Goal: Communication & Community: Ask a question

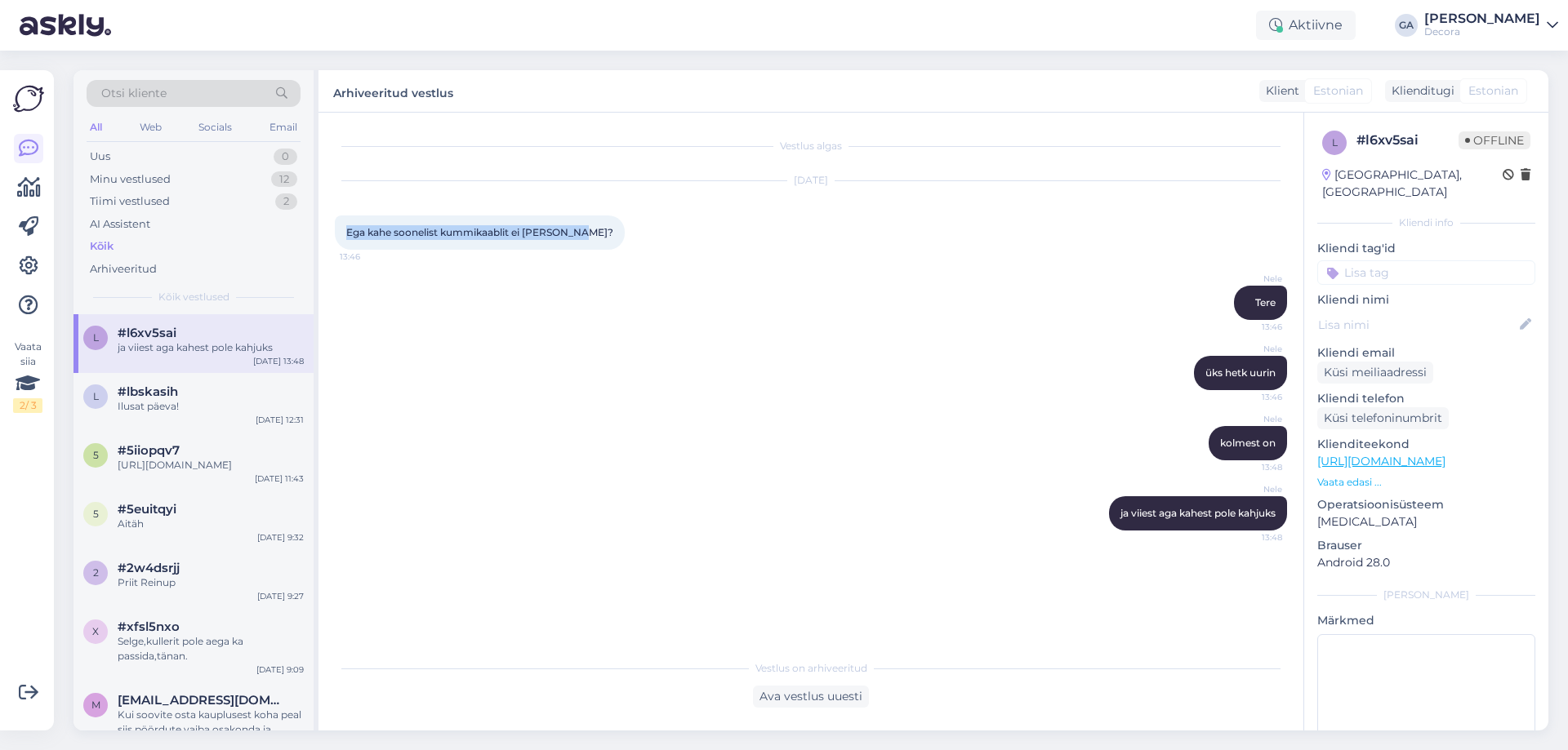
drag, startPoint x: 348, startPoint y: 231, endPoint x: 584, endPoint y: 236, distance: 236.1
click at [584, 236] on div "Ega kahe soonelist kummikaablit ei [PERSON_NAME]? 13:46" at bounding box center [479, 233] width 290 height 34
copy span "Ega kahe soonelist kummikaablit ei [PERSON_NAME]?"
click at [142, 405] on div "Ilusat päeva!" at bounding box center [211, 406] width 186 height 14
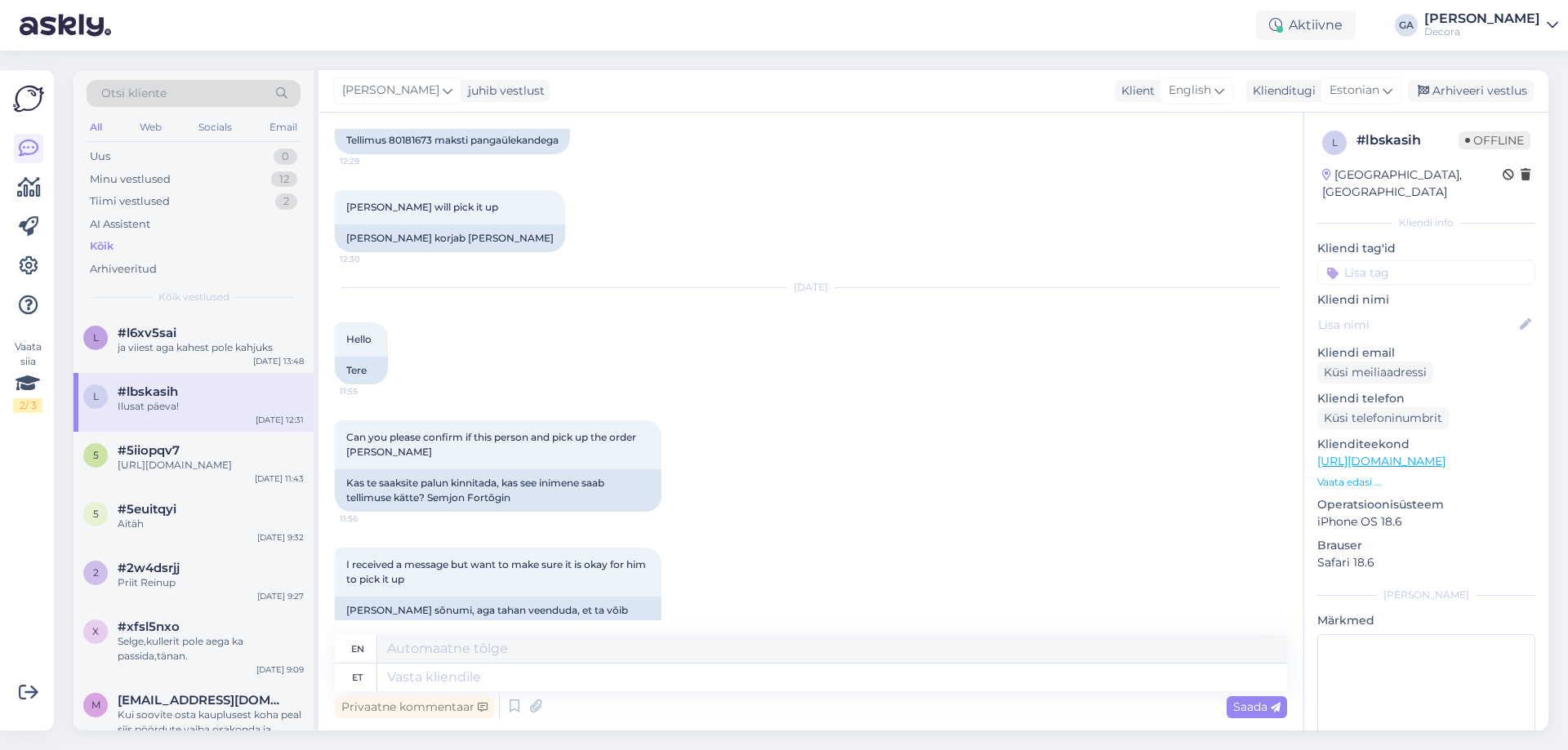
scroll to position [456, 0]
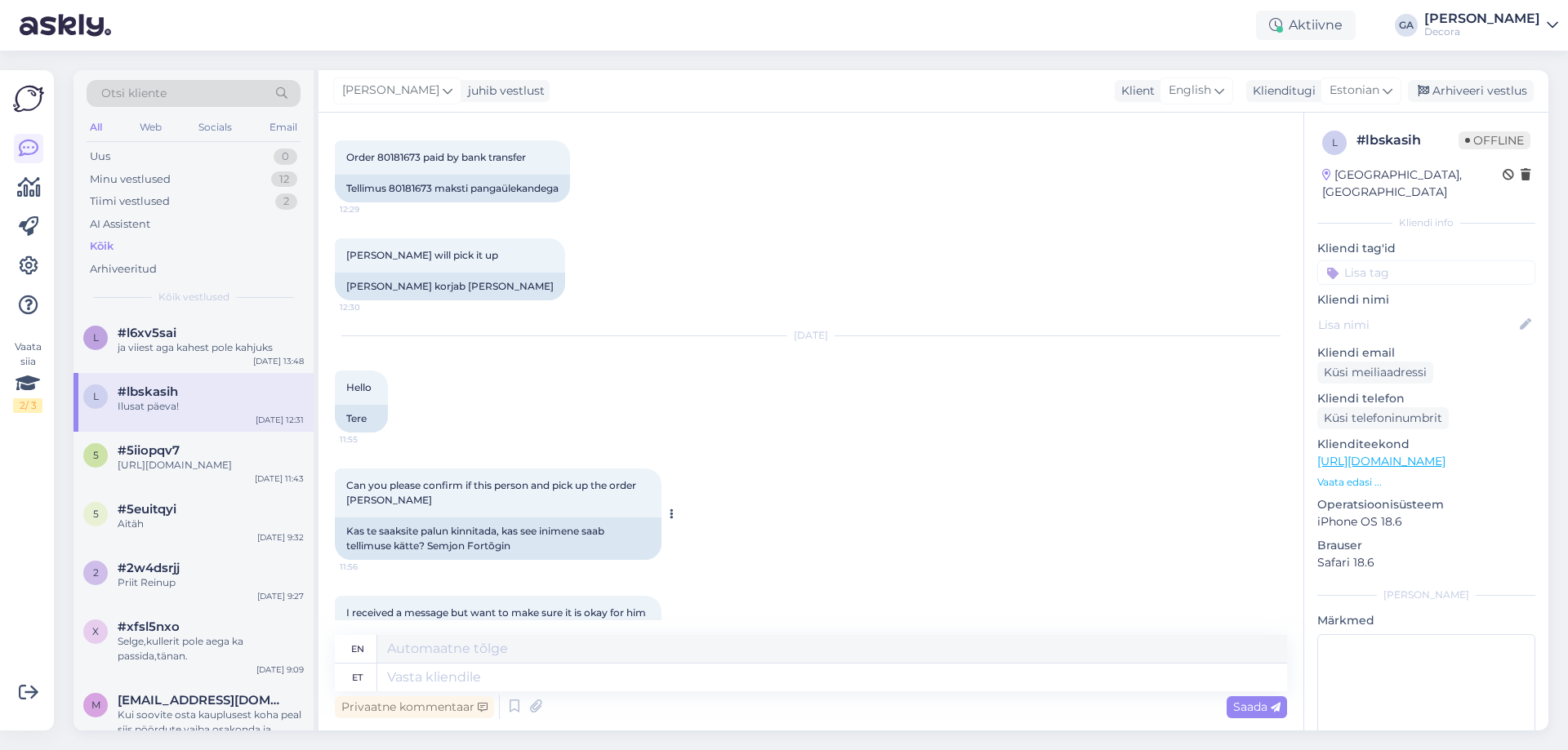
drag, startPoint x: 449, startPoint y: 485, endPoint x: 346, endPoint y: 469, distance: 104.2
click at [346, 469] on div "Can you please confirm if this person and pick up the order [PERSON_NAME] 11:56" at bounding box center [497, 493] width 327 height 49
copy span "Can you please confirm if this person and pick up the order [PERSON_NAME]"
click at [399, 151] on span "Order 80181673 paid by bank transfer" at bounding box center [436, 157] width 180 height 13
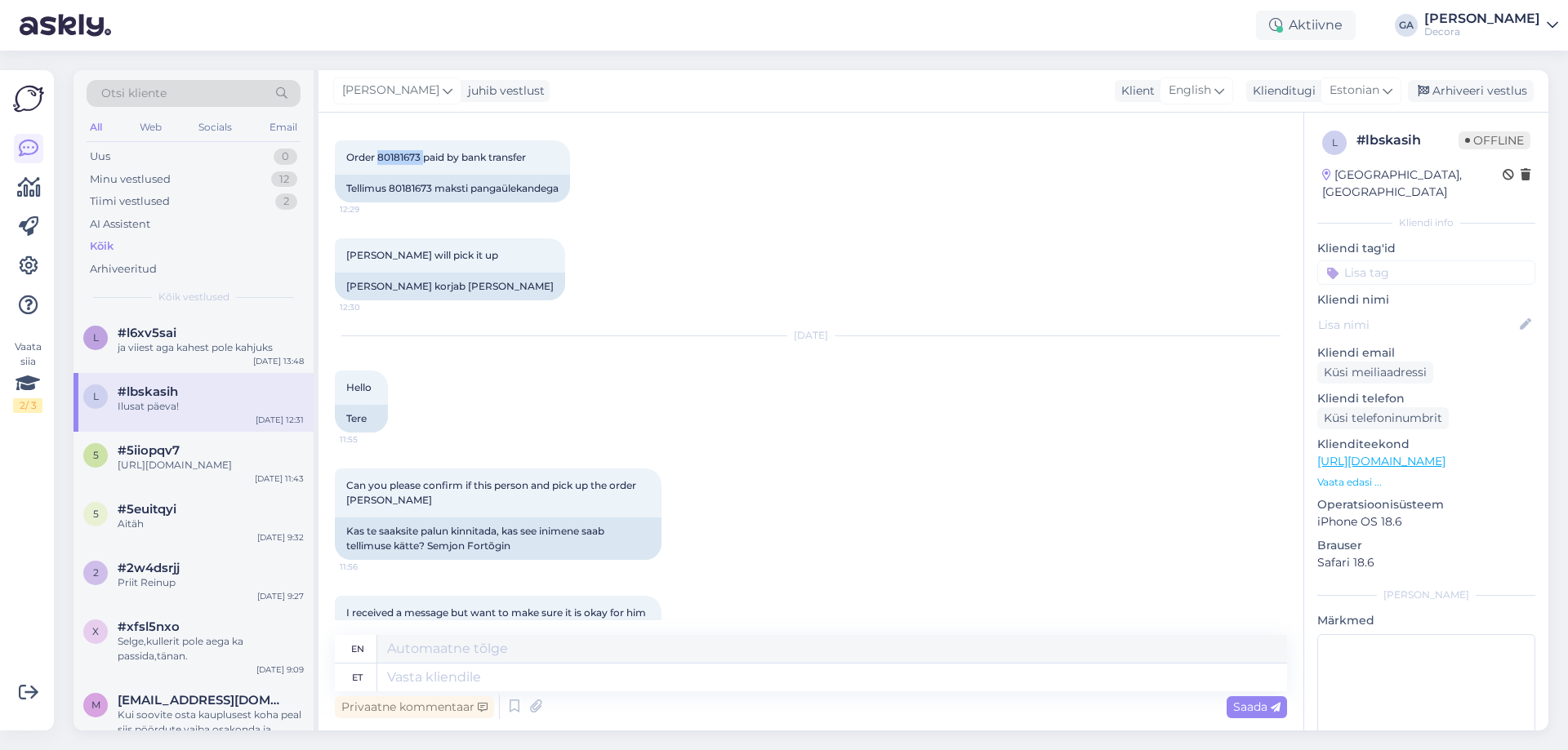
copy span "80181673"
click at [528, 150] on div "Order 80181673 paid by bank transfer 12:29" at bounding box center [452, 157] width 235 height 34
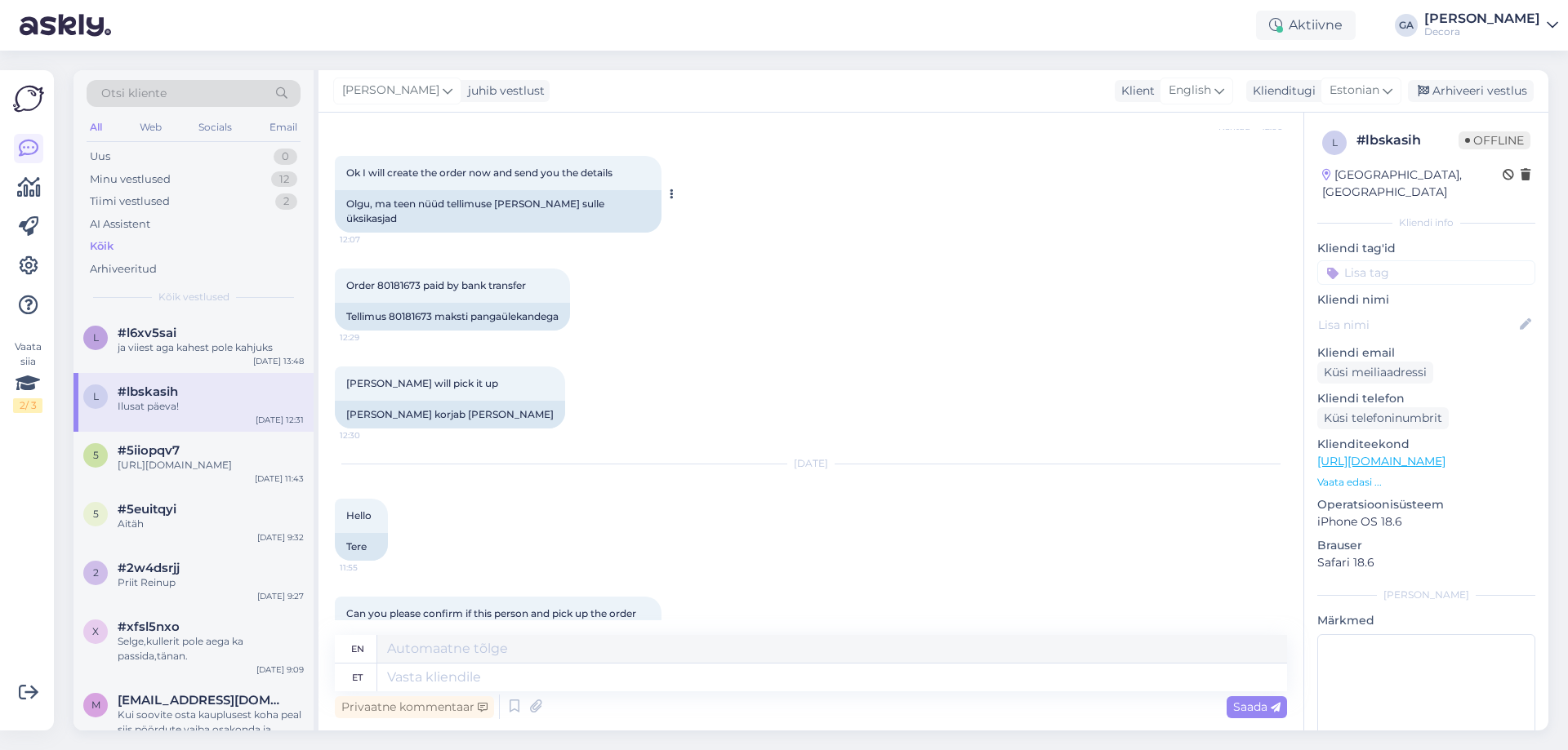
scroll to position [302, 0]
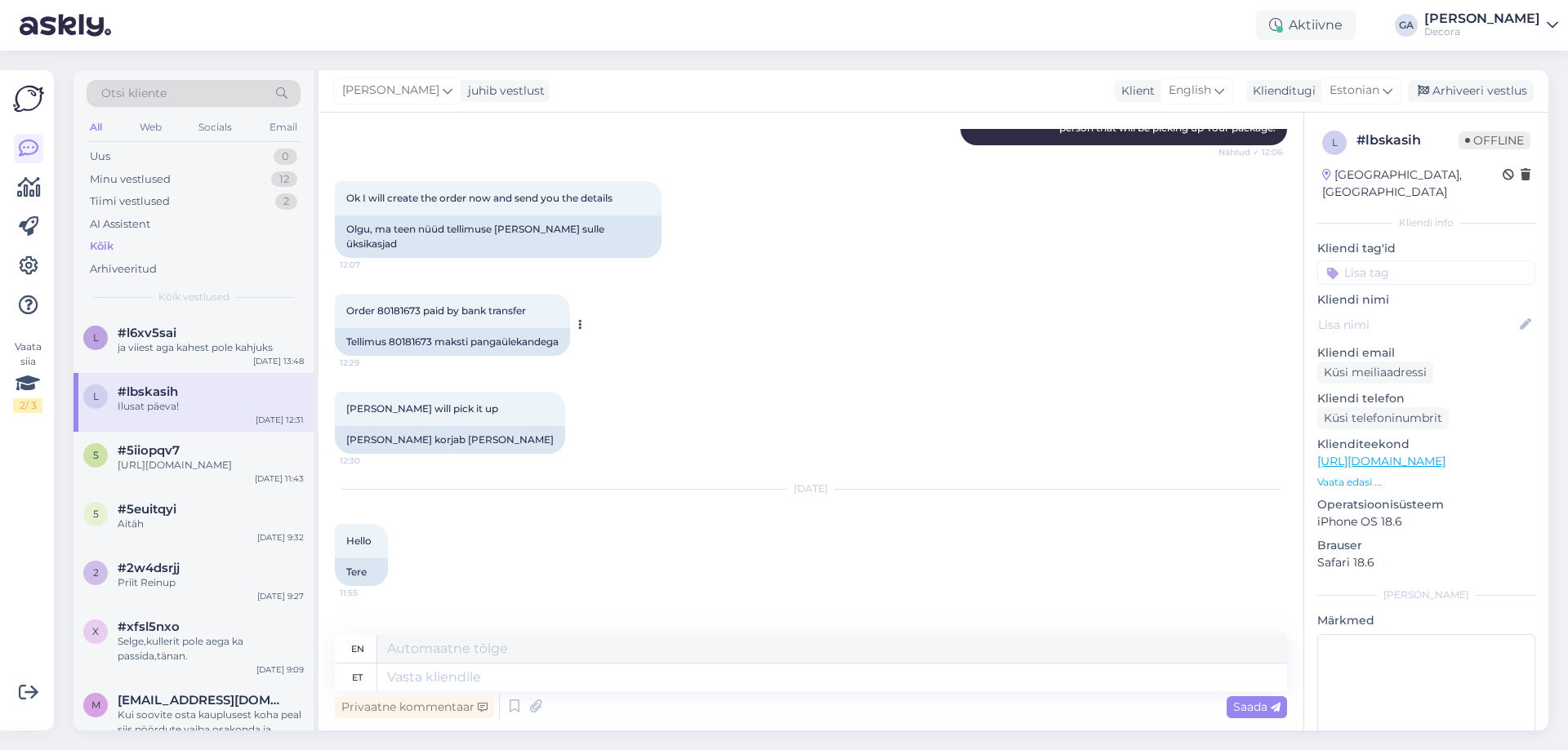
drag, startPoint x: 541, startPoint y: 138, endPoint x: 350, endPoint y: 287, distance: 242.2
click at [350, 294] on div "Order 80181673 paid by bank transfer 12:29" at bounding box center [452, 311] width 235 height 34
copy span "Order 80181673 paid by bank transfer"
click at [149, 474] on div "5 #5iiopqv7 [URL][DOMAIN_NAME] [DATE] 11:43" at bounding box center [193, 460] width 240 height 58
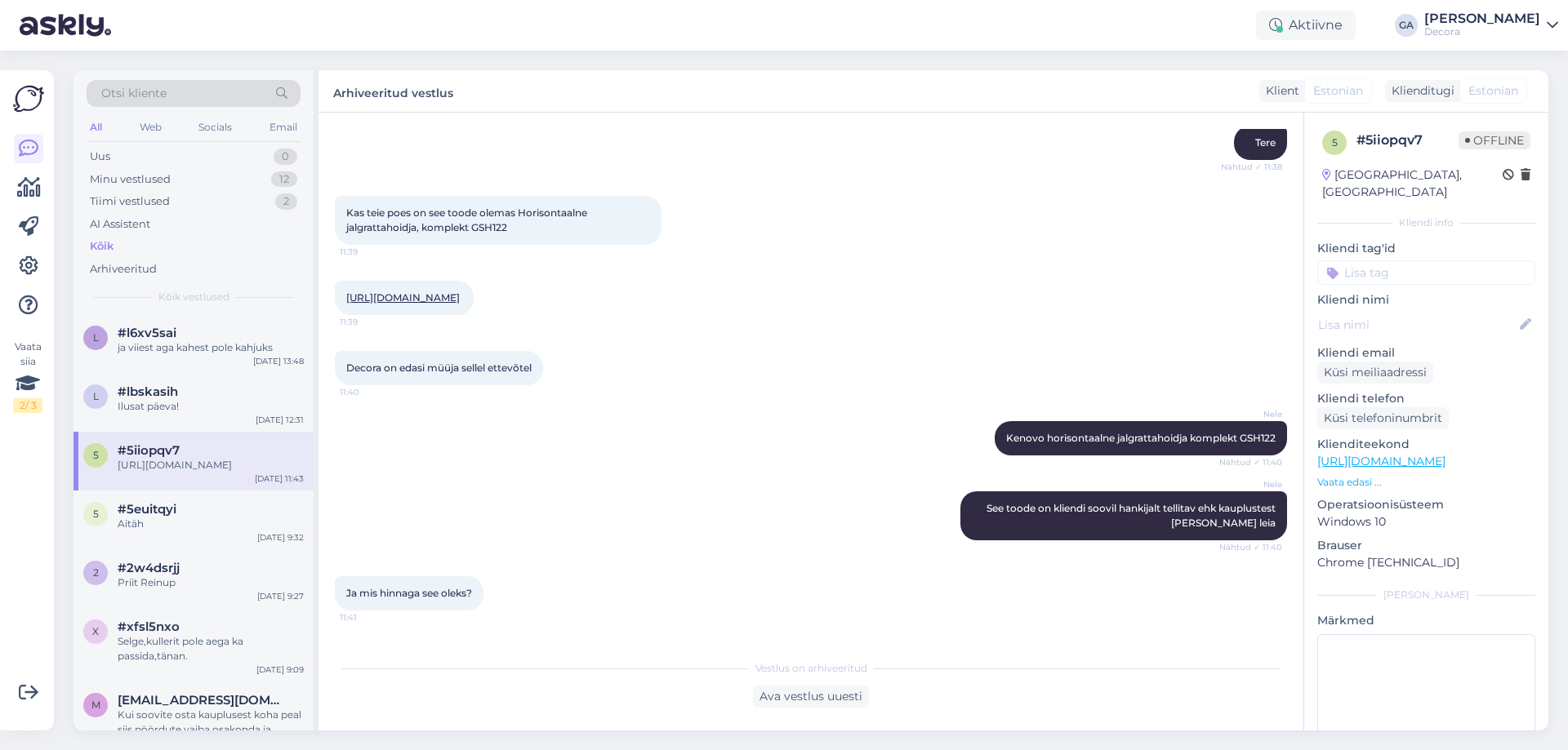
scroll to position [0, 0]
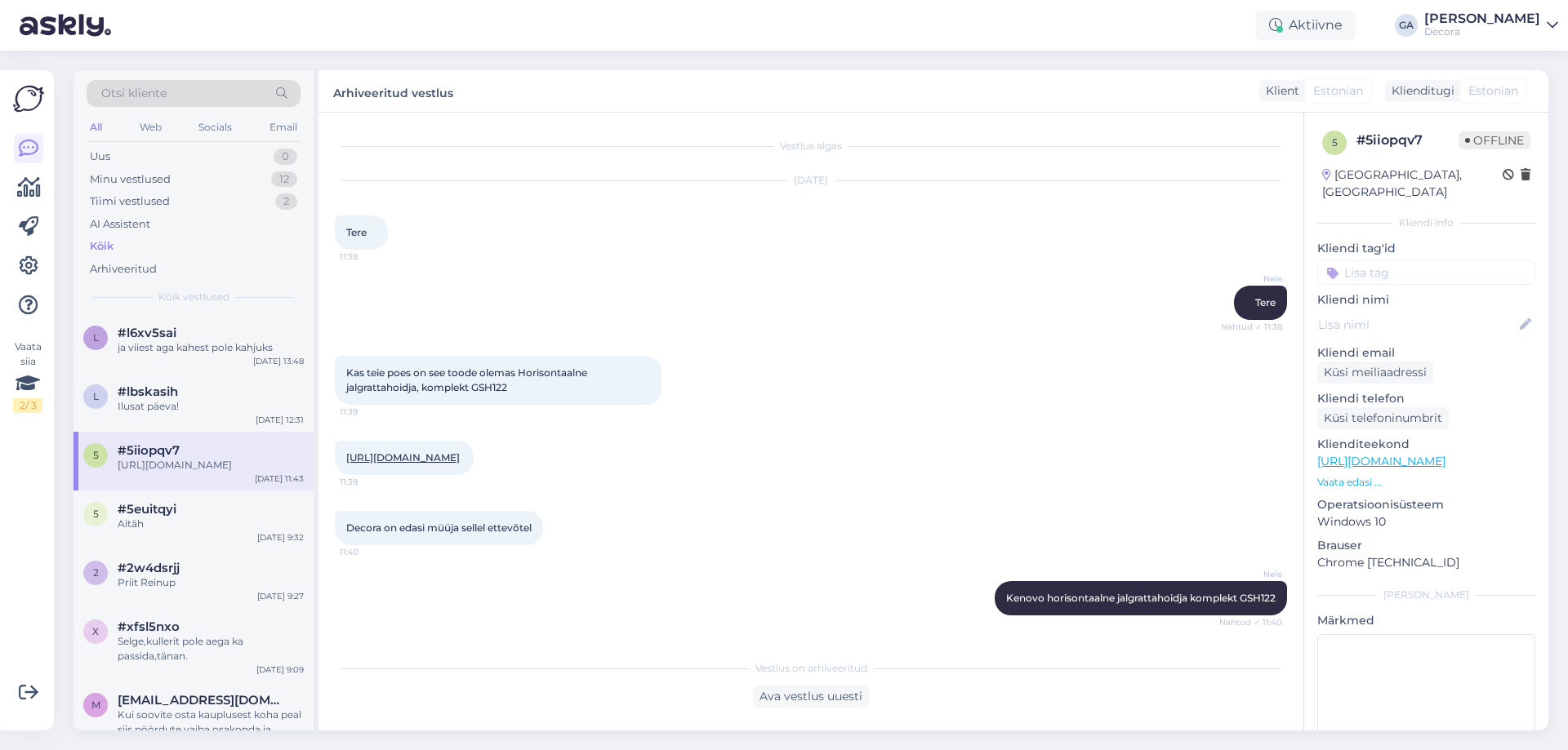
drag, startPoint x: 506, startPoint y: 385, endPoint x: 345, endPoint y: 371, distance: 161.6
click at [345, 371] on div "Kas teie poes on see toode olemas Horisontaalne jalgrattahoidja, komplekt GSH12…" at bounding box center [497, 380] width 327 height 49
copy span "Kas teie poes on see toode olemas Horisontaalne jalgrattahoidja, komplekt GSH122"
click at [597, 538] on div "Decora on edasi müüja sellel ettevõtel 11:40" at bounding box center [811, 528] width 952 height 70
drag, startPoint x: 489, startPoint y: 470, endPoint x: 363, endPoint y: 460, distance: 126.4
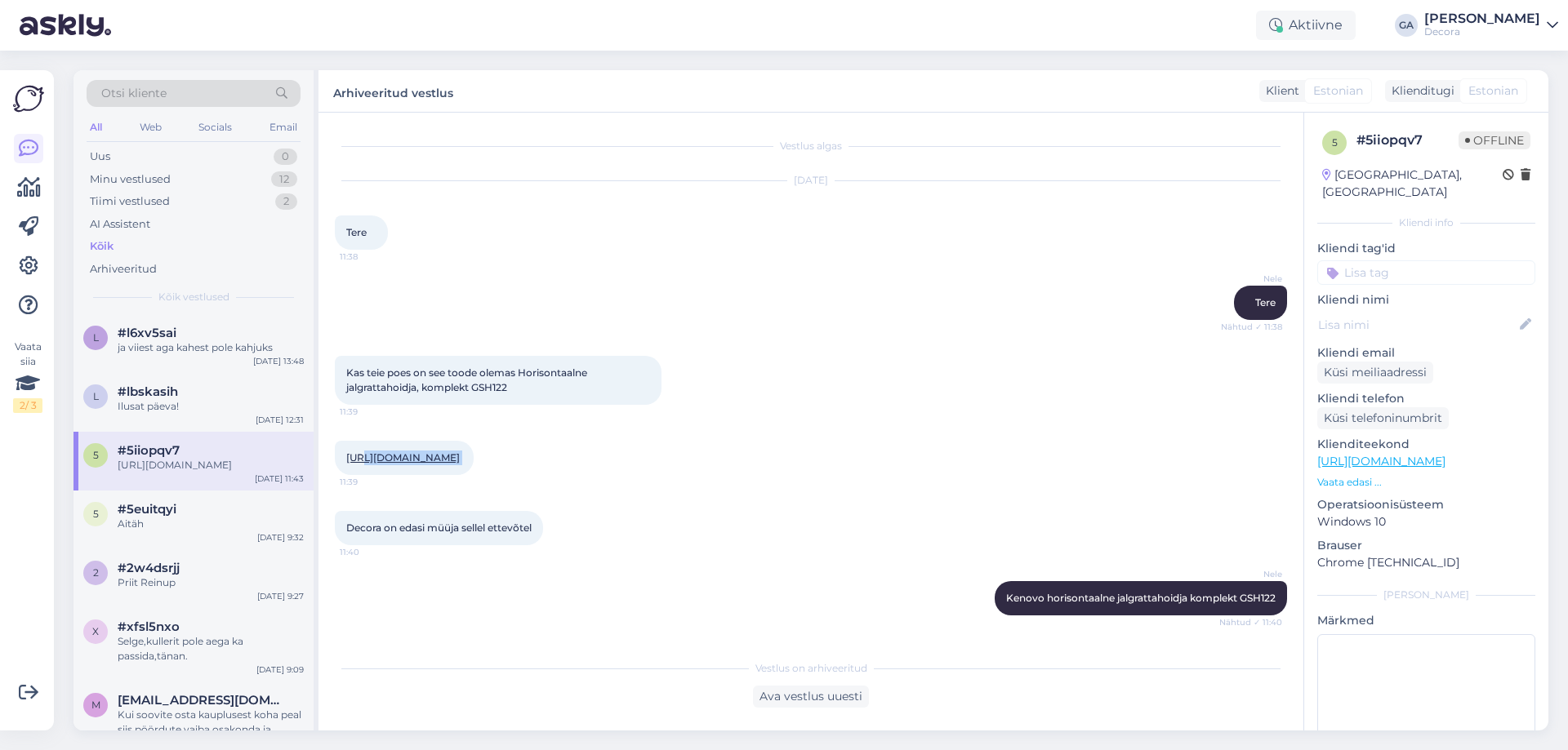
click at [363, 460] on div "[URL][DOMAIN_NAME] 11:39" at bounding box center [404, 458] width 139 height 34
click at [154, 518] on div "Aitäh" at bounding box center [211, 524] width 186 height 14
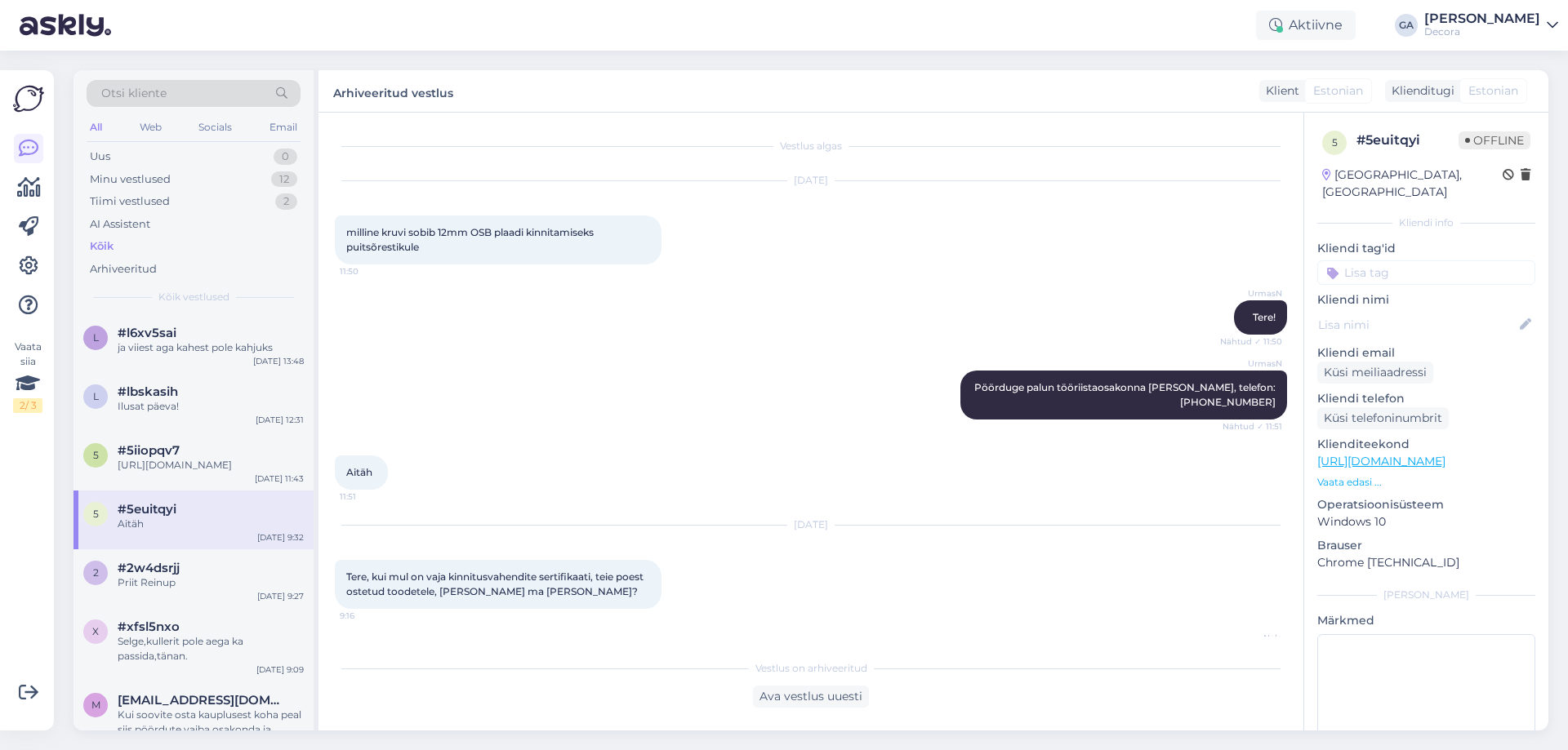
scroll to position [341, 0]
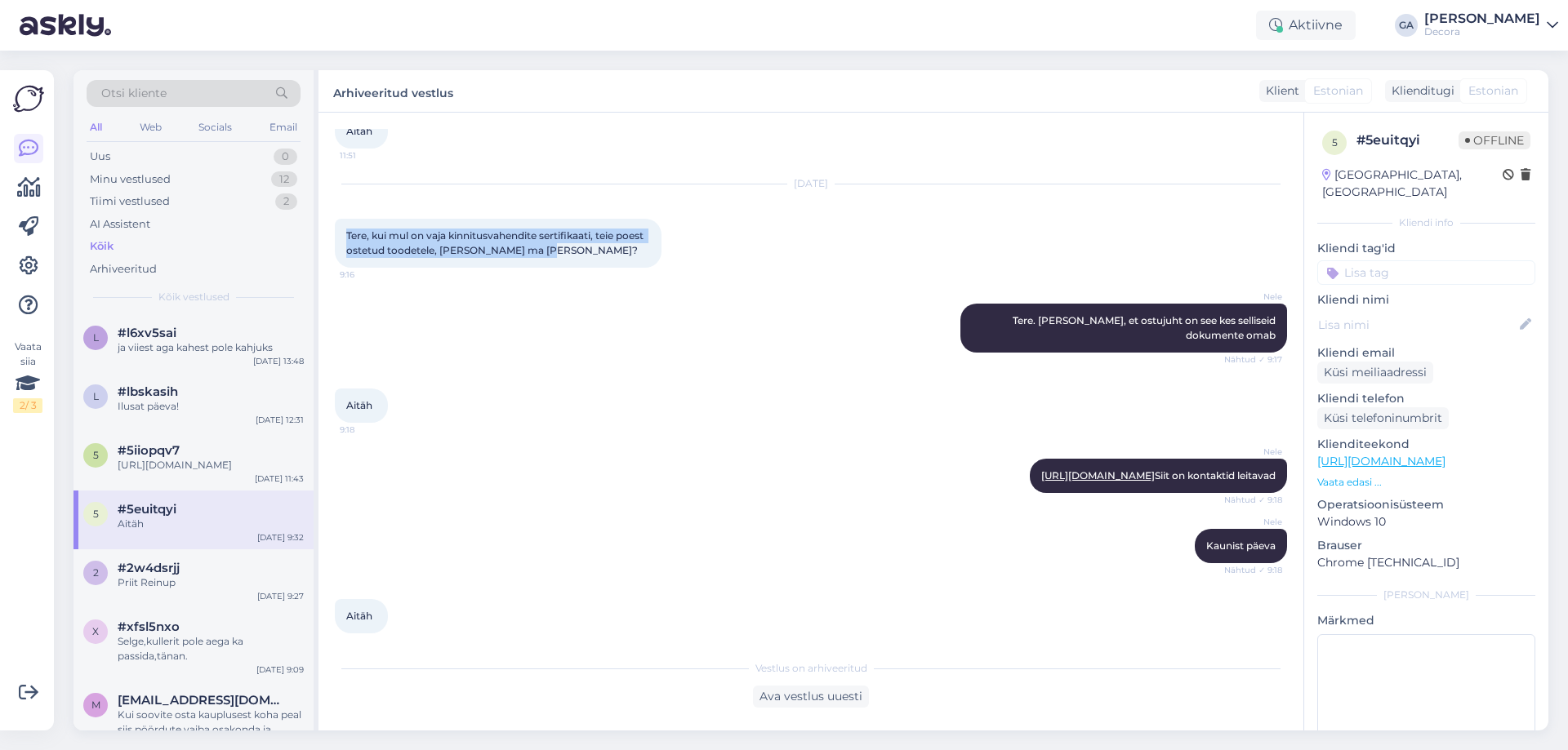
drag, startPoint x: 544, startPoint y: 238, endPoint x: 348, endPoint y: 225, distance: 196.4
click at [348, 225] on div "Tere, kui mul on vaja kinnitusvahendite sertifikaati, teie poest ostetud toodet…" at bounding box center [497, 243] width 327 height 49
copy span "Tere, kui mul on vaja kinnitusvahendite sertifikaati, teie poest ostetud toodet…"
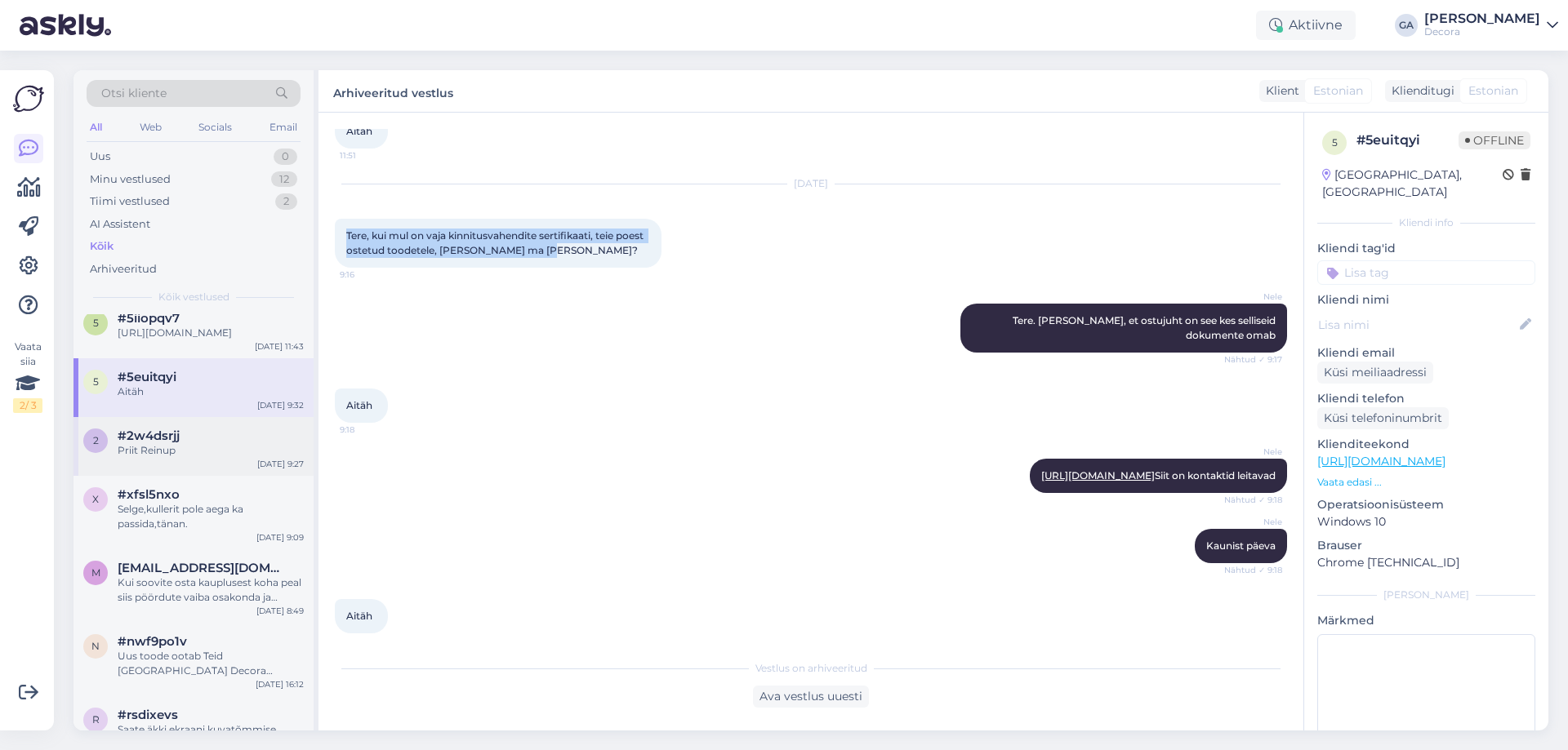
scroll to position [164, 0]
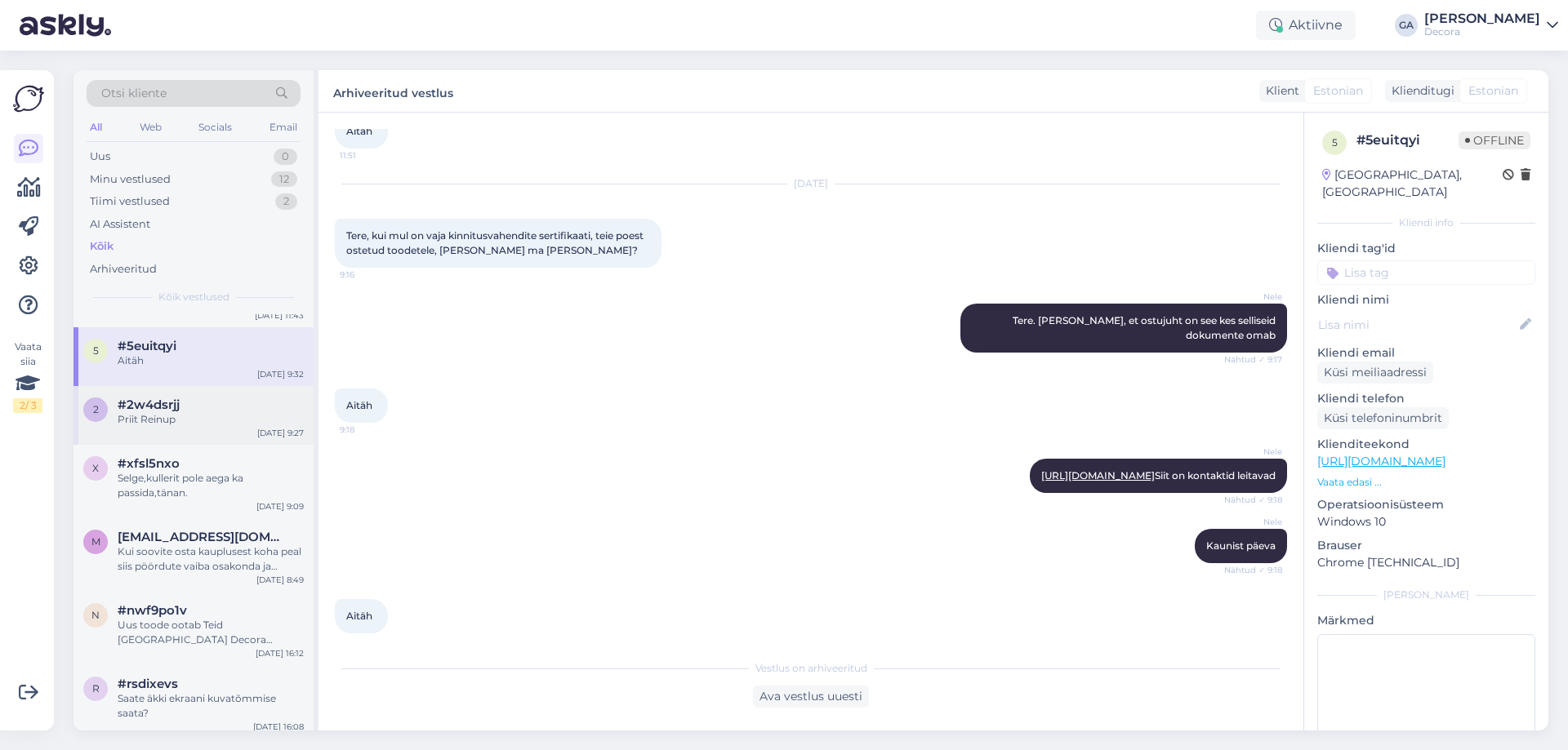
click at [164, 432] on div "2 #2w4dsrjj Priit Reinup [DATE] 9:27" at bounding box center [193, 415] width 240 height 58
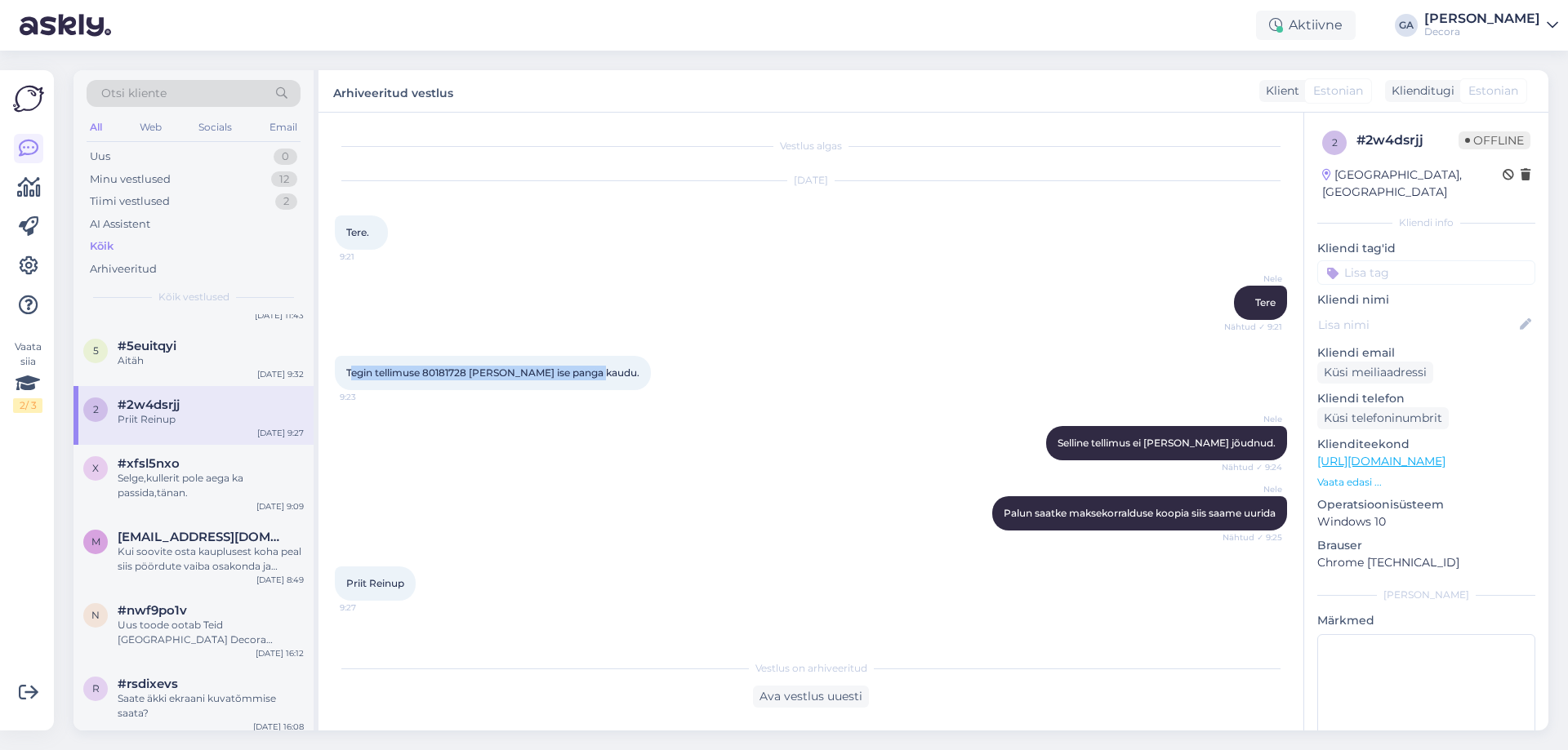
drag, startPoint x: 598, startPoint y: 373, endPoint x: 349, endPoint y: 373, distance: 249.0
click at [349, 373] on div "Tegin tellimuse 80181728 [PERSON_NAME] ise panga kaudu. 9:23" at bounding box center [492, 373] width 316 height 34
copy span "Tegin tellimuse 80181728 [PERSON_NAME] ise panga kaudu."
click at [173, 491] on div "Selge,kullerit pole aega ka passida,tänan." at bounding box center [211, 486] width 186 height 30
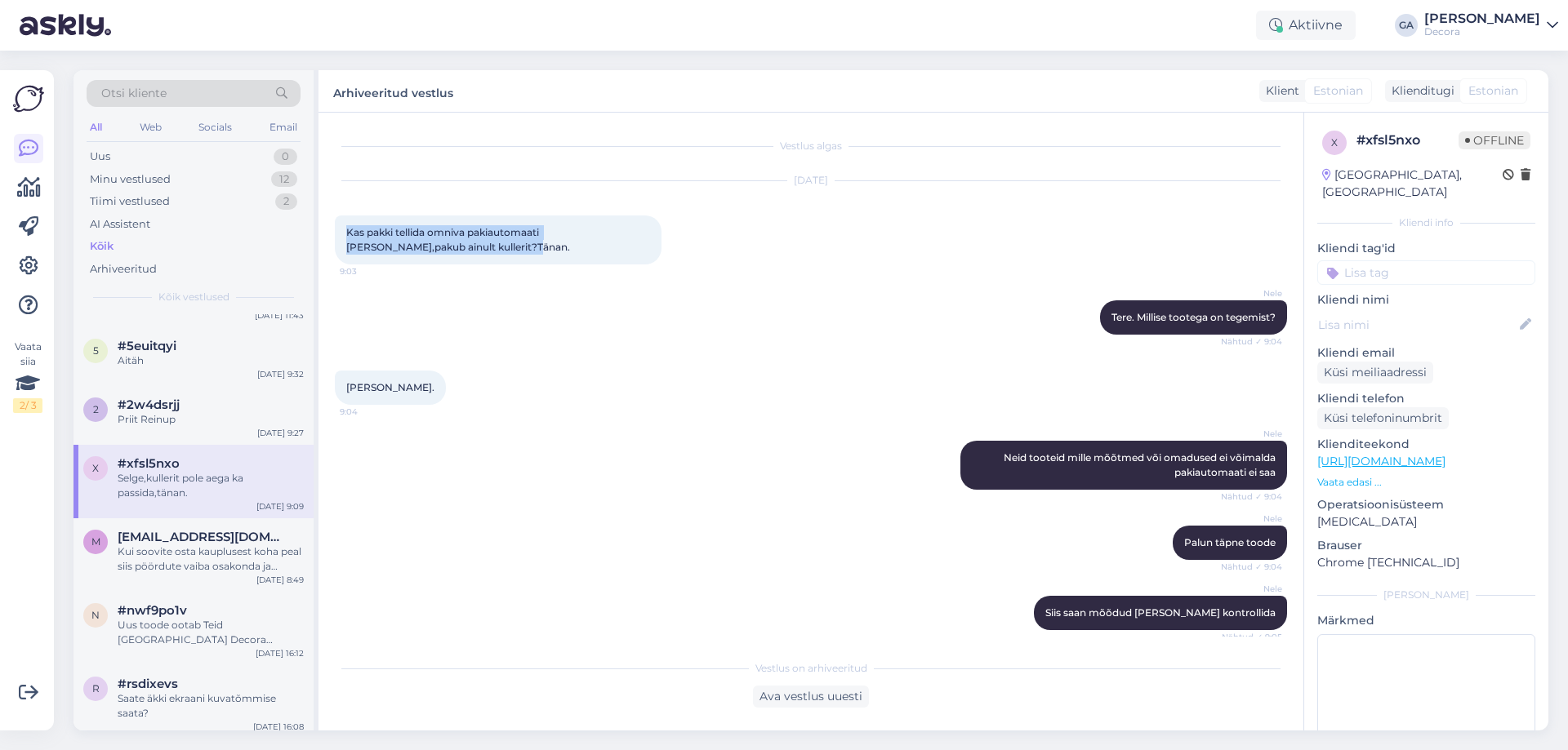
drag, startPoint x: 430, startPoint y: 244, endPoint x: 344, endPoint y: 228, distance: 87.5
click at [344, 228] on div "Kas pakki tellida omniva pakiautomaati [PERSON_NAME],pakub ainult kullerit?Täna…" at bounding box center [497, 240] width 327 height 49
copy span "Kas pakki tellida omniva pakiautomaati [PERSON_NAME],pakub ainult kullerit?Täna…"
click at [156, 553] on div "Kui soovite osta kauplusest koha peal siis pöördute vaiba osakonda ja räägite s…" at bounding box center [211, 558] width 186 height 30
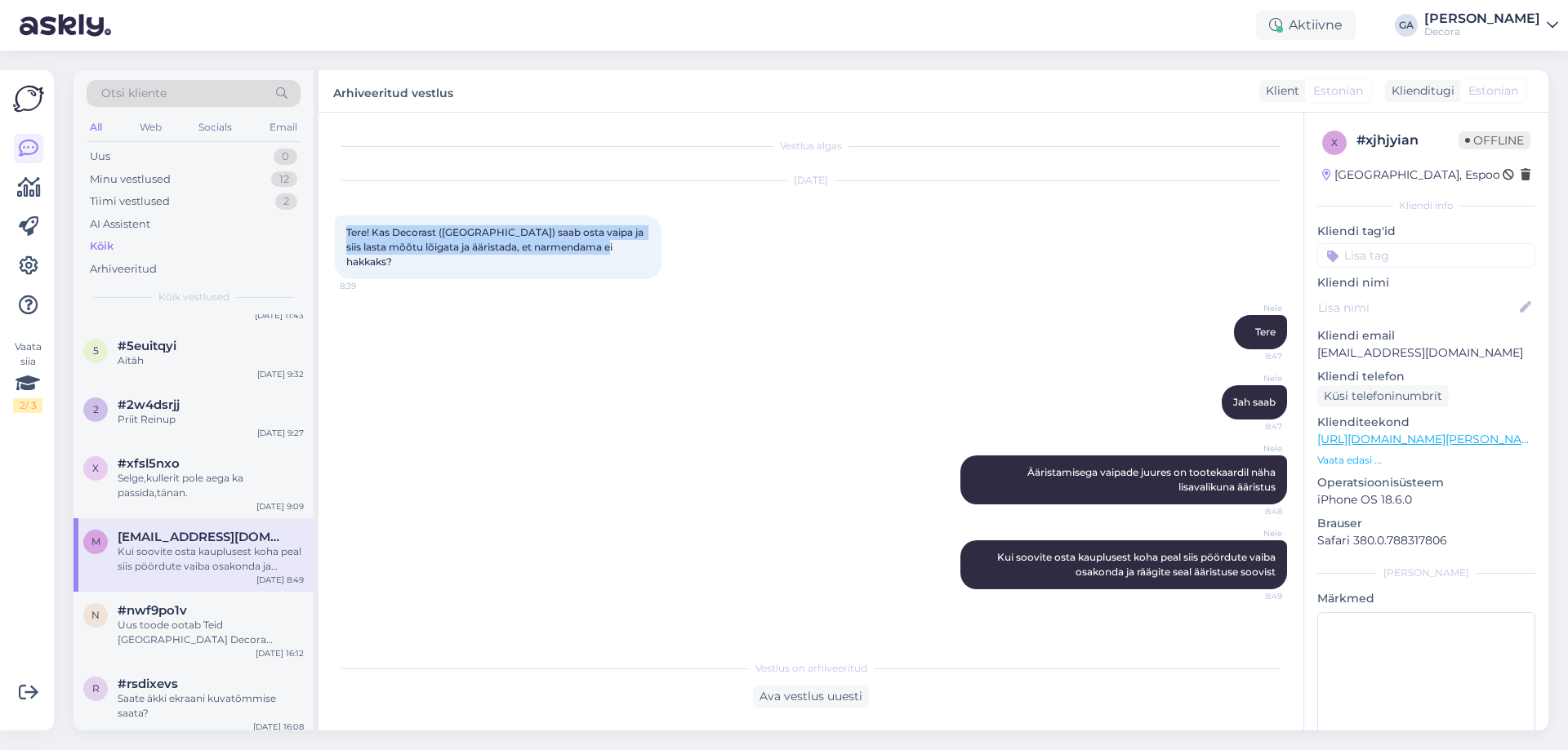
drag, startPoint x: 625, startPoint y: 247, endPoint x: 347, endPoint y: 235, distance: 278.3
click at [347, 235] on div "Tere! Kas Decorast ([GEOGRAPHIC_DATA]) saab osta vaipa ja siis lasta mõõtu lõig…" at bounding box center [497, 247] width 327 height 64
copy span "Tere! Kas Decorast ([GEOGRAPHIC_DATA]) saab osta vaipa ja siis lasta mõõtu lõig…"
click at [183, 618] on div "Uus toode ootab Teid [GEOGRAPHIC_DATA] Decora arvemüügis (kohe uksest sisse tul…" at bounding box center [211, 632] width 186 height 30
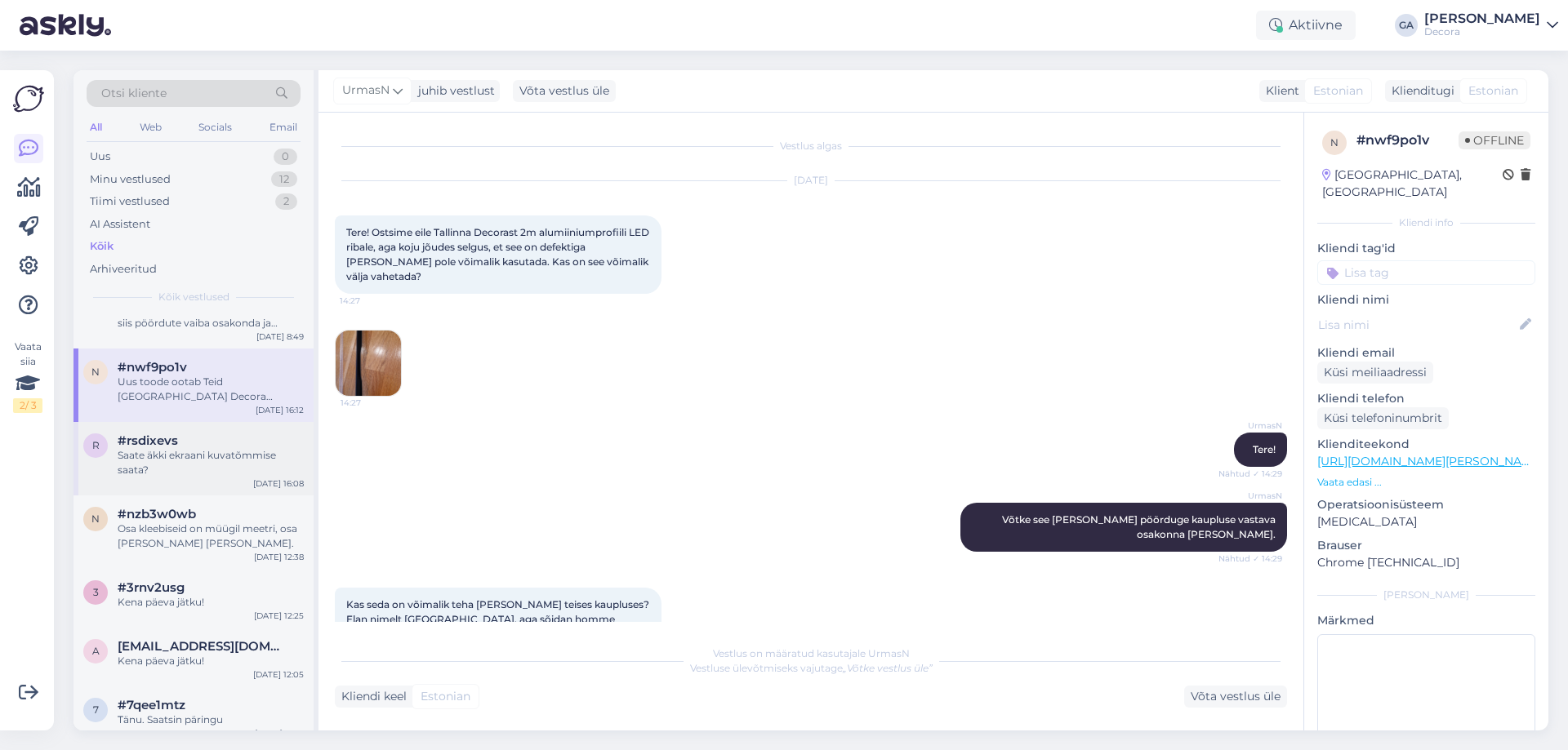
scroll to position [408, 0]
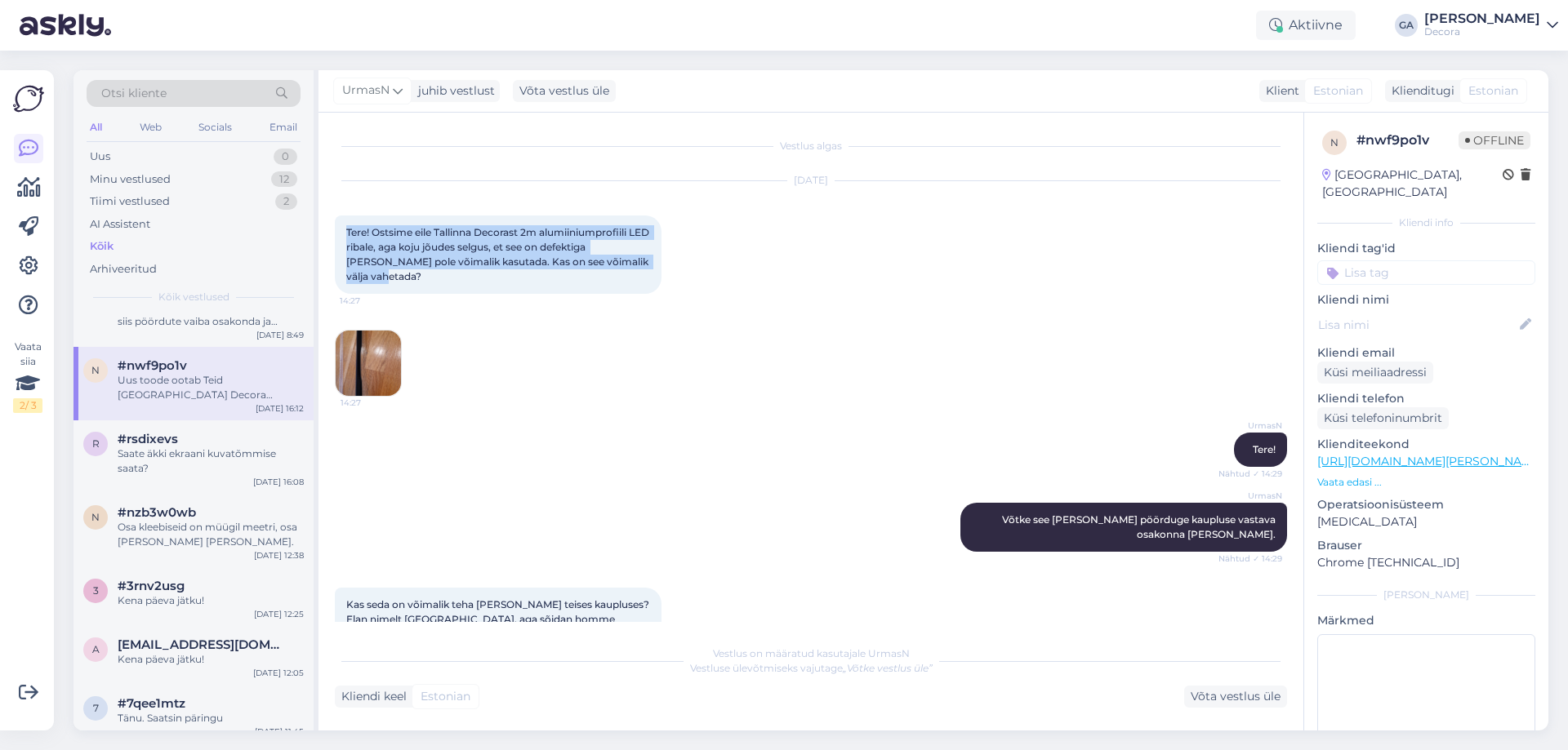
drag, startPoint x: 411, startPoint y: 274, endPoint x: 345, endPoint y: 235, distance: 76.7
click at [345, 235] on div "Tere! Ostsime eile Tallinna Decorast 2m alumiiniumprofiili LED ribale, aga koju…" at bounding box center [497, 254] width 327 height 78
copy span "Tere! Ostsime eile Tallinna Decorast 2m alumiiniumprofiili LED ribale, aga koju…"
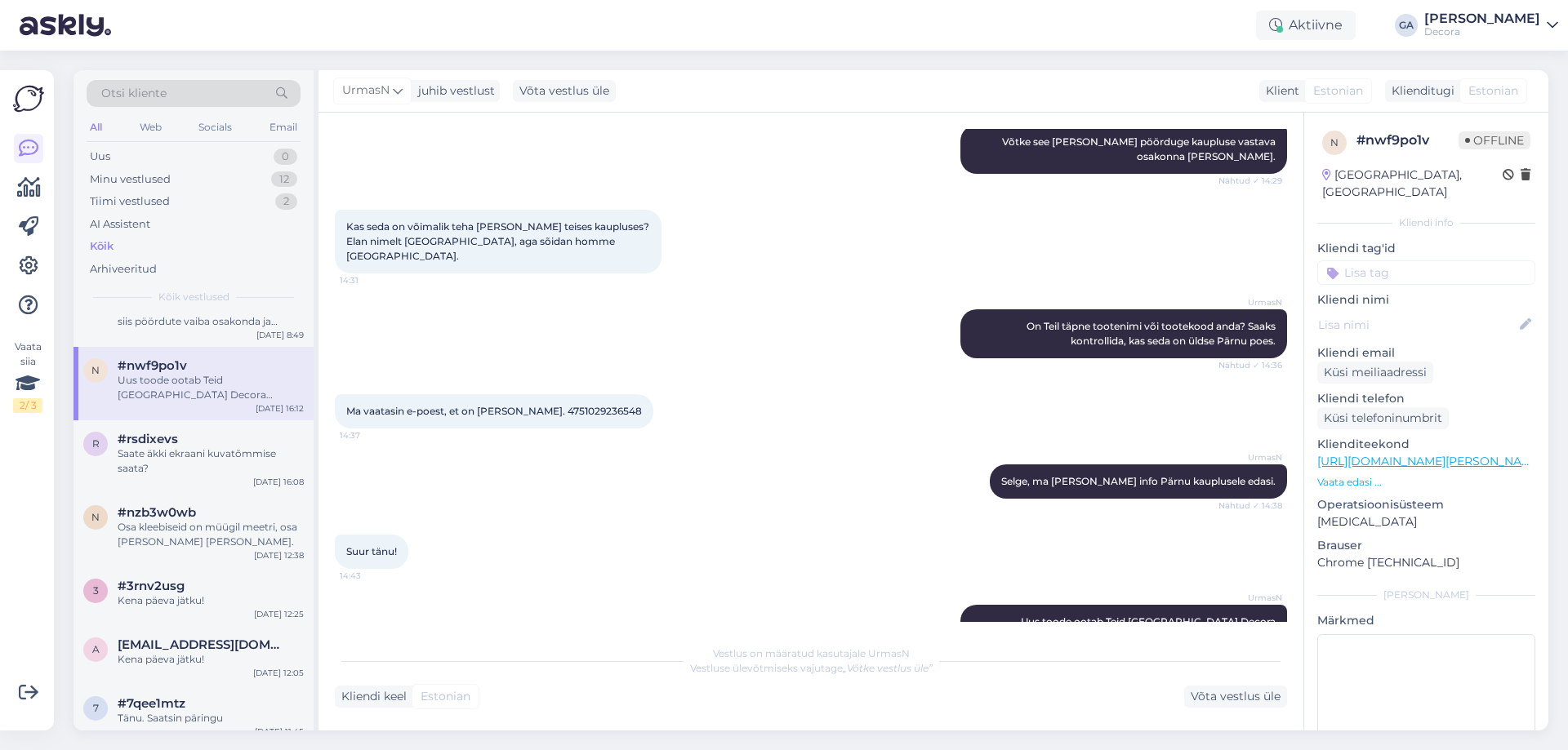
scroll to position [428, 0]
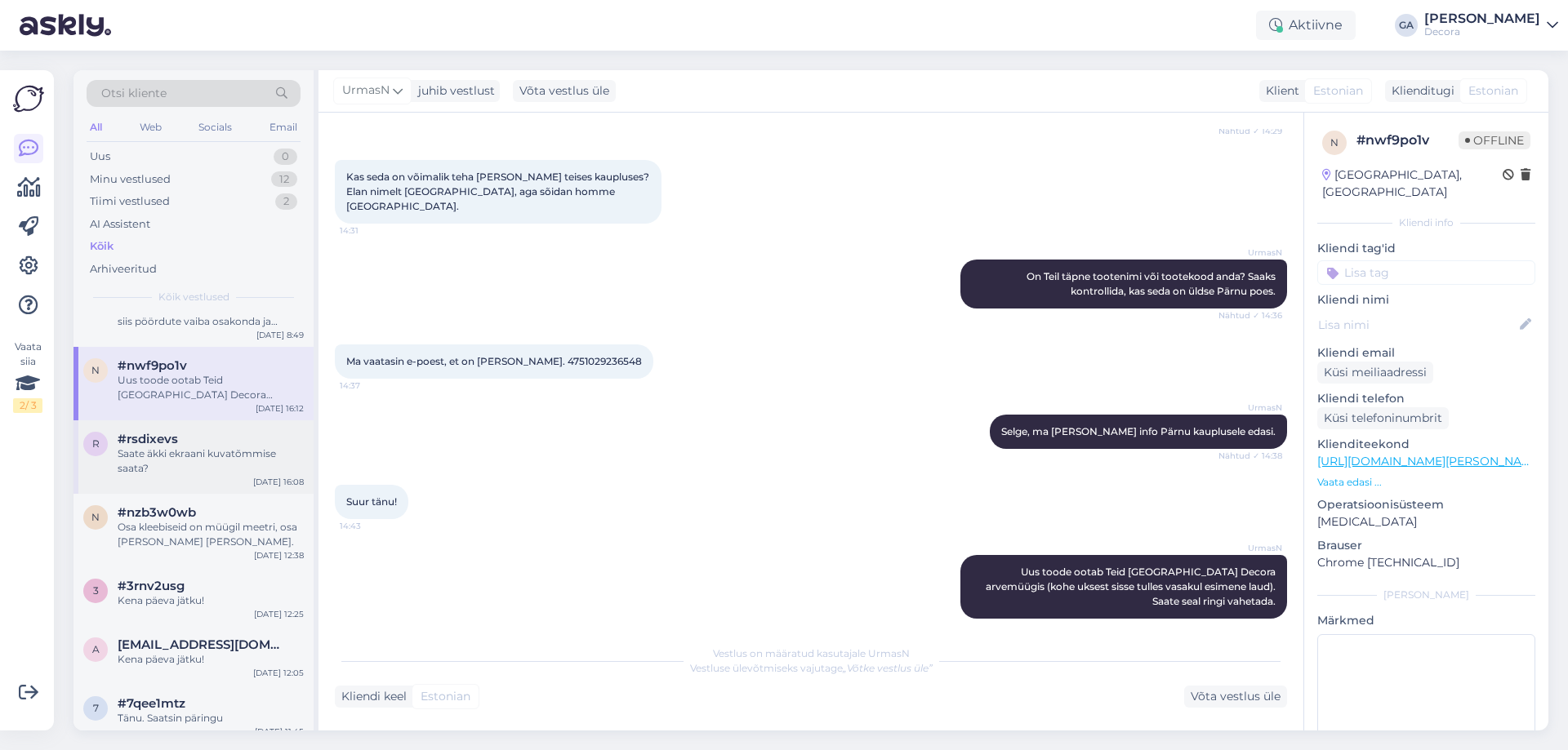
click at [225, 447] on div "Saate äkki ekraani kuvatõmmise saata?" at bounding box center [211, 461] width 186 height 30
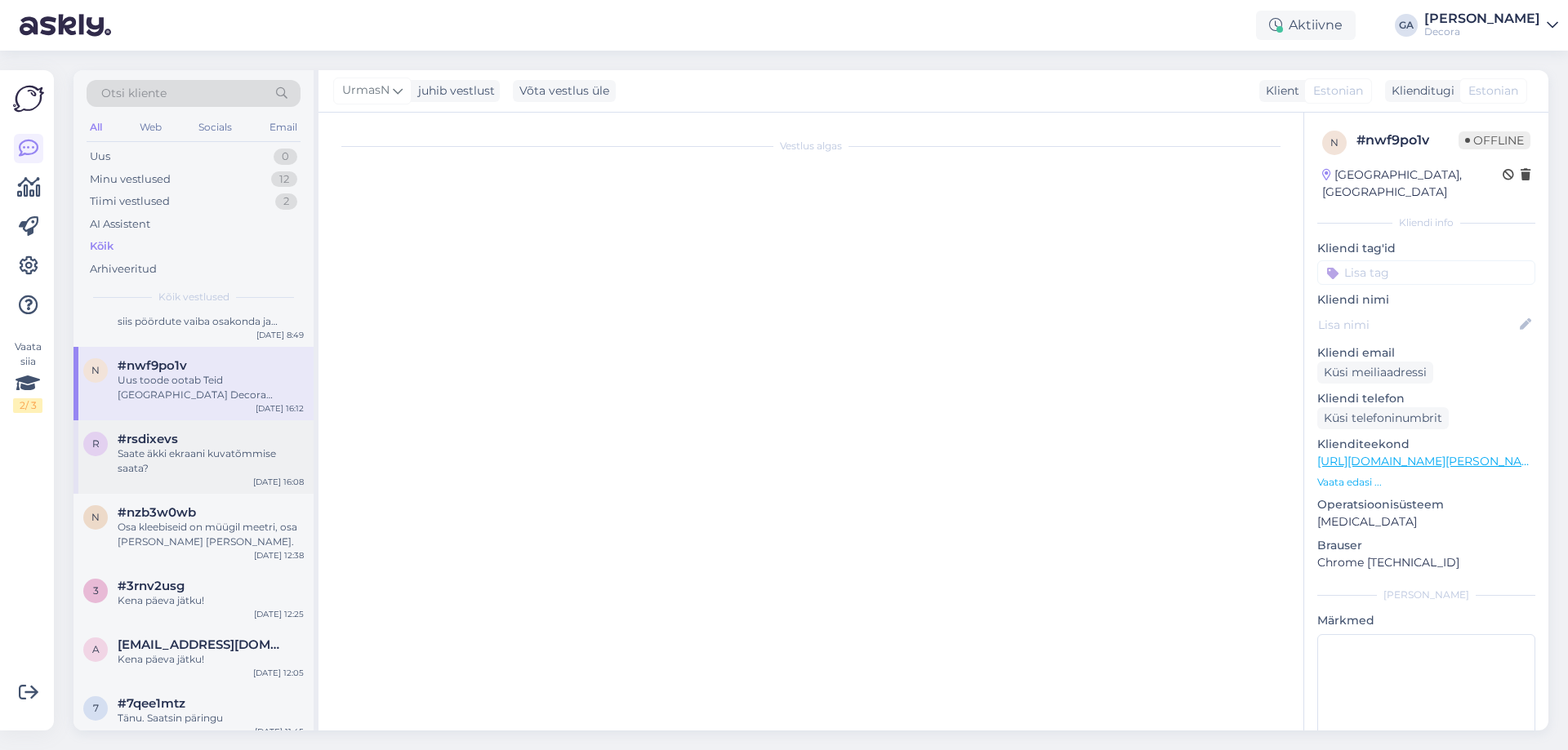
scroll to position [0, 0]
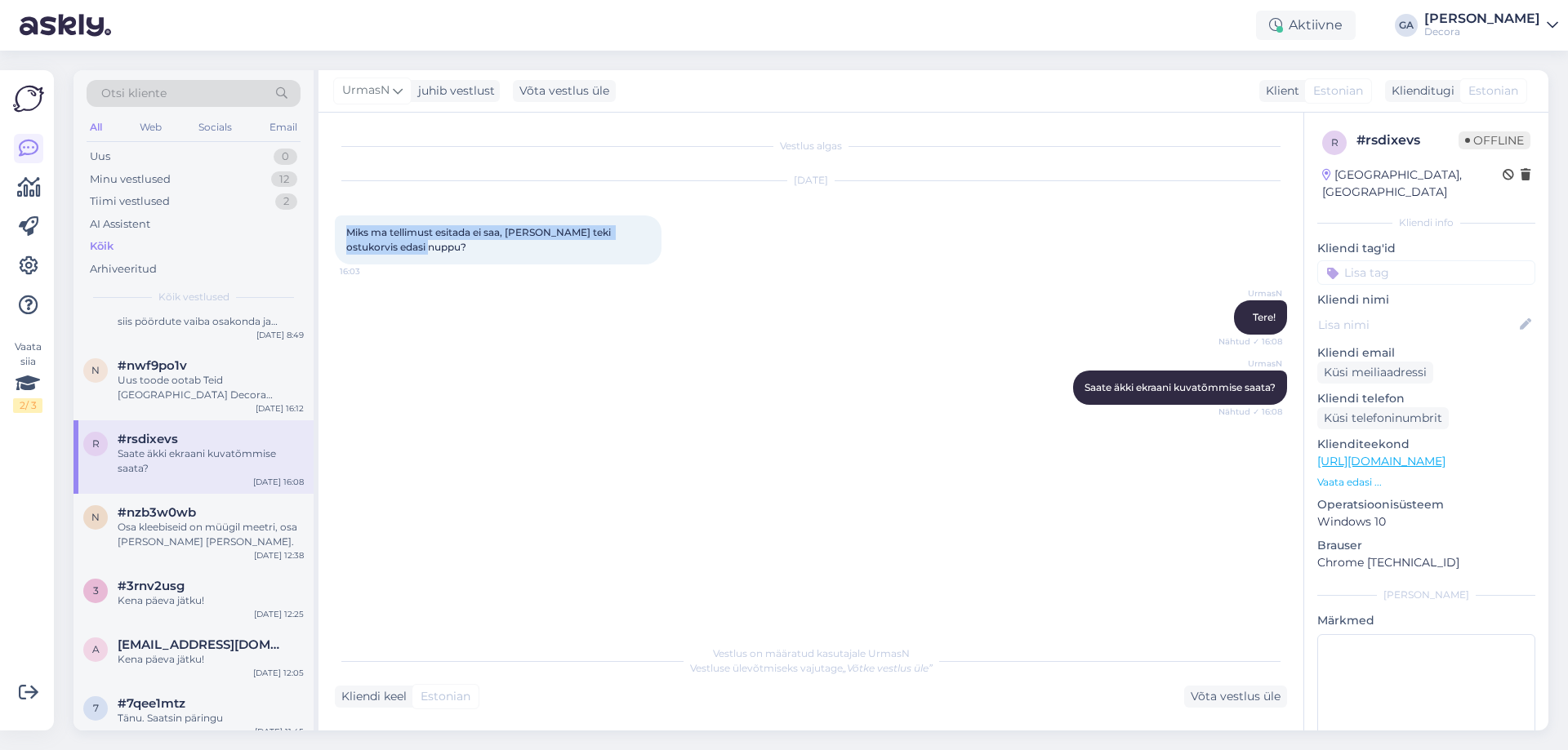
drag, startPoint x: 390, startPoint y: 245, endPoint x: 350, endPoint y: 231, distance: 42.4
click at [350, 231] on div "Miks ma tellimust esitada ei saa, [PERSON_NAME] teki ostukorvis edasi nuppu? 16…" at bounding box center [497, 240] width 327 height 49
click at [173, 537] on div "Osa kleebiseid on müügil meetri, osa [PERSON_NAME] [PERSON_NAME]." at bounding box center [211, 534] width 186 height 30
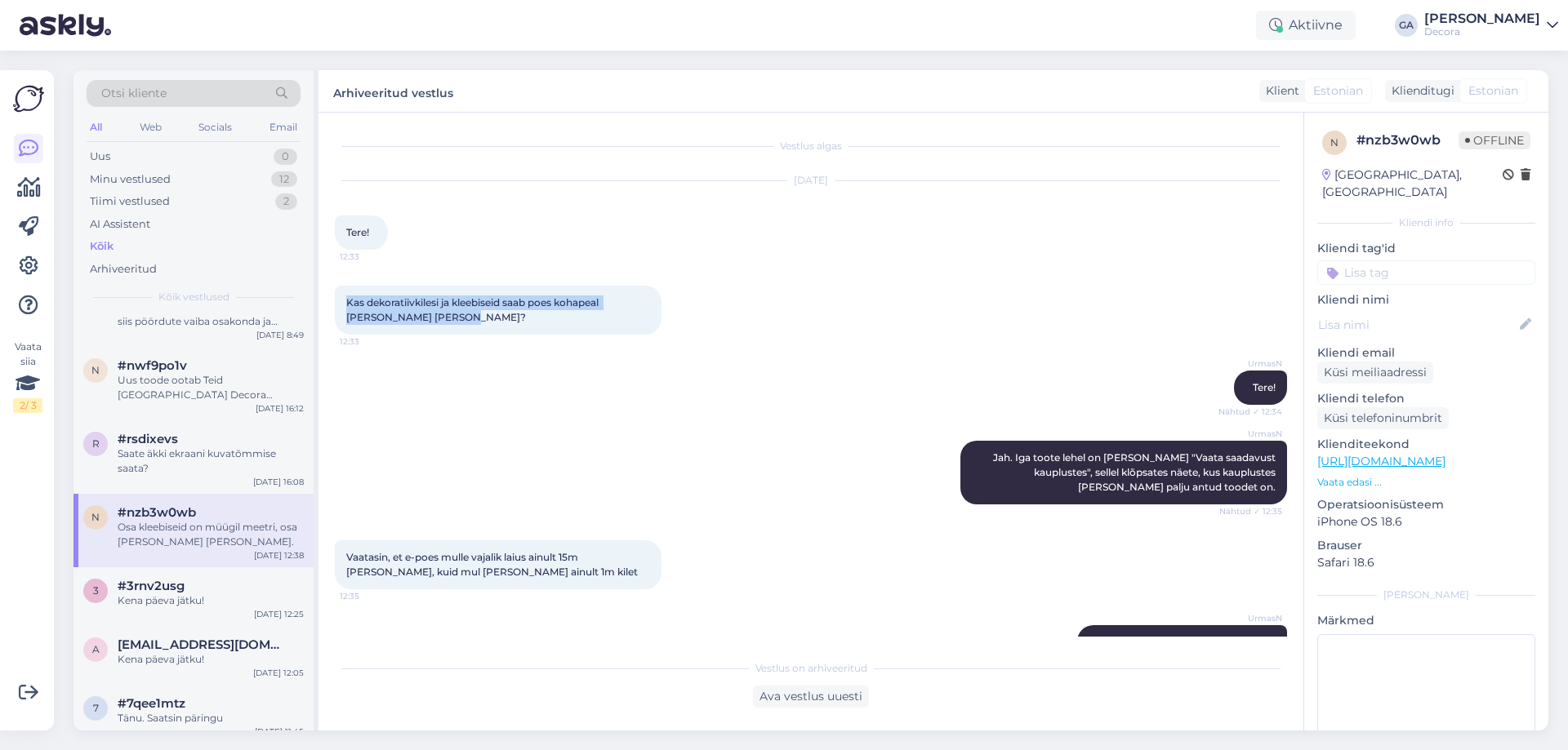
drag, startPoint x: 455, startPoint y: 314, endPoint x: 341, endPoint y: 307, distance: 114.2
click at [341, 307] on div "Kas dekoratiivkilesi ja kleebiseid saab poes kohapeal [PERSON_NAME] [PERSON_NAM…" at bounding box center [497, 310] width 327 height 49
click at [191, 592] on div "#3rnv2usg" at bounding box center [211, 586] width 186 height 14
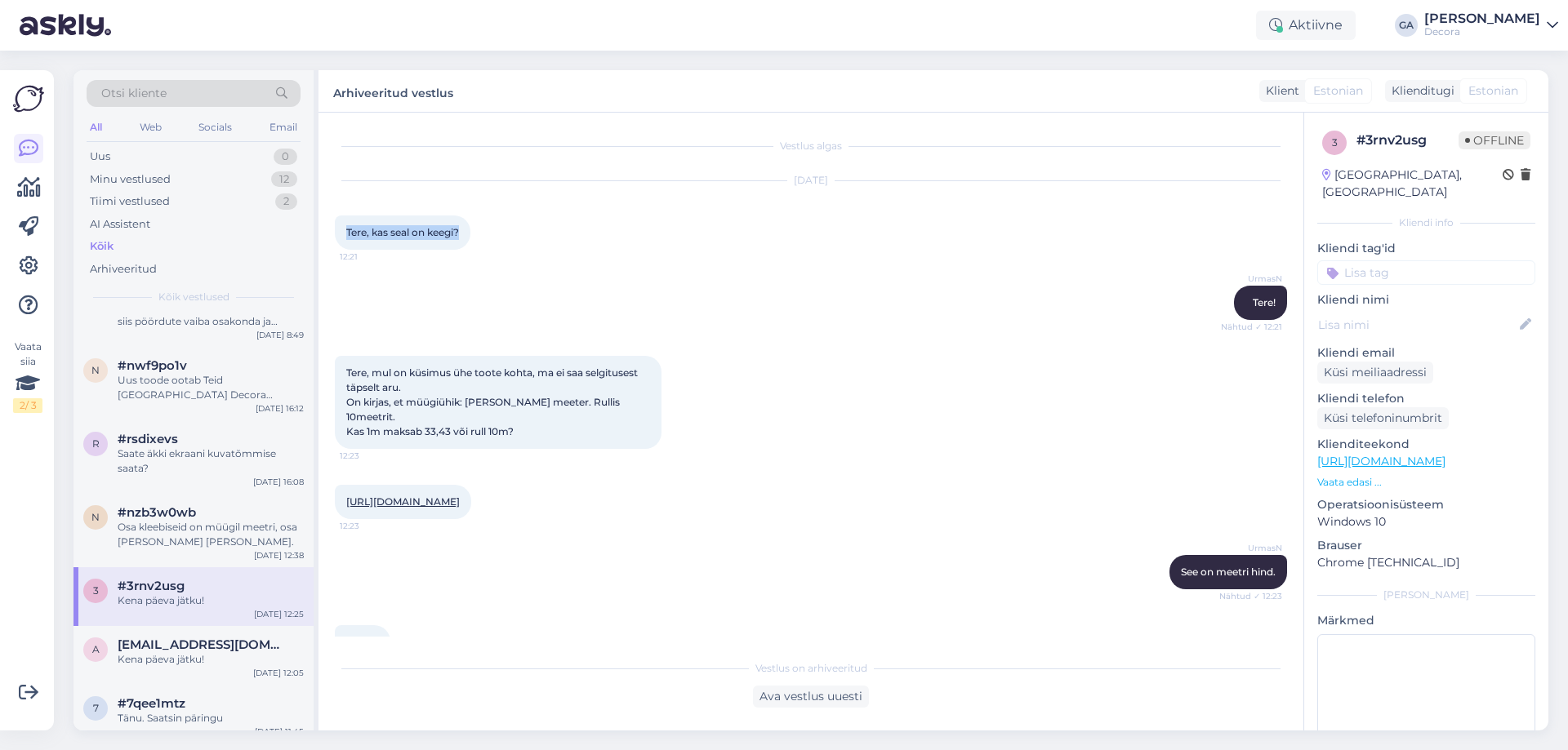
drag, startPoint x: 454, startPoint y: 245, endPoint x: 346, endPoint y: 242, distance: 108.0
click at [346, 242] on div "Tere, kas seal on keegi? 12:21" at bounding box center [402, 233] width 136 height 34
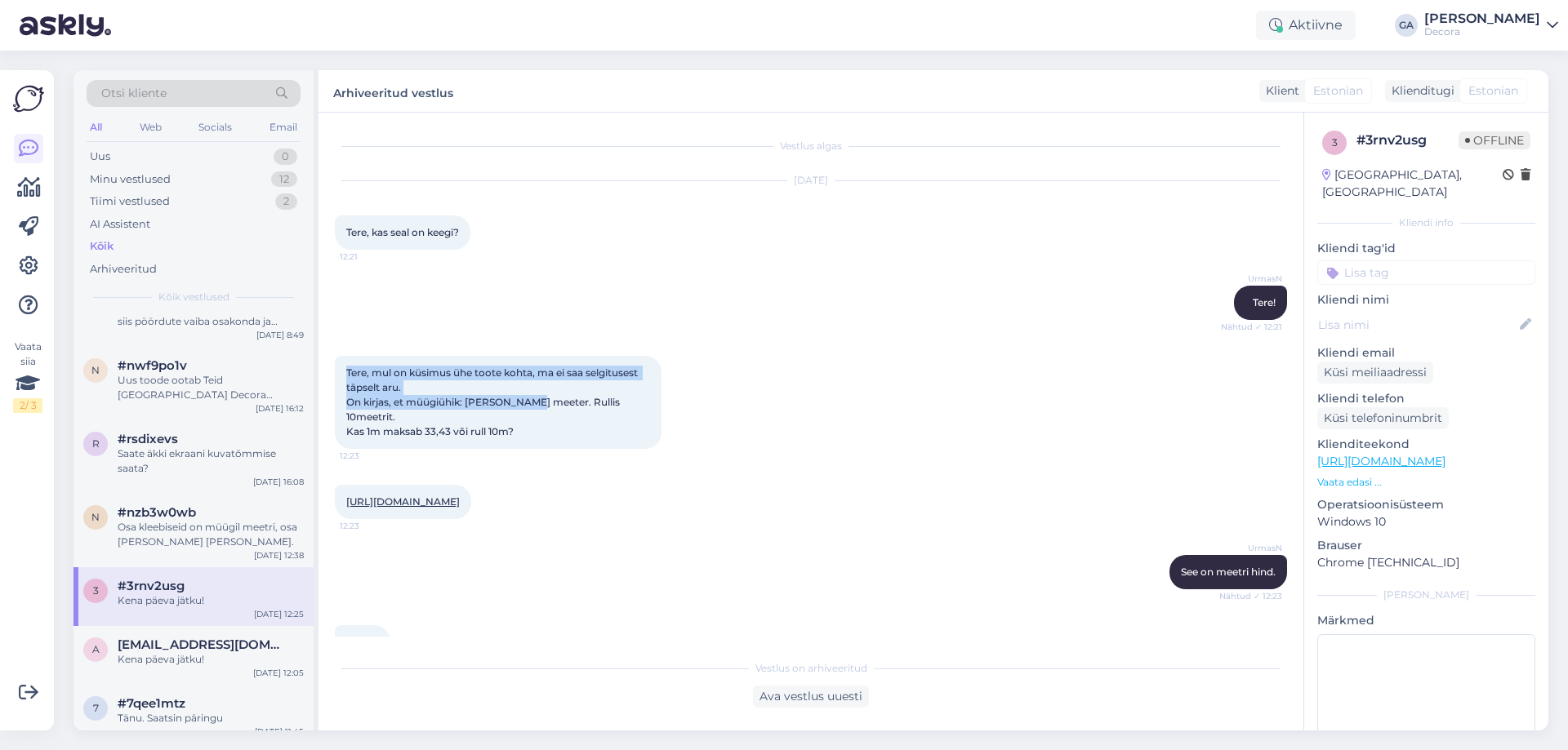
drag, startPoint x: 532, startPoint y: 407, endPoint x: 336, endPoint y: 379, distance: 198.0
click at [336, 379] on div "Tere, mul on küsimus ühe toote kohta, ma ei saa selgitusest täpselt aru. On kir…" at bounding box center [497, 402] width 327 height 93
drag, startPoint x: 438, startPoint y: 410, endPoint x: 462, endPoint y: 413, distance: 24.2
click at [438, 409] on div "Tere, mul on küsimus ühe toote kohta, ma ei saa selgitusest täpselt aru. On kir…" at bounding box center [497, 402] width 327 height 93
drag, startPoint x: 544, startPoint y: 415, endPoint x: 348, endPoint y: 371, distance: 200.9
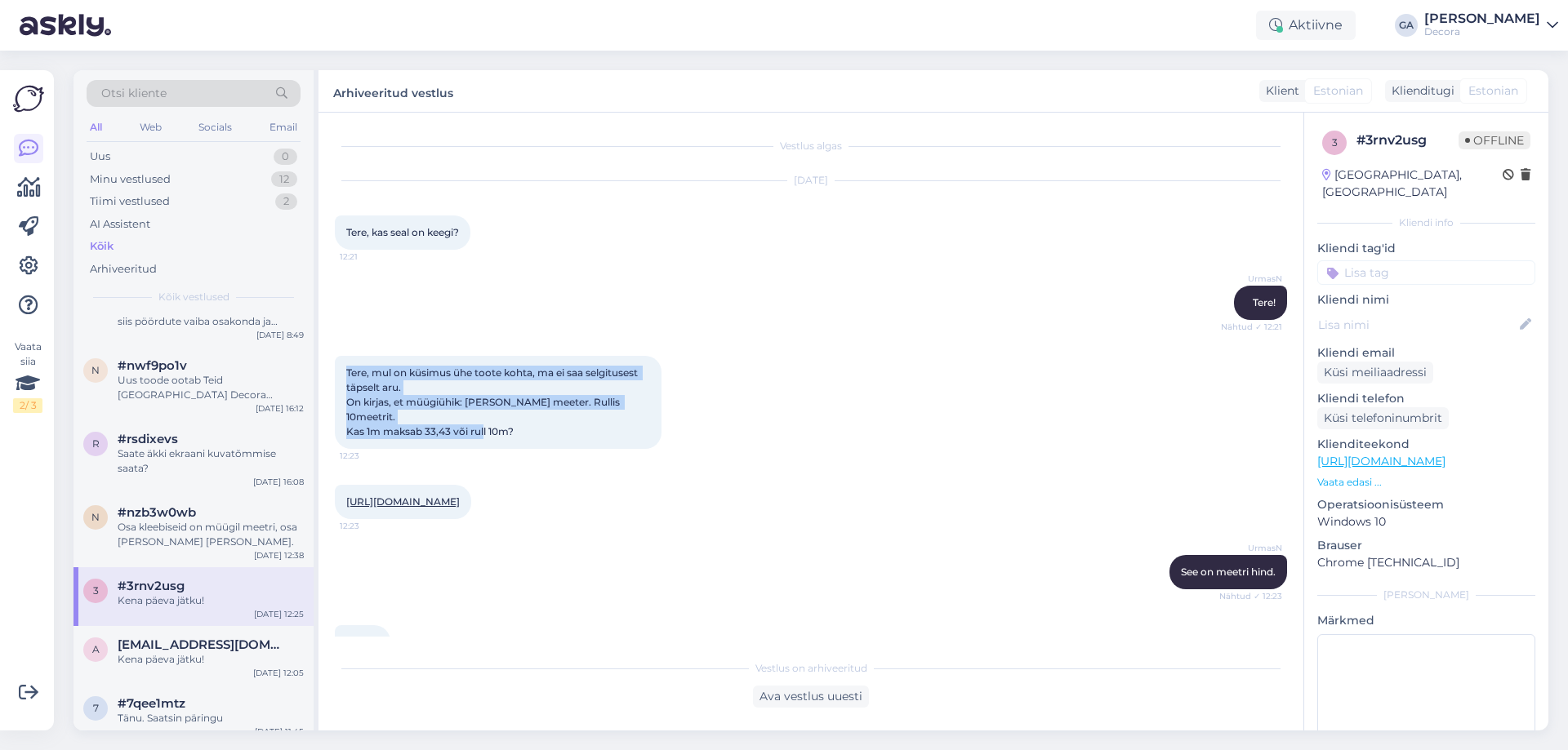
click at [348, 371] on div "Tere, mul on küsimus ühe toote kohta, ma ei saa selgitusest täpselt aru. On kir…" at bounding box center [497, 402] width 327 height 93
drag, startPoint x: 626, startPoint y: 489, endPoint x: 342, endPoint y: 488, distance: 284.0
click at [342, 488] on div "[URL][DOMAIN_NAME] 12:23" at bounding box center [403, 502] width 137 height 34
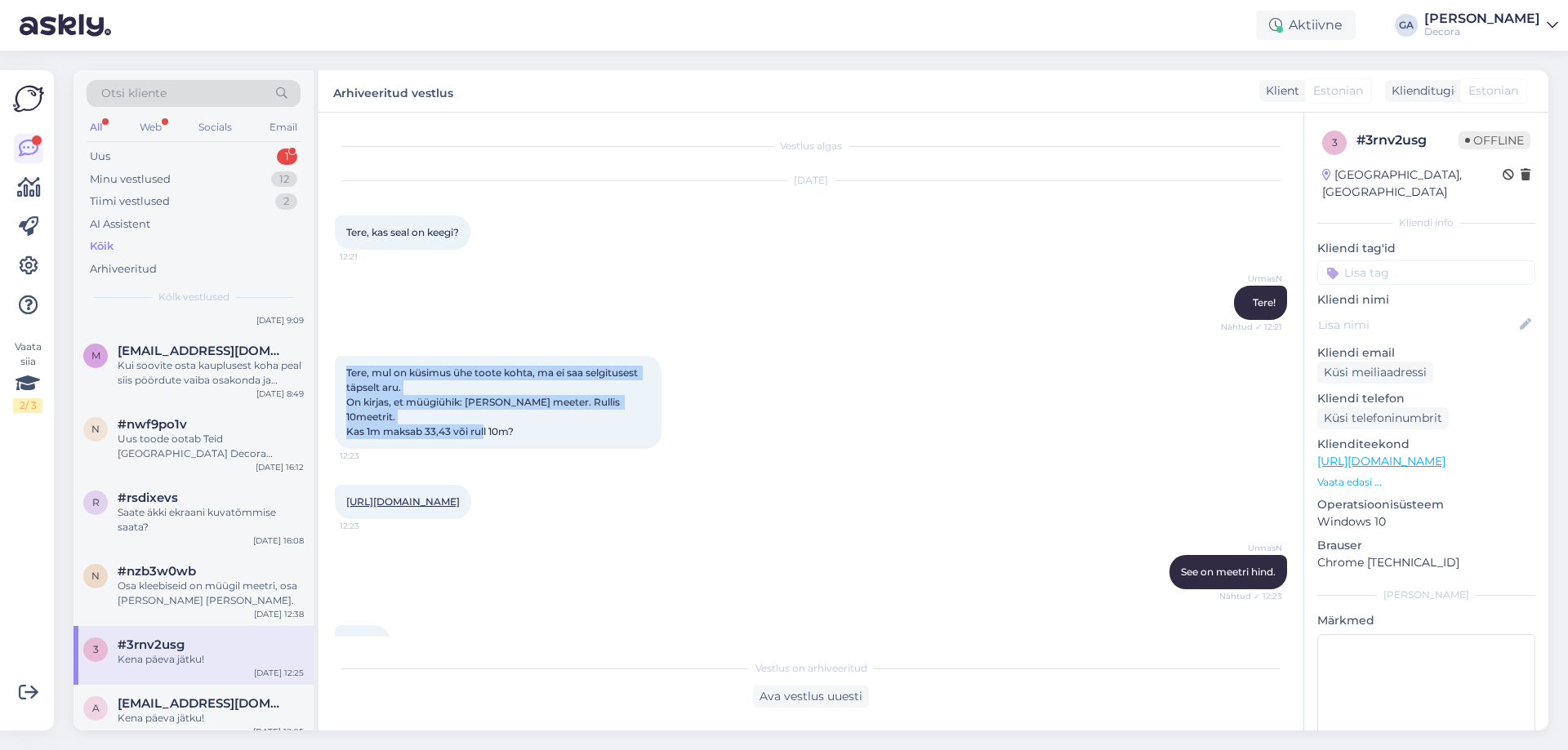
click at [820, 485] on div "[URL][DOMAIN_NAME] 12:23" at bounding box center [811, 502] width 952 height 70
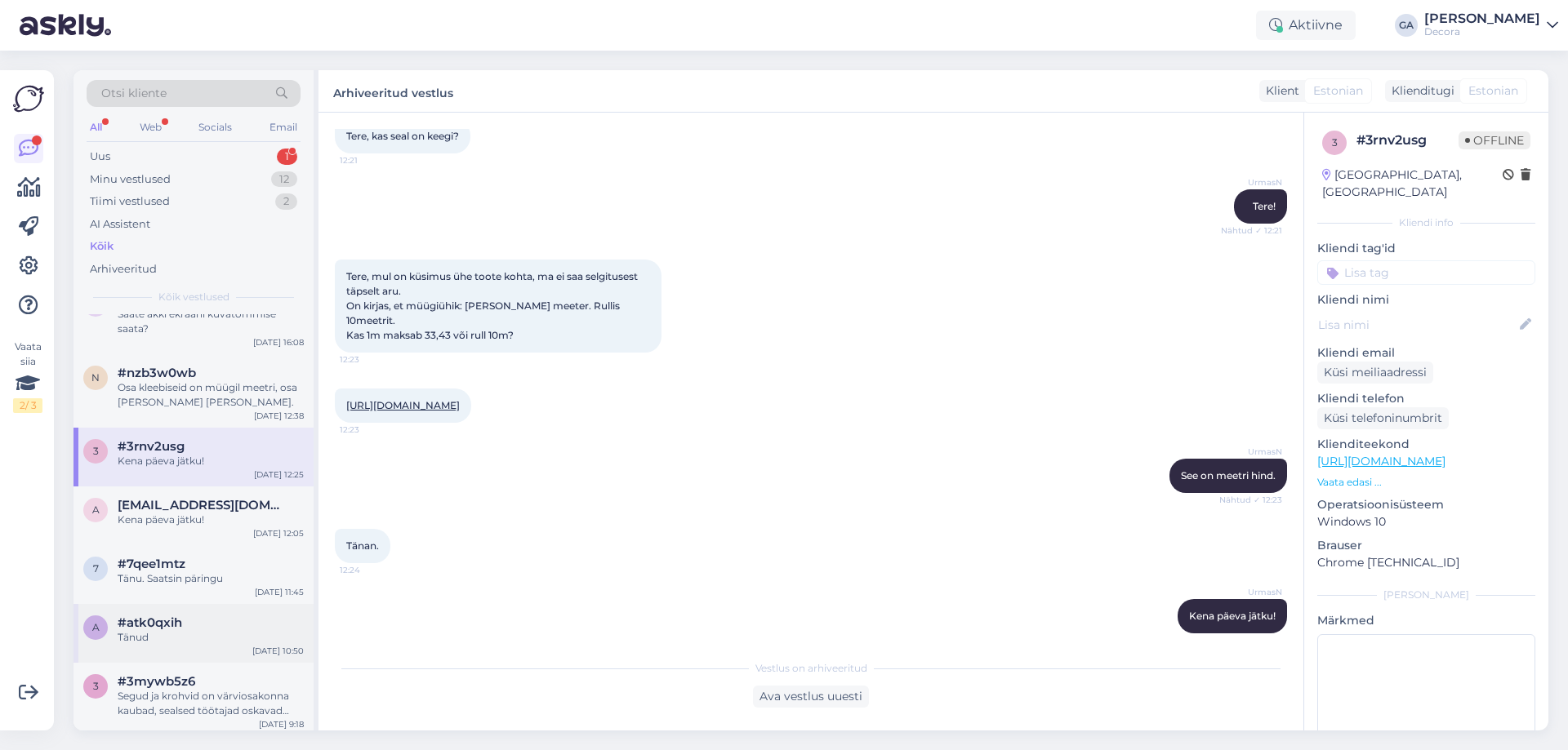
scroll to position [653, 0]
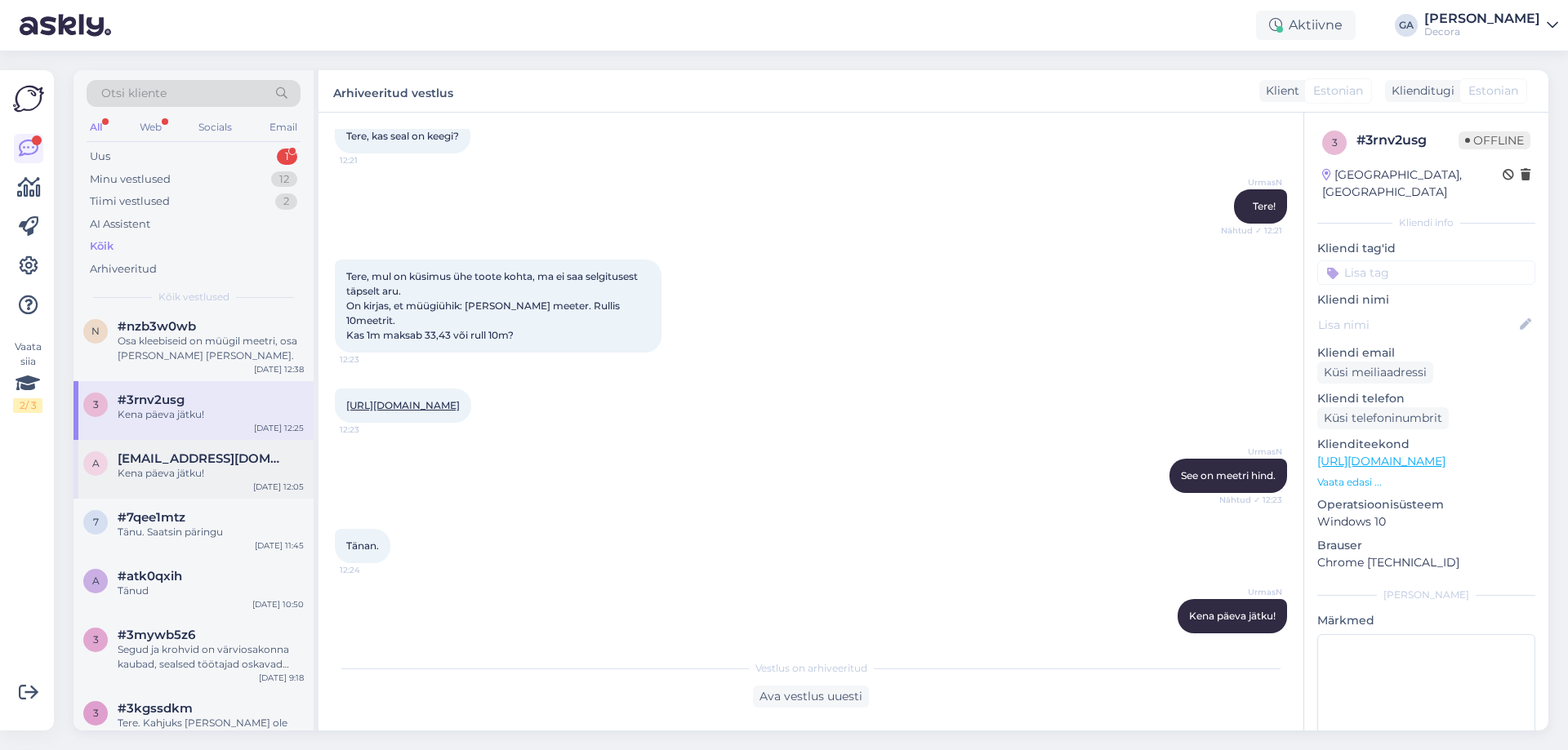
click at [144, 443] on div "a [EMAIL_ADDRESS][DOMAIN_NAME] Kena päeva jätku! [DATE] 12:05" at bounding box center [193, 469] width 240 height 58
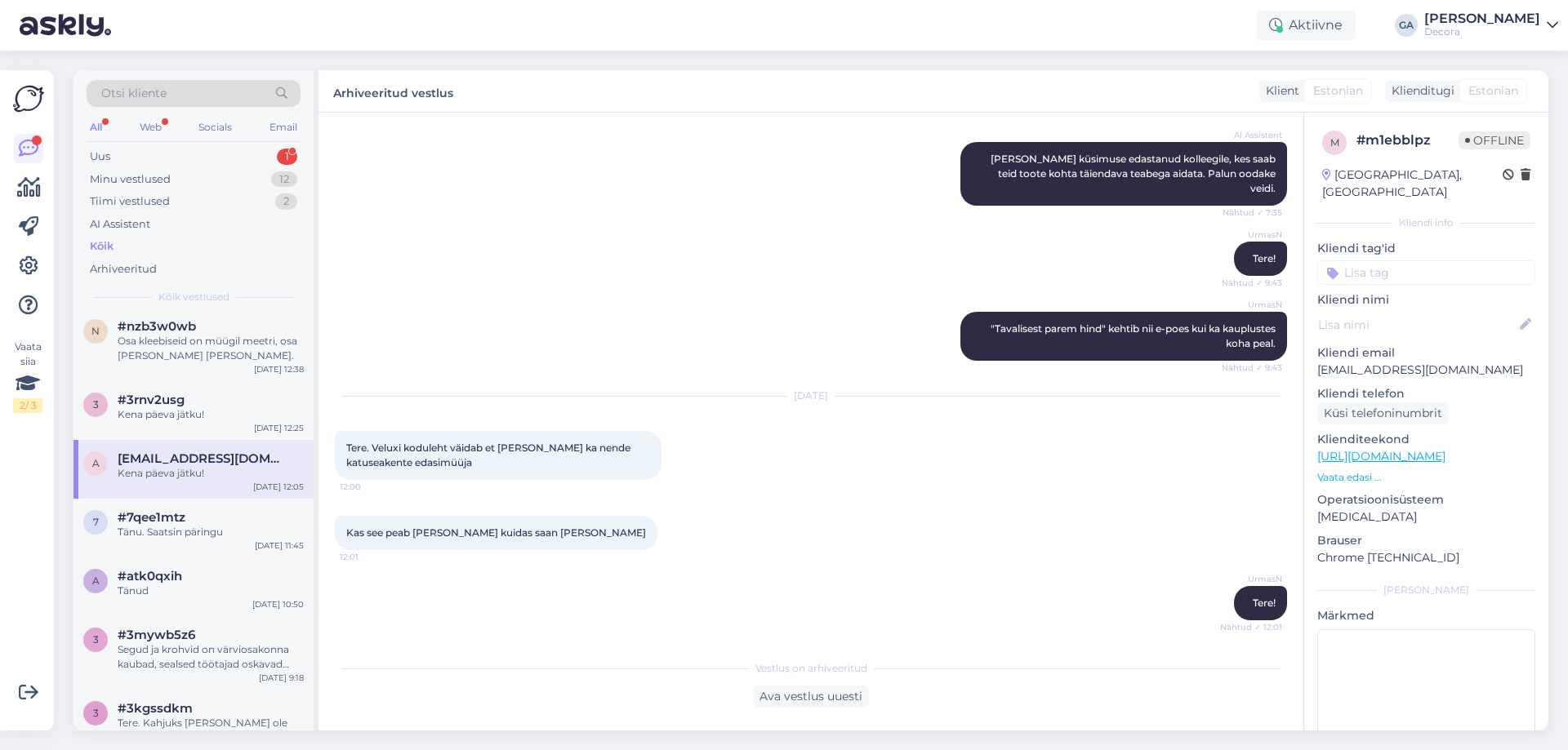
scroll to position [939, 0]
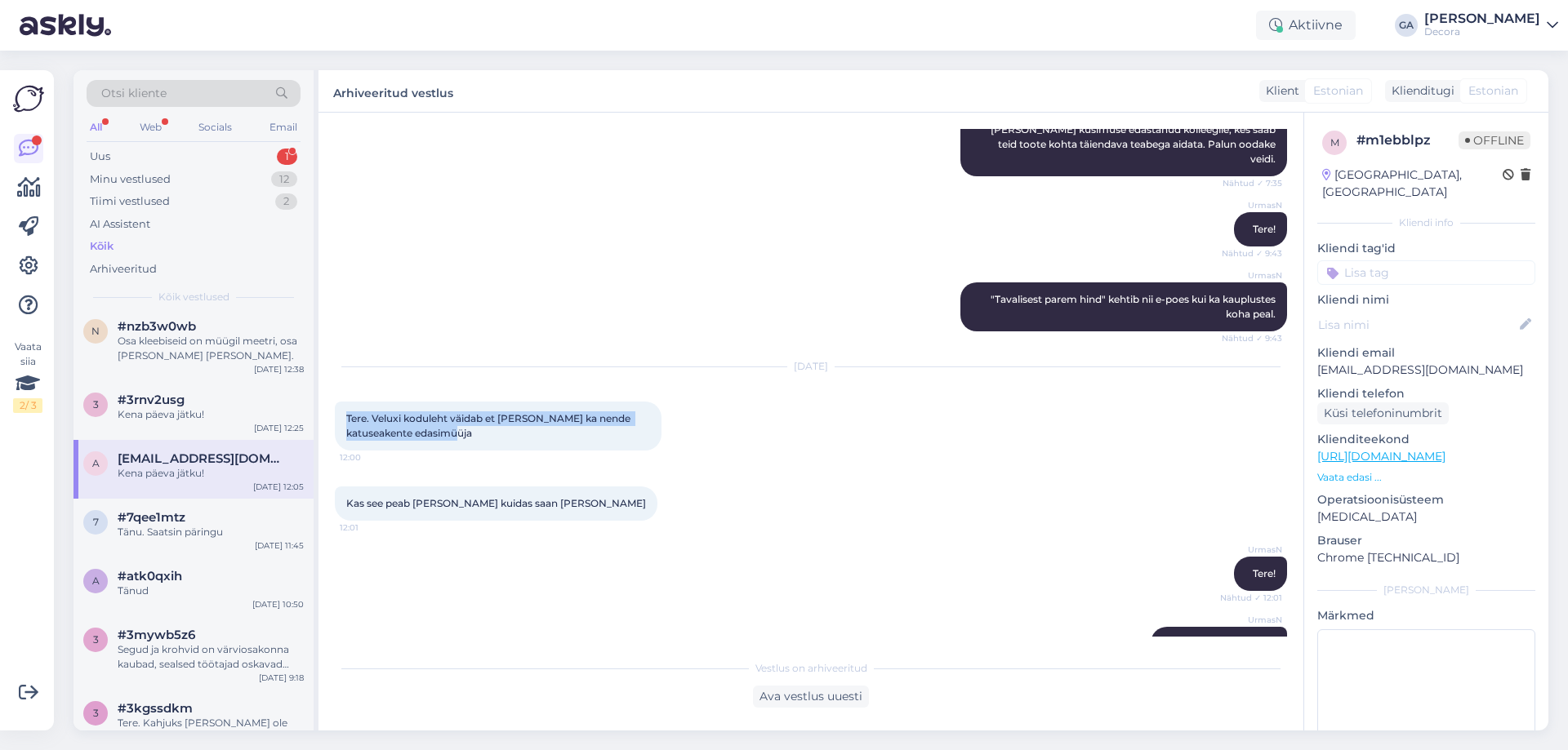
drag, startPoint x: 498, startPoint y: 401, endPoint x: 347, endPoint y: 387, distance: 151.6
click at [347, 402] on div "Tere. Veluxi koduleht väidab et [PERSON_NAME] ka nende katuseakente edasimüüja …" at bounding box center [497, 426] width 327 height 49
drag, startPoint x: 569, startPoint y: 473, endPoint x: 347, endPoint y: 475, distance: 222.0
click at [347, 497] on span "Kas see peab [PERSON_NAME] kuidas saan [PERSON_NAME]" at bounding box center [496, 504] width 300 height 13
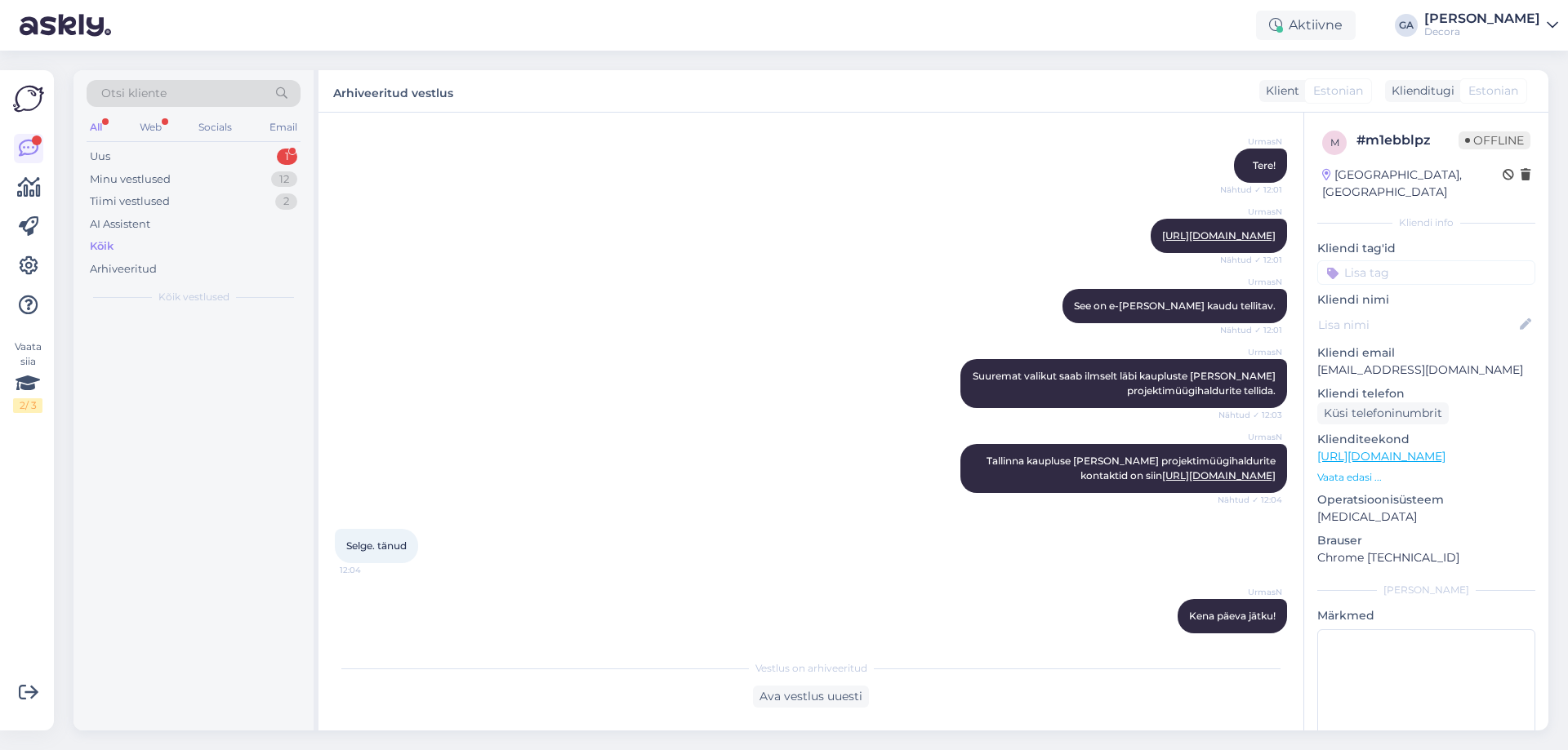
scroll to position [0, 0]
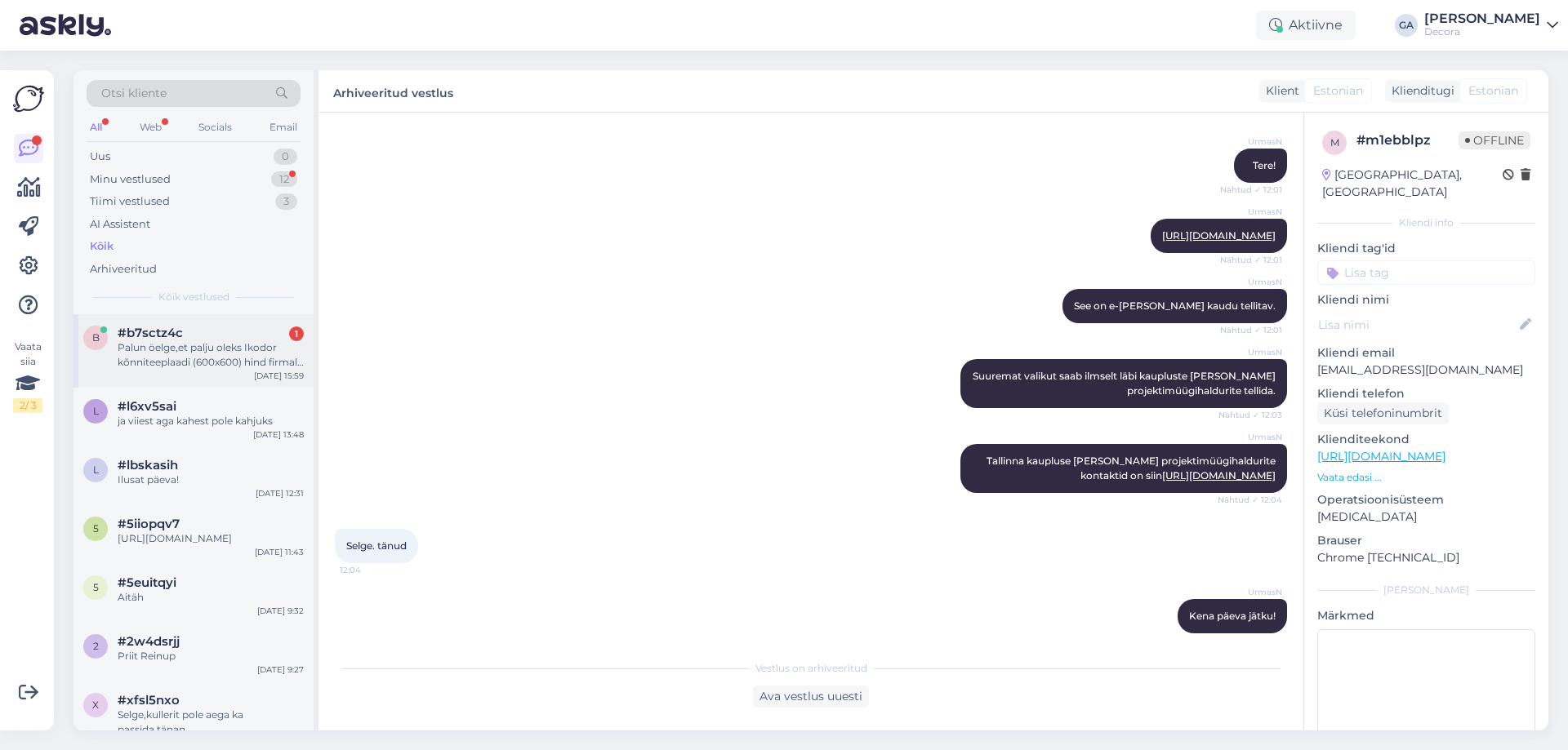
click at [219, 341] on div "Palun öelge,et palju oleks Ikodor kõnniteeplaadi (600x600) hind firmale ostes?" at bounding box center [211, 355] width 186 height 30
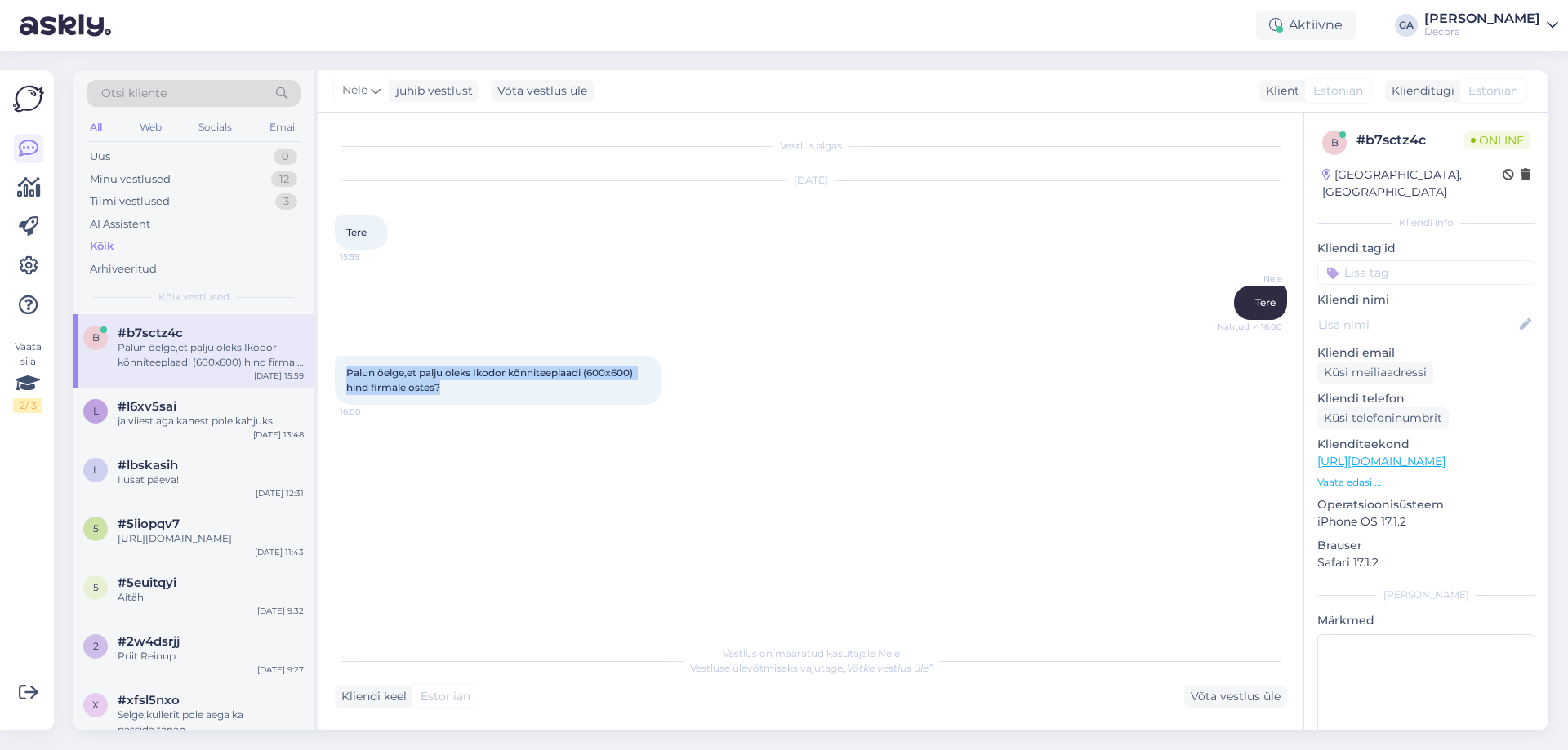
drag, startPoint x: 443, startPoint y: 384, endPoint x: 345, endPoint y: 375, distance: 98.4
click at [345, 375] on div "Palun öelge,et palju oleks Ikodor kõnniteeplaadi (600x600) hind firmale ostes? …" at bounding box center [497, 380] width 327 height 49
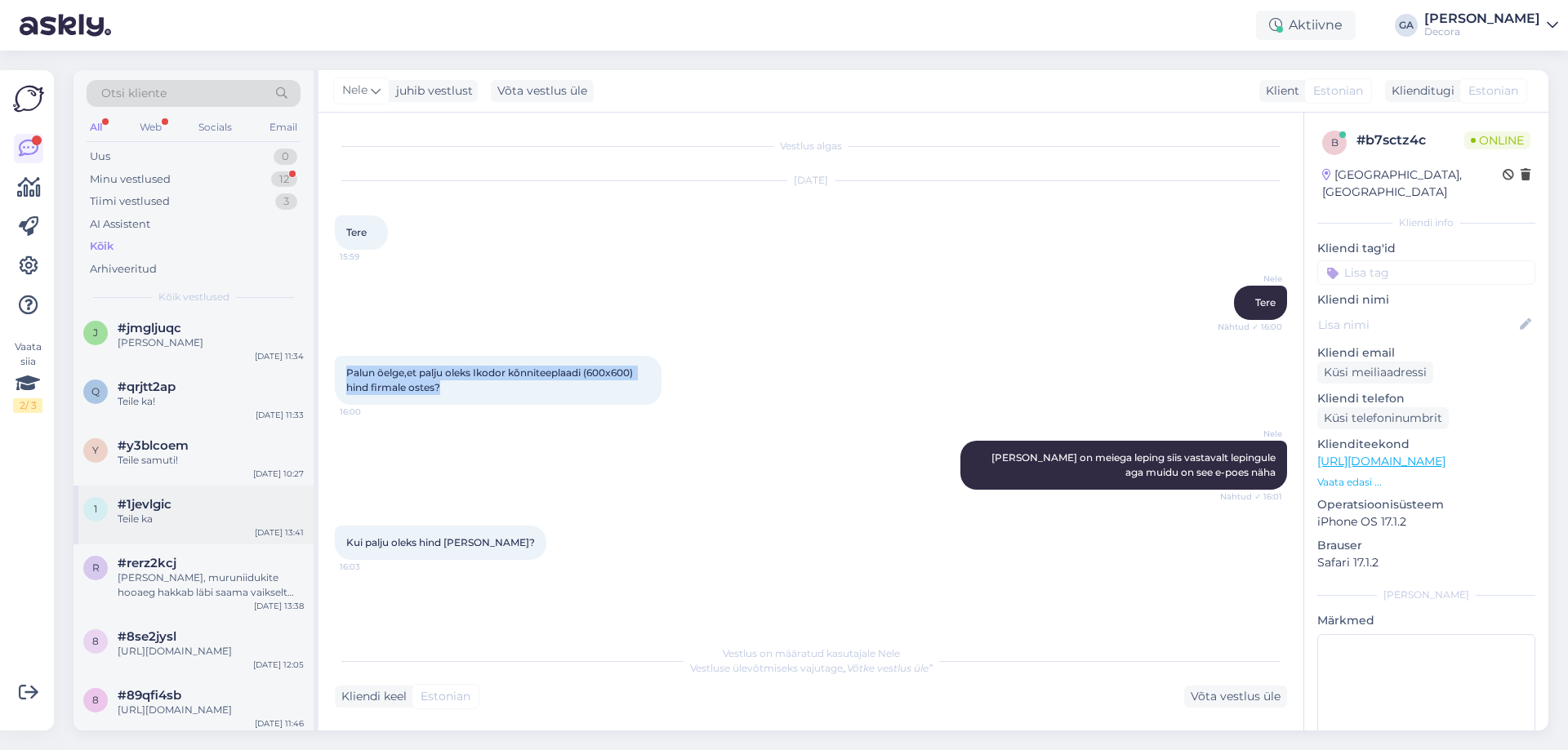
scroll to position [898, 0]
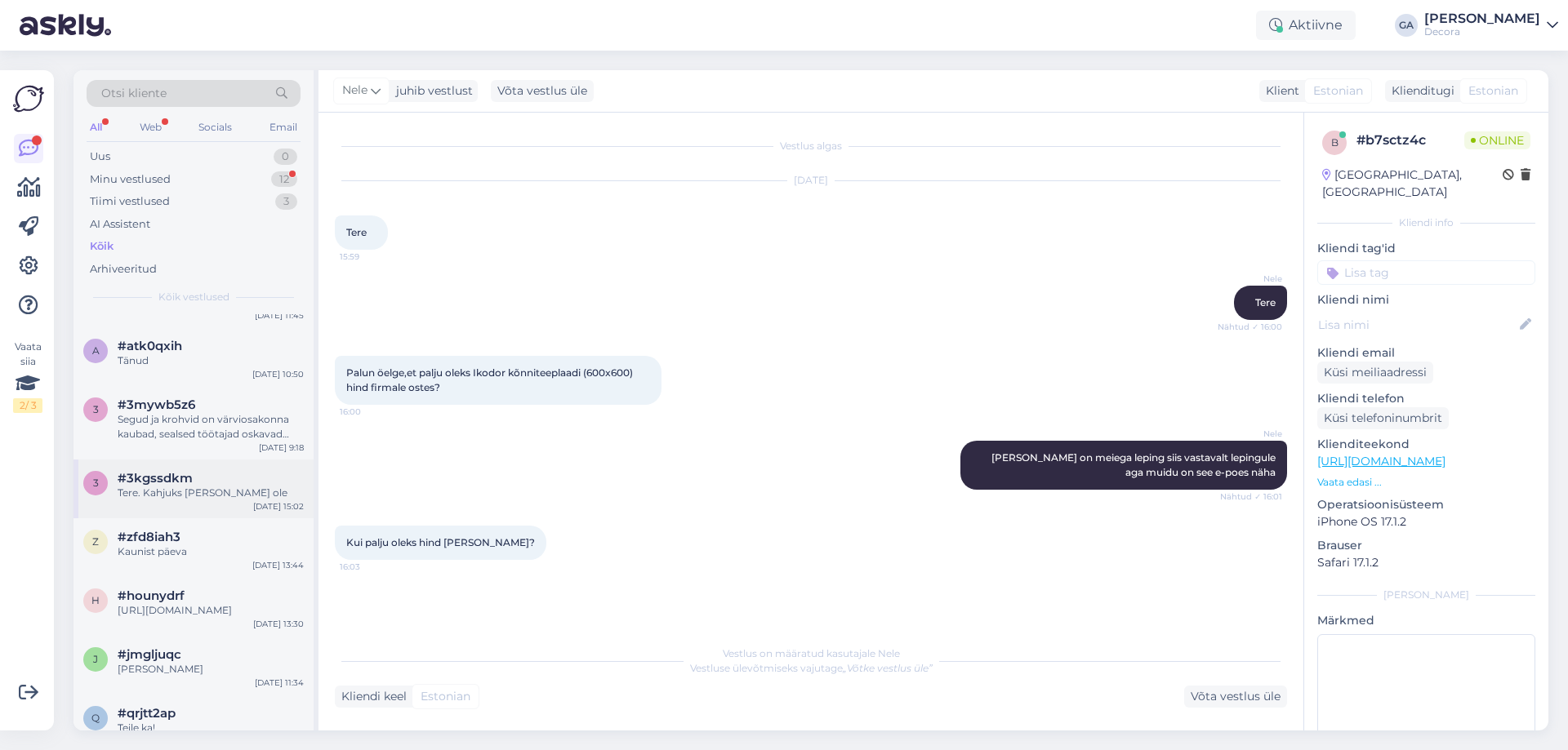
click at [161, 471] on span "#3kgssdkm" at bounding box center [156, 478] width 76 height 14
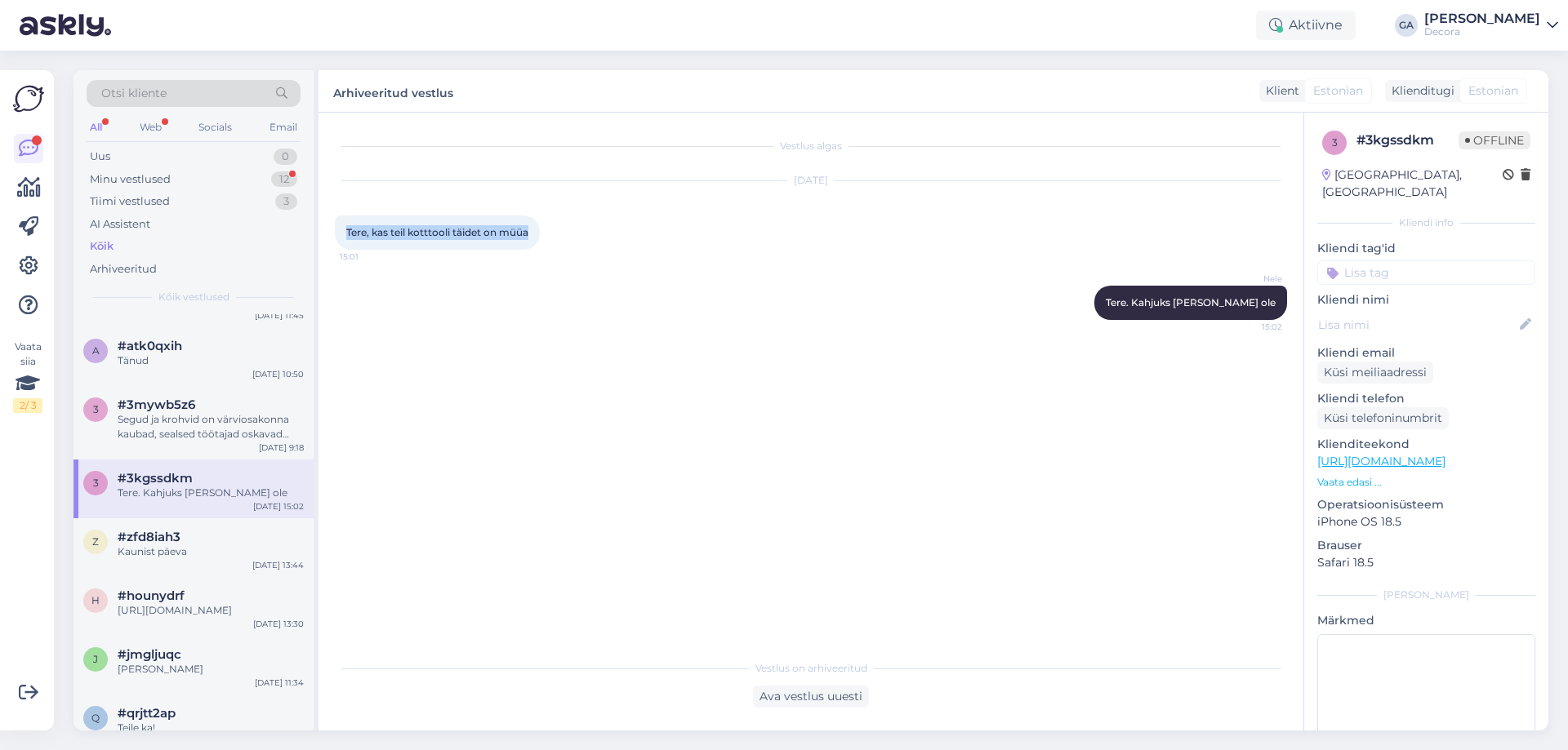
drag, startPoint x: 530, startPoint y: 228, endPoint x: 336, endPoint y: 235, distance: 194.1
click at [336, 235] on div "Tere, kas teil kotttooli täidet on müüa 15:01" at bounding box center [437, 233] width 205 height 34
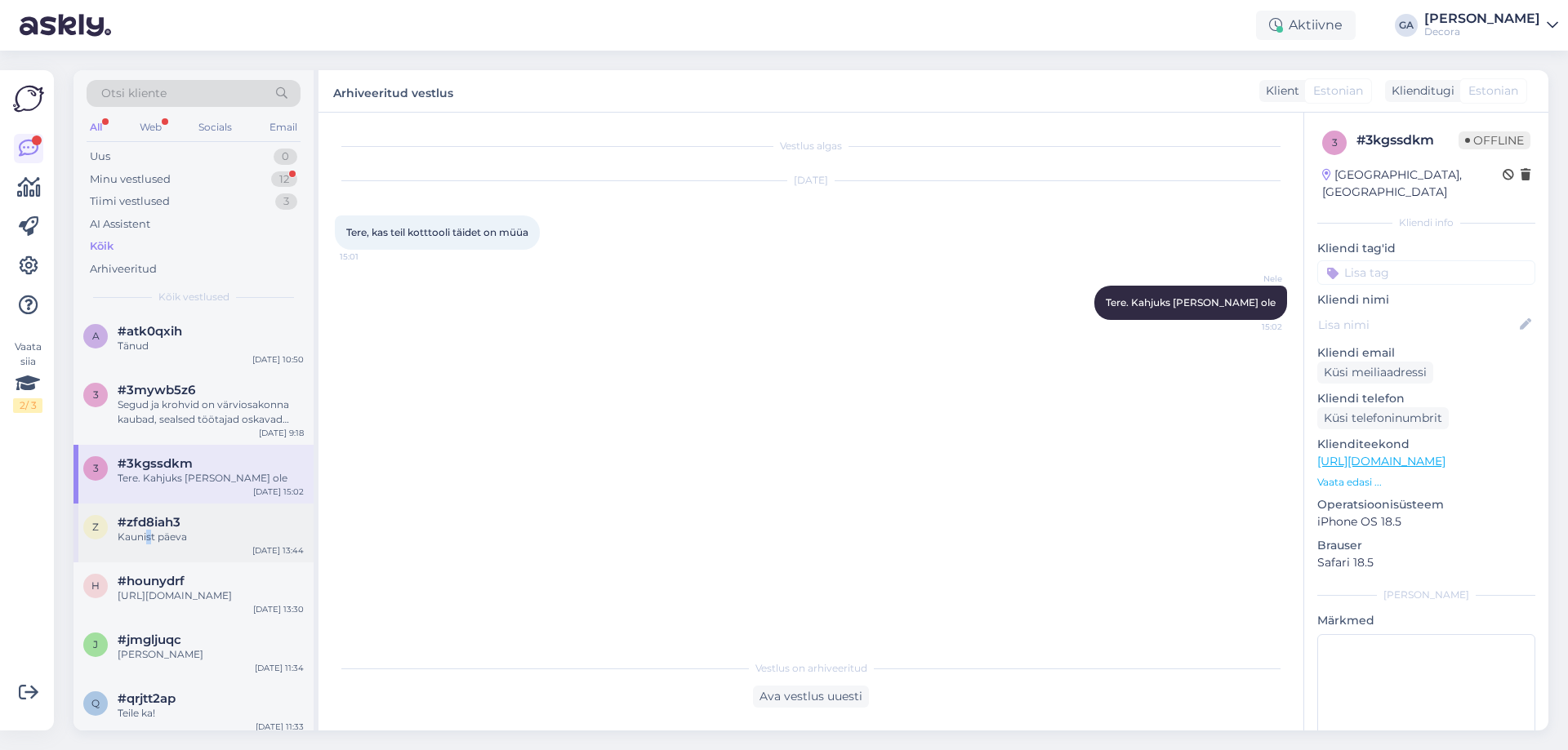
click at [148, 534] on div "Kaunist päeva" at bounding box center [211, 537] width 186 height 14
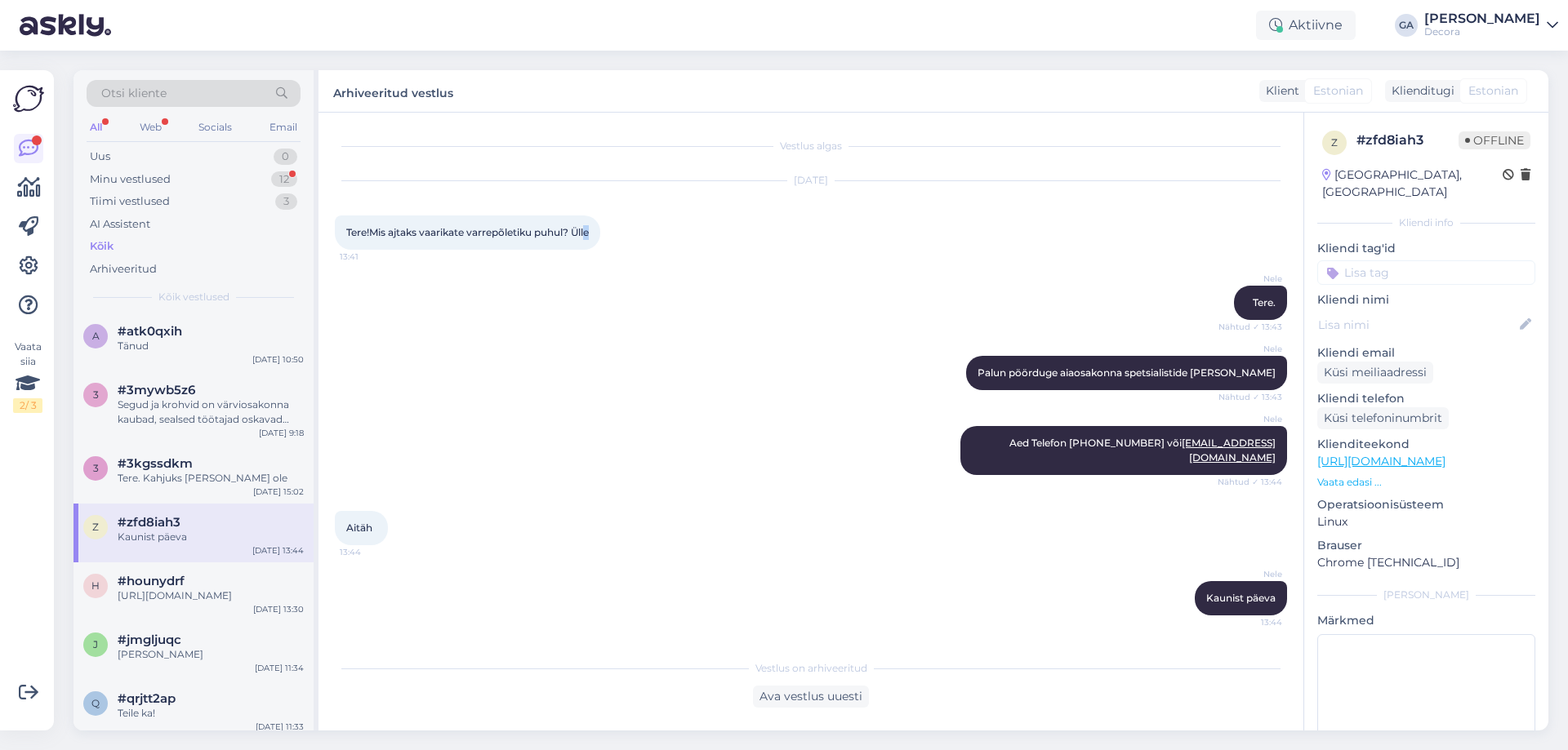
click at [589, 230] on span "Tere!Mis ajtaks vaarikate varrepõletiku puhul? Ülle" at bounding box center [468, 232] width 243 height 13
click at [589, 229] on span "Tere!Mis ajtaks vaarikate varrepõletiku puhul? Ülle" at bounding box center [468, 232] width 243 height 13
click at [552, 233] on span "Tere!Mis ajtaks vaarikate varrepõletiku puhul? Ülle" at bounding box center [468, 232] width 243 height 13
drag, startPoint x: 551, startPoint y: 226, endPoint x: 349, endPoint y: 230, distance: 202.0
click at [348, 229] on span "Tere!Mis ajtaks vaarikate varrepõletiku puhul? Ülle" at bounding box center [468, 232] width 243 height 13
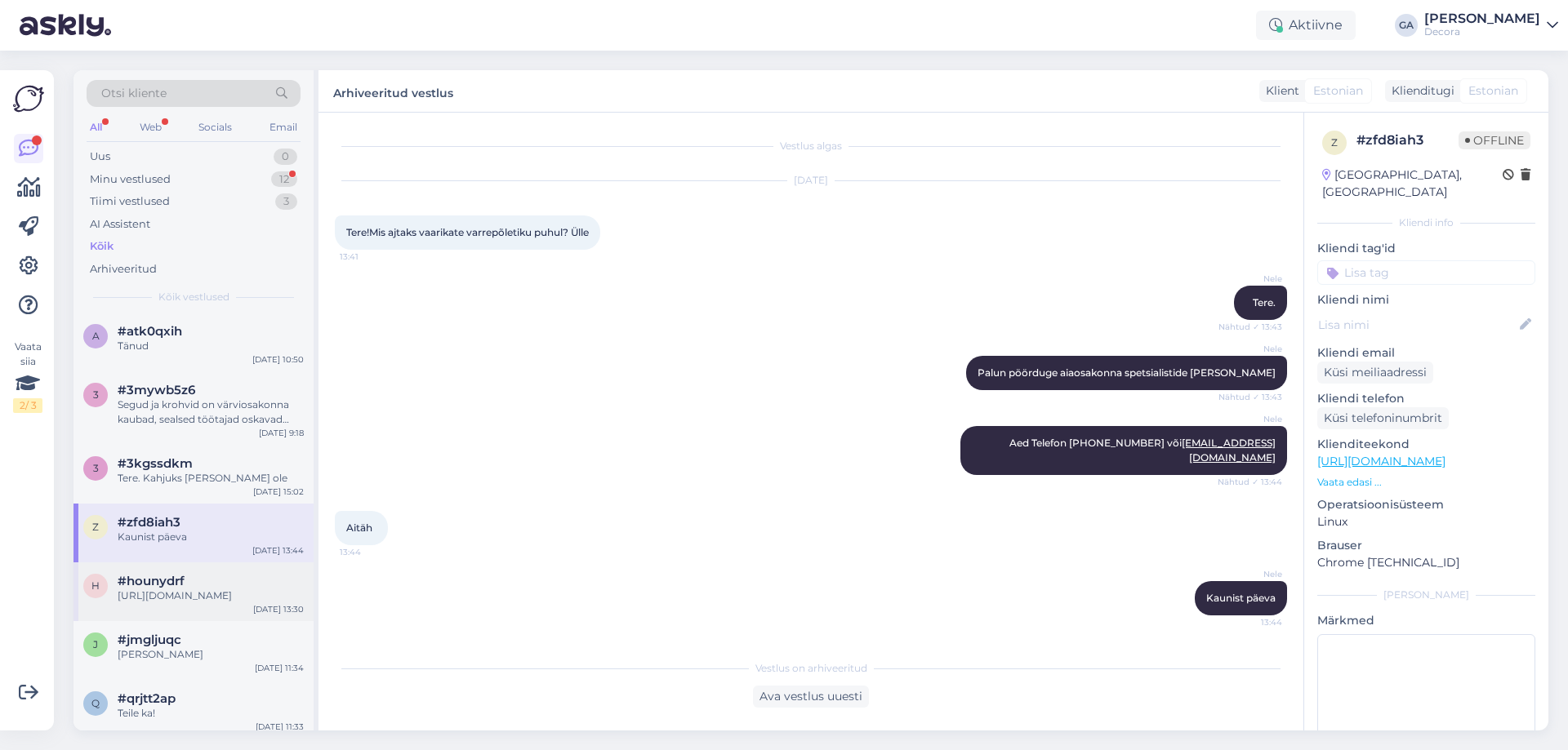
click at [188, 594] on div "[URL][DOMAIN_NAME]" at bounding box center [211, 596] width 186 height 14
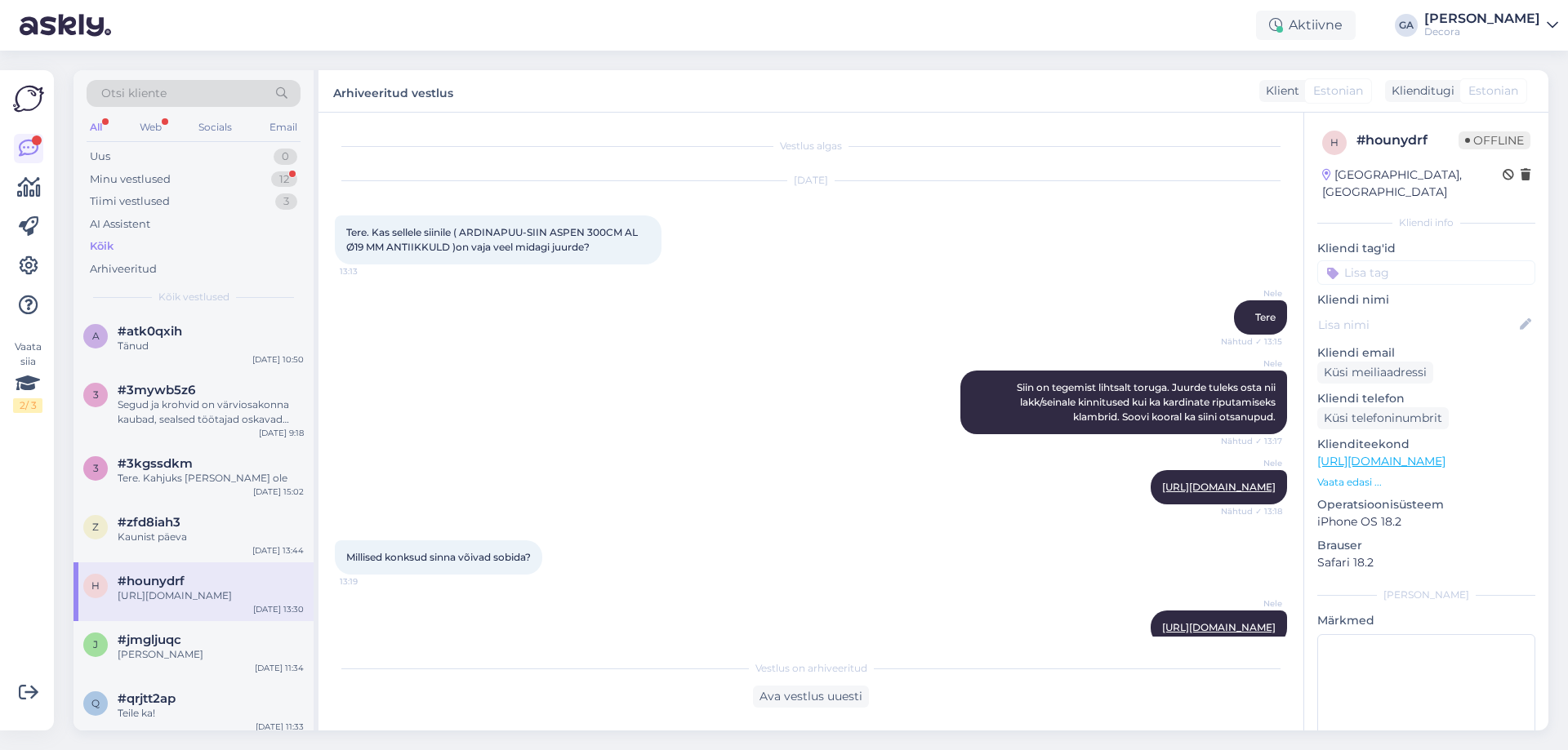
scroll to position [226, 0]
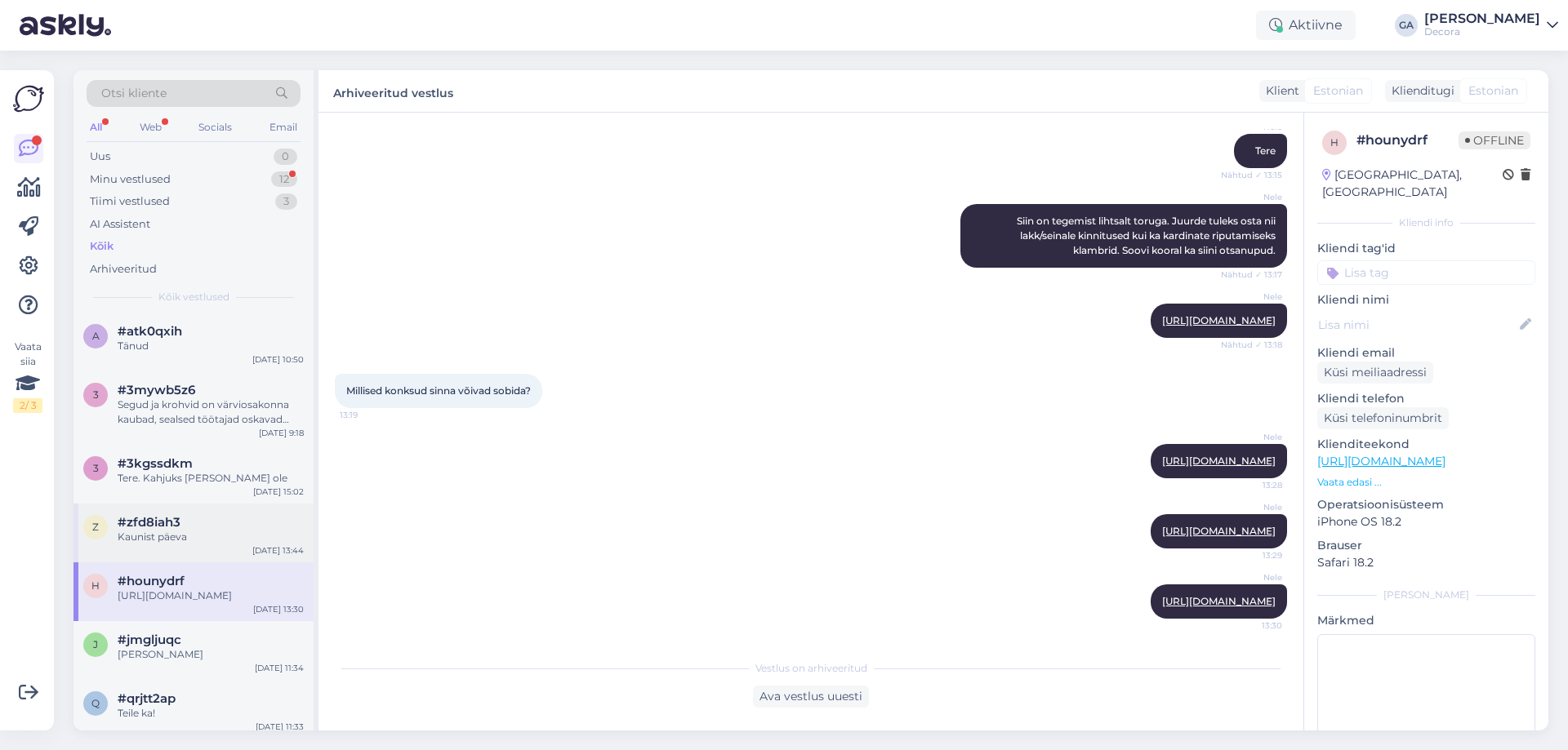
click at [173, 534] on div "Kaunist päeva" at bounding box center [211, 537] width 186 height 14
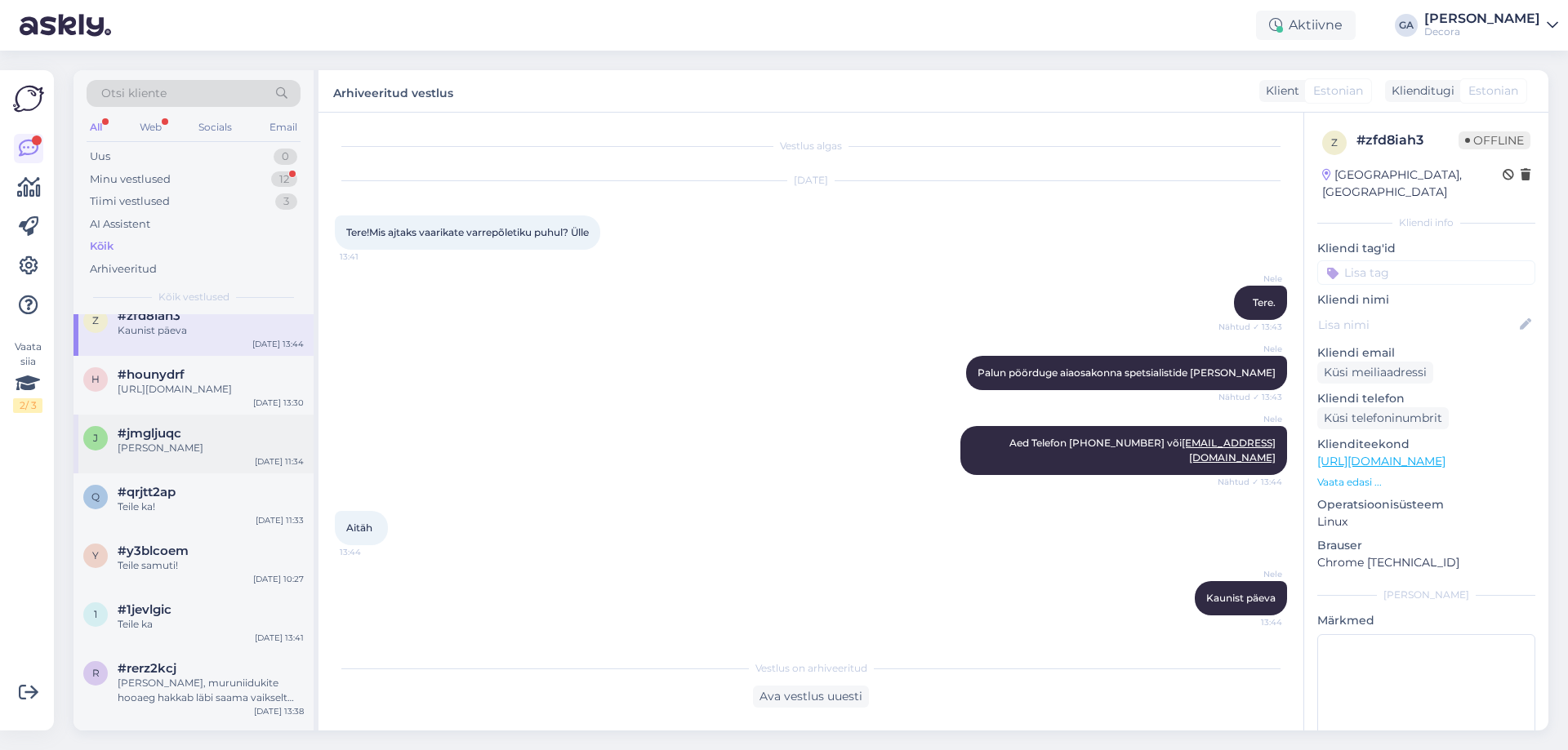
scroll to position [1143, 0]
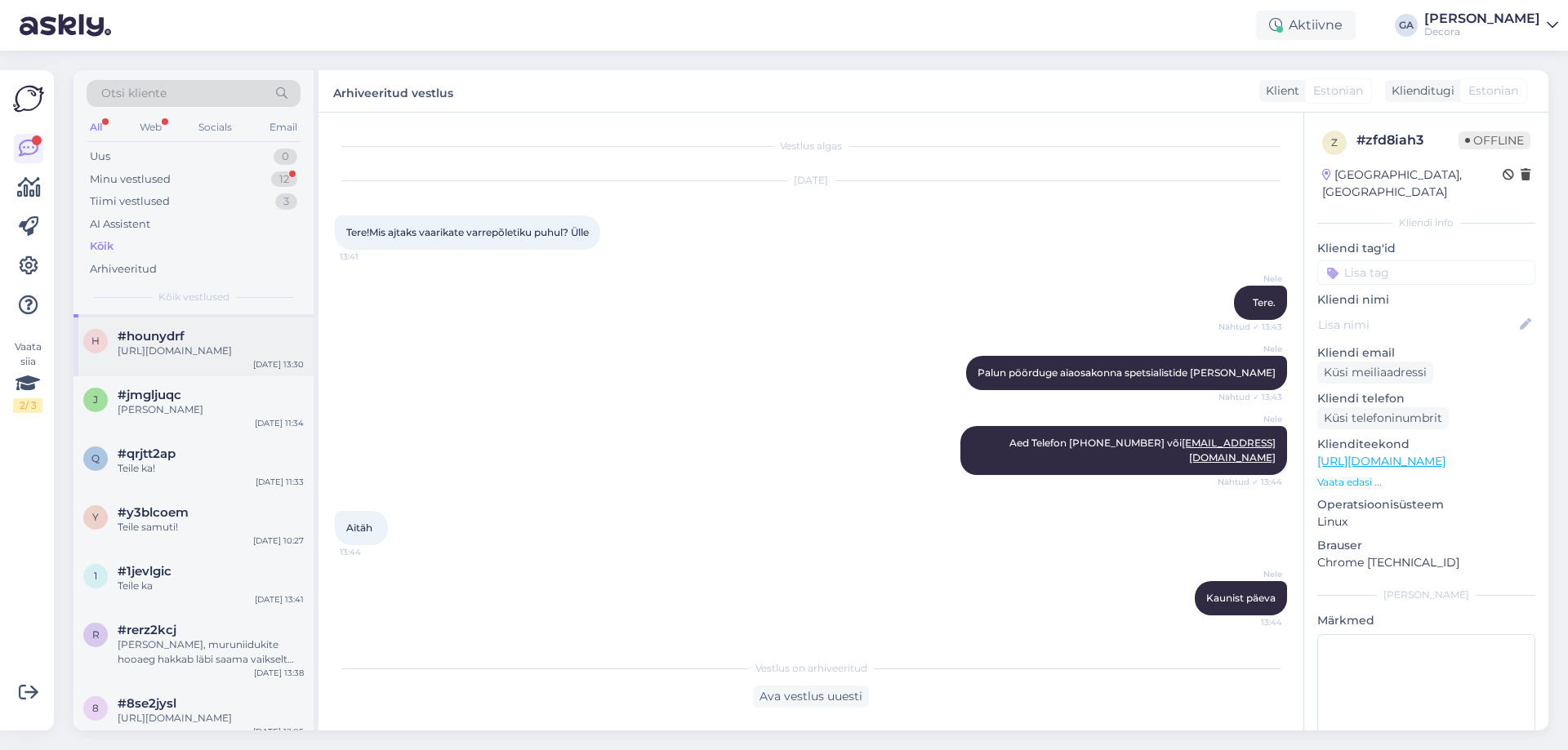
click at [177, 359] on div "[URL][DOMAIN_NAME]" at bounding box center [211, 351] width 186 height 14
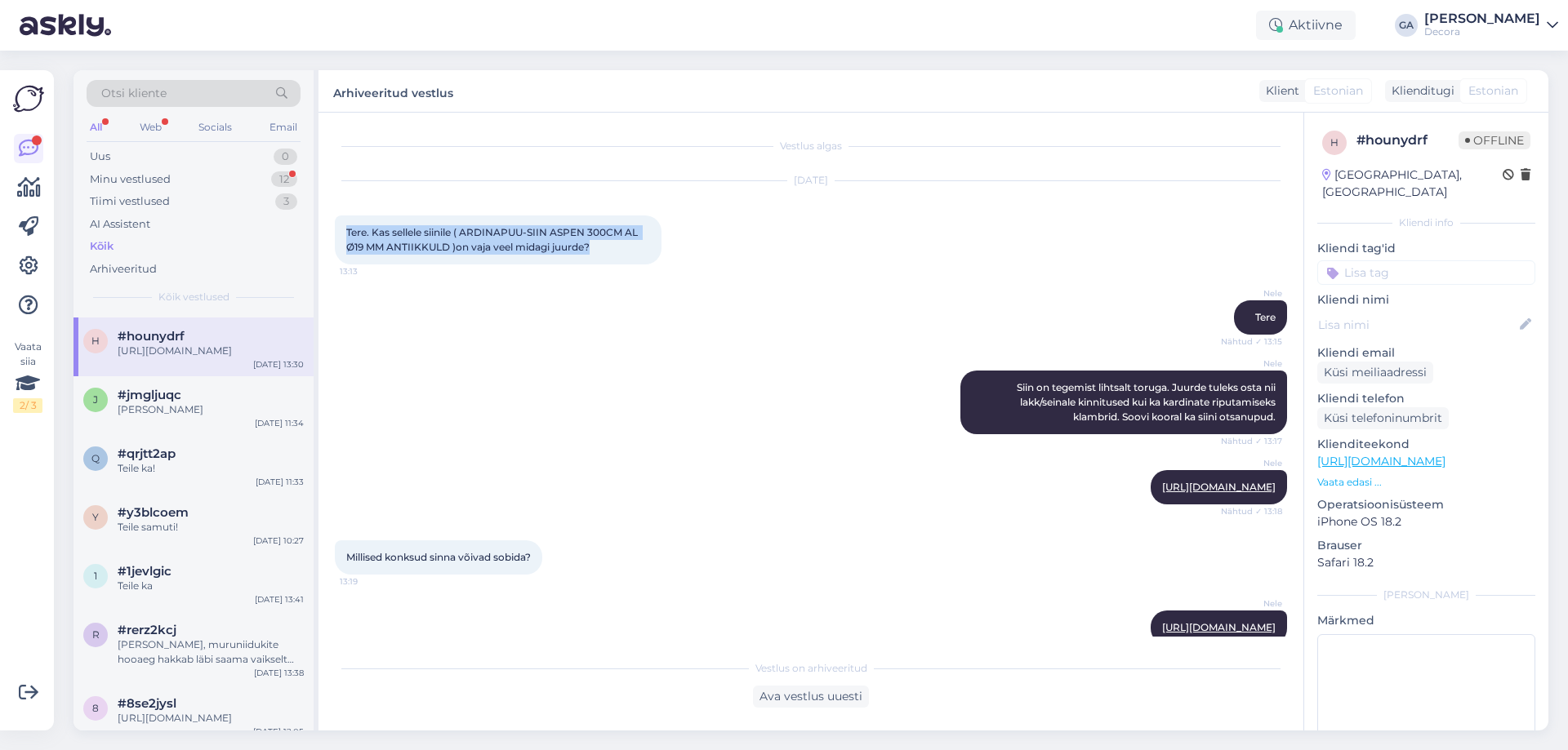
drag, startPoint x: 599, startPoint y: 247, endPoint x: 348, endPoint y: 227, distance: 251.8
click at [348, 227] on div "Tere. Kas sellele siinile ( ARDINAPUU-SIIN ASPEN 300CM AL Ø19 MM ANTIIKKULD )on…" at bounding box center [497, 240] width 327 height 49
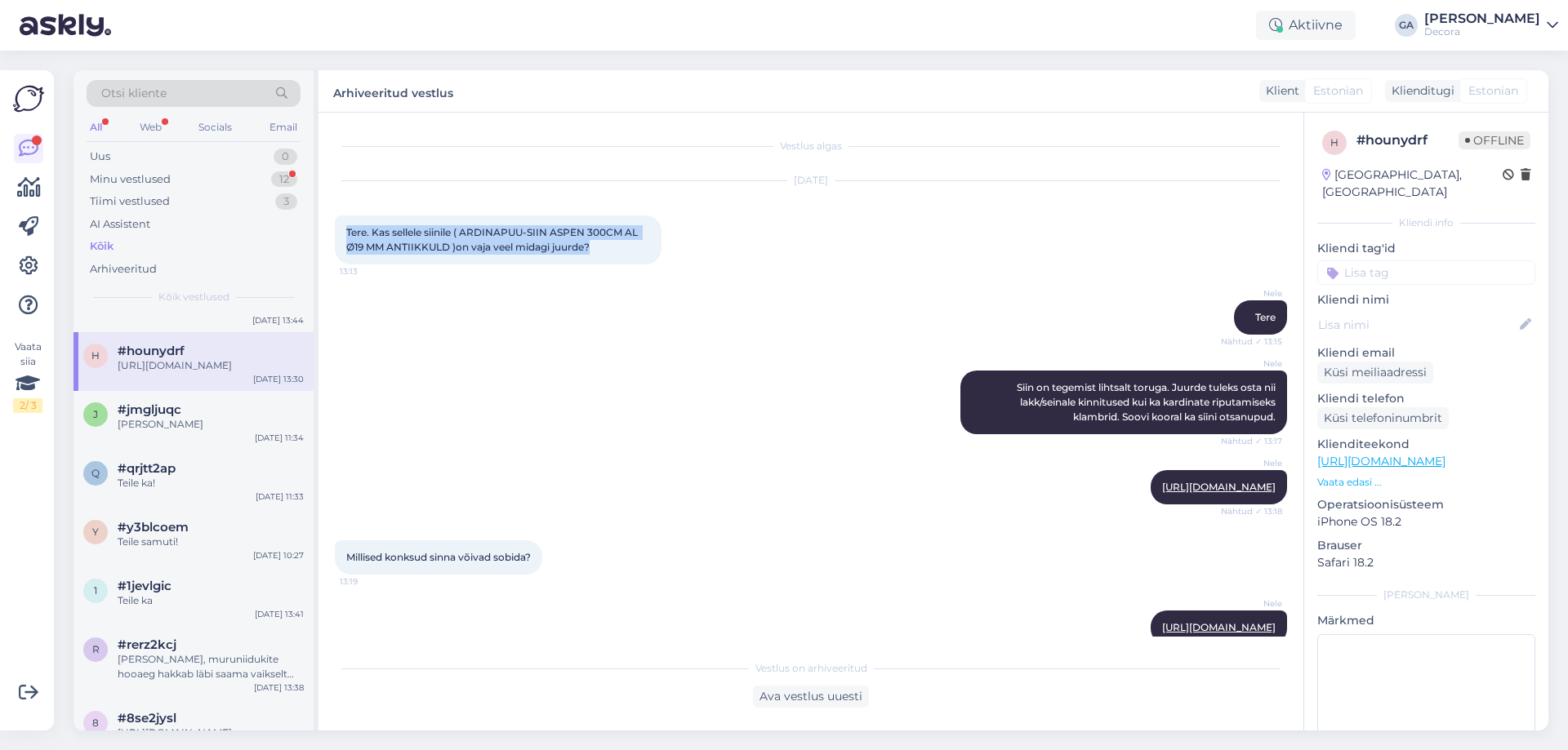
scroll to position [1157, 0]
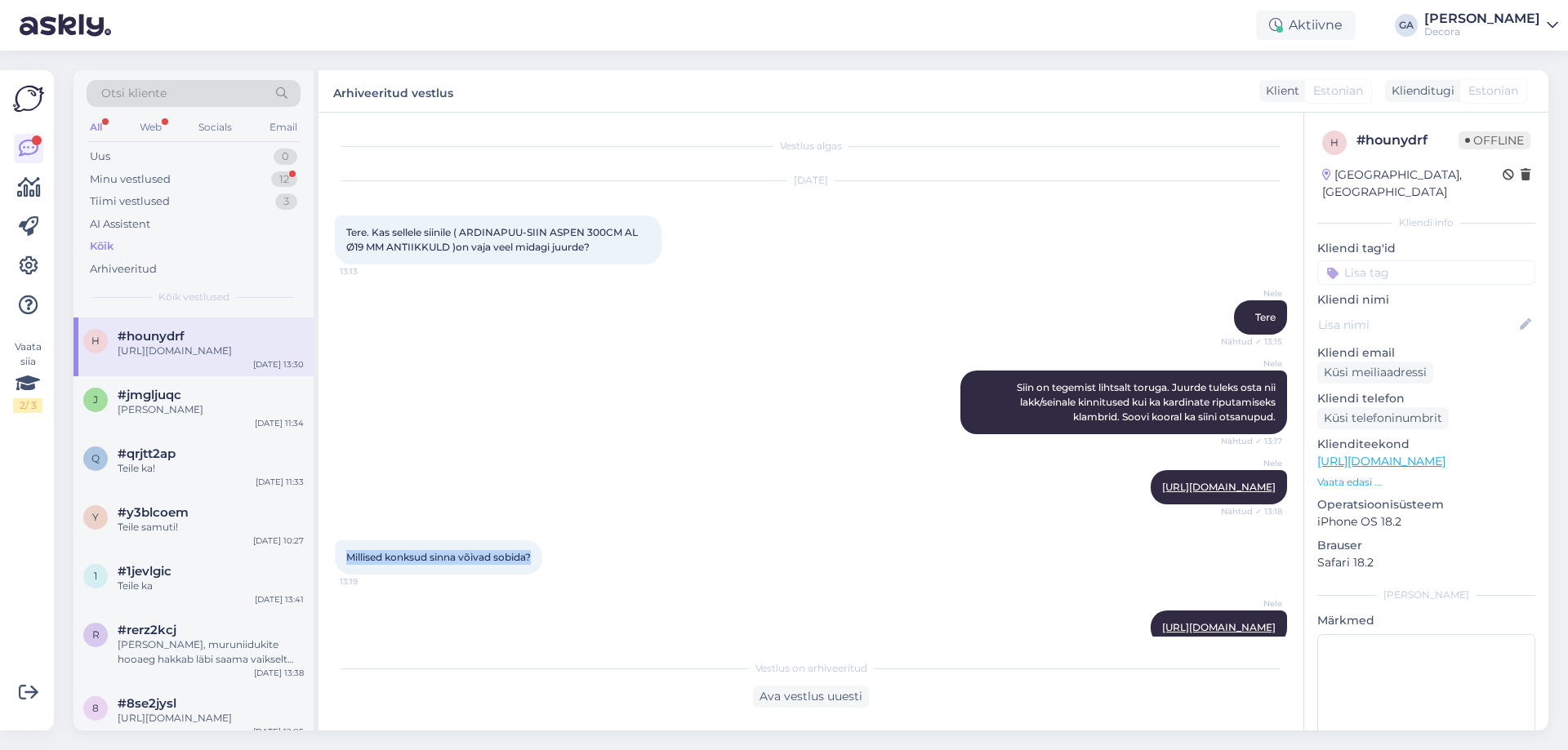
drag, startPoint x: 497, startPoint y: 571, endPoint x: 347, endPoint y: 571, distance: 150.0
click at [347, 571] on div "Millised konksud sinna võivad sobida? 13:19" at bounding box center [438, 558] width 208 height 34
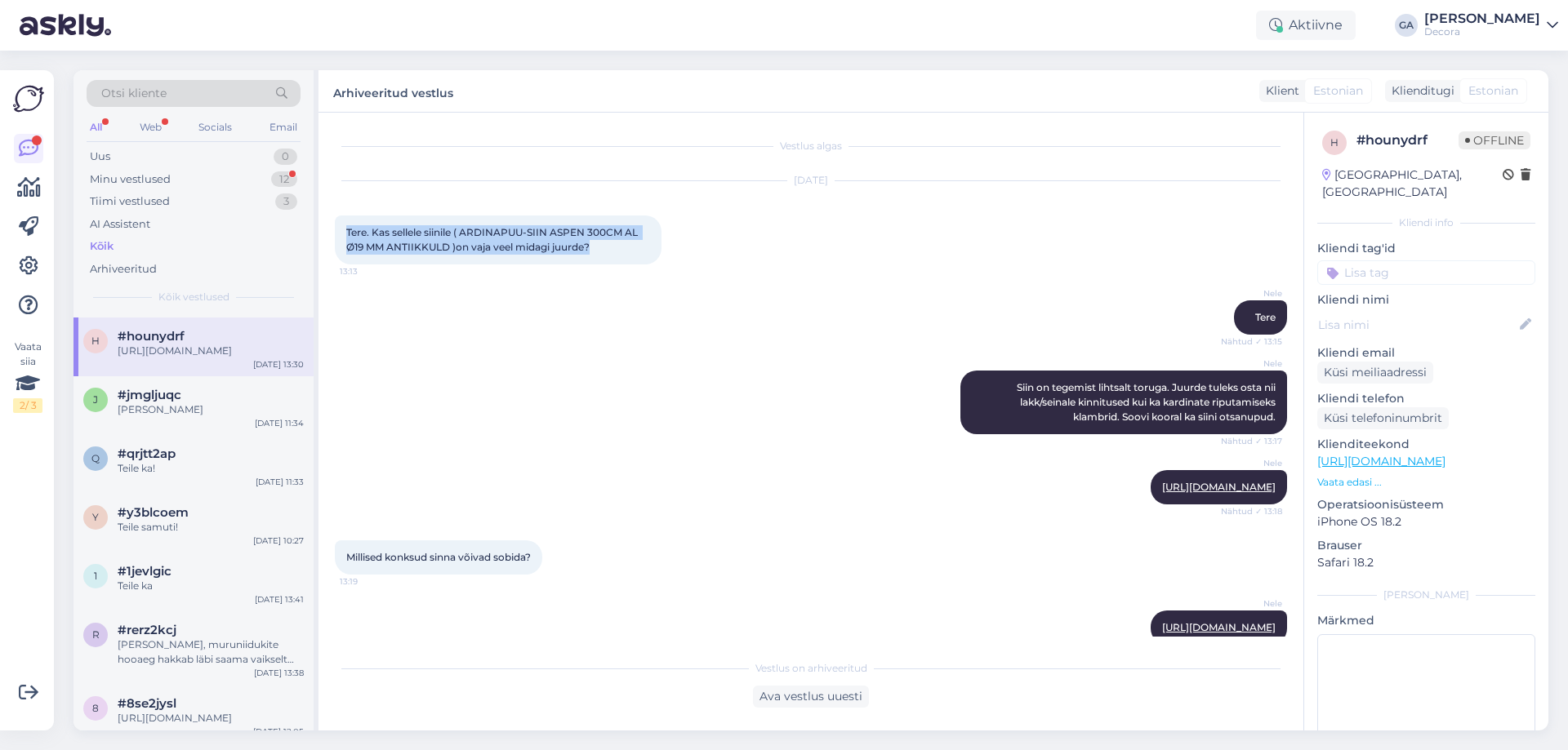
drag, startPoint x: 606, startPoint y: 244, endPoint x: 457, endPoint y: 126, distance: 190.1
click at [346, 233] on div "Tere. Kas sellele siinile ( ARDINAPUU-SIIN ASPEN 300CM AL Ø19 MM ANTIIKKULD )on…" at bounding box center [497, 240] width 327 height 49
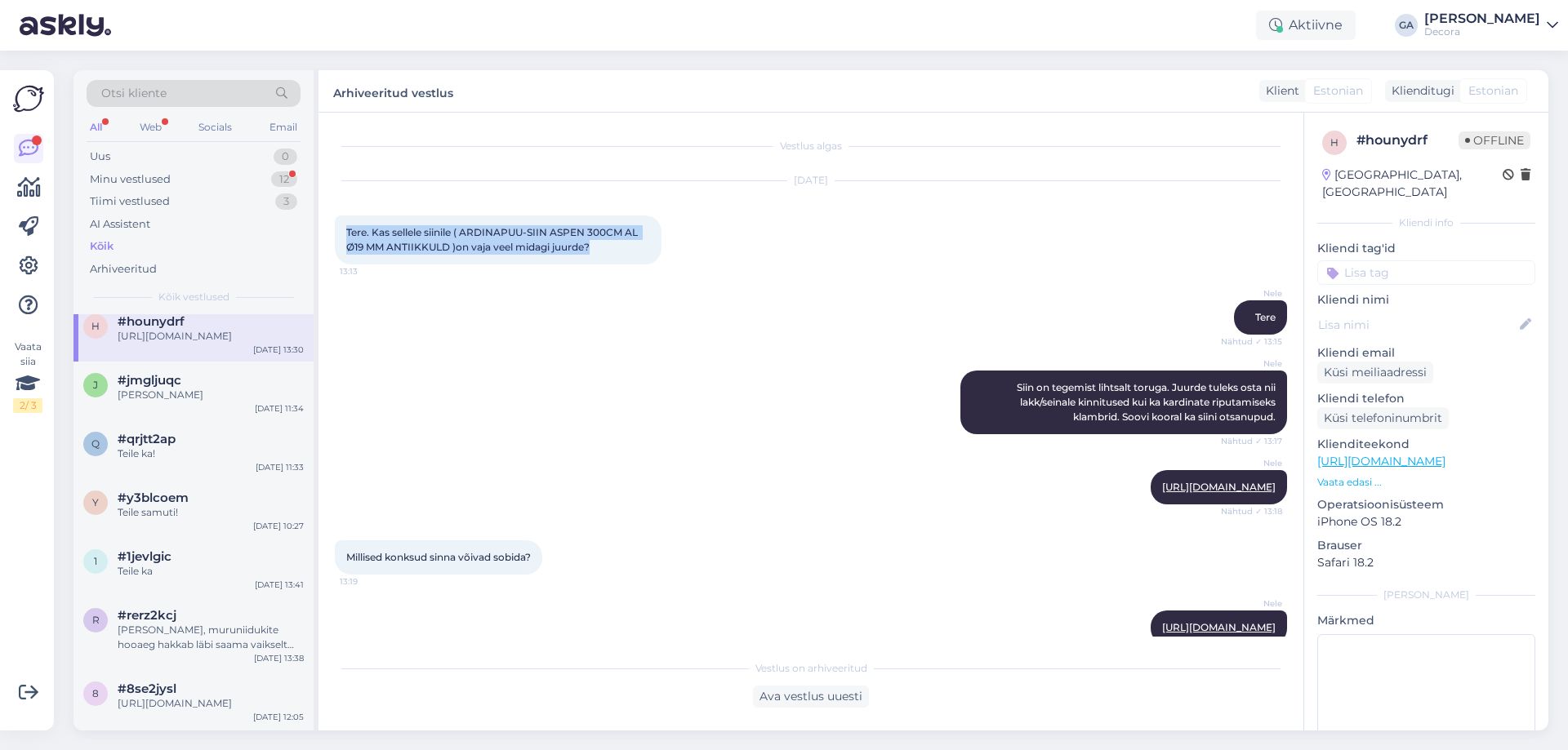
scroll to position [1143, 0]
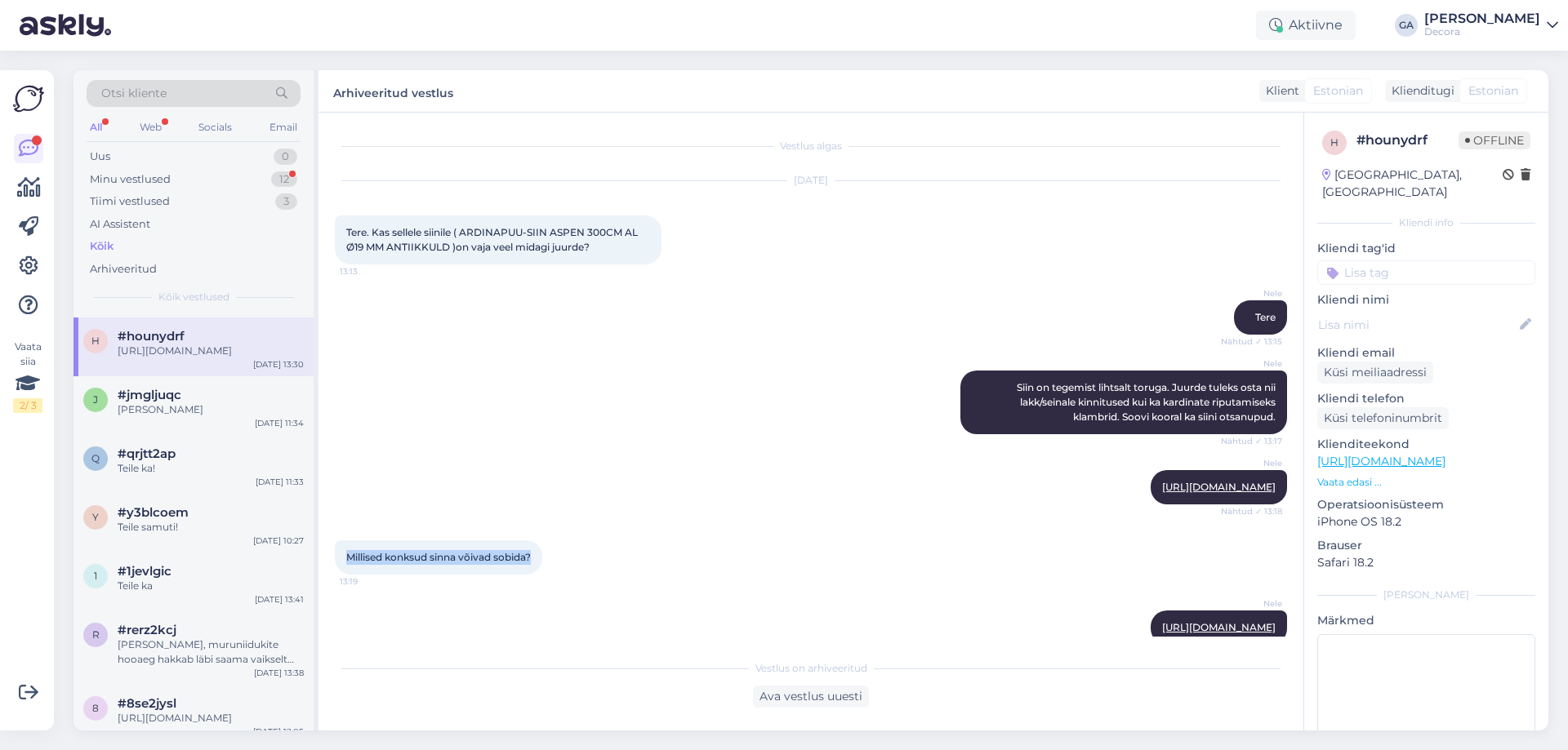
drag, startPoint x: 349, startPoint y: 567, endPoint x: 542, endPoint y: 558, distance: 193.2
click at [542, 558] on div "Millised konksud sinna võivad sobida? 13:19" at bounding box center [438, 558] width 208 height 34
click at [604, 483] on div "Nele [URL][DOMAIN_NAME] Nähtud ✓ 13:18" at bounding box center [811, 487] width 952 height 70
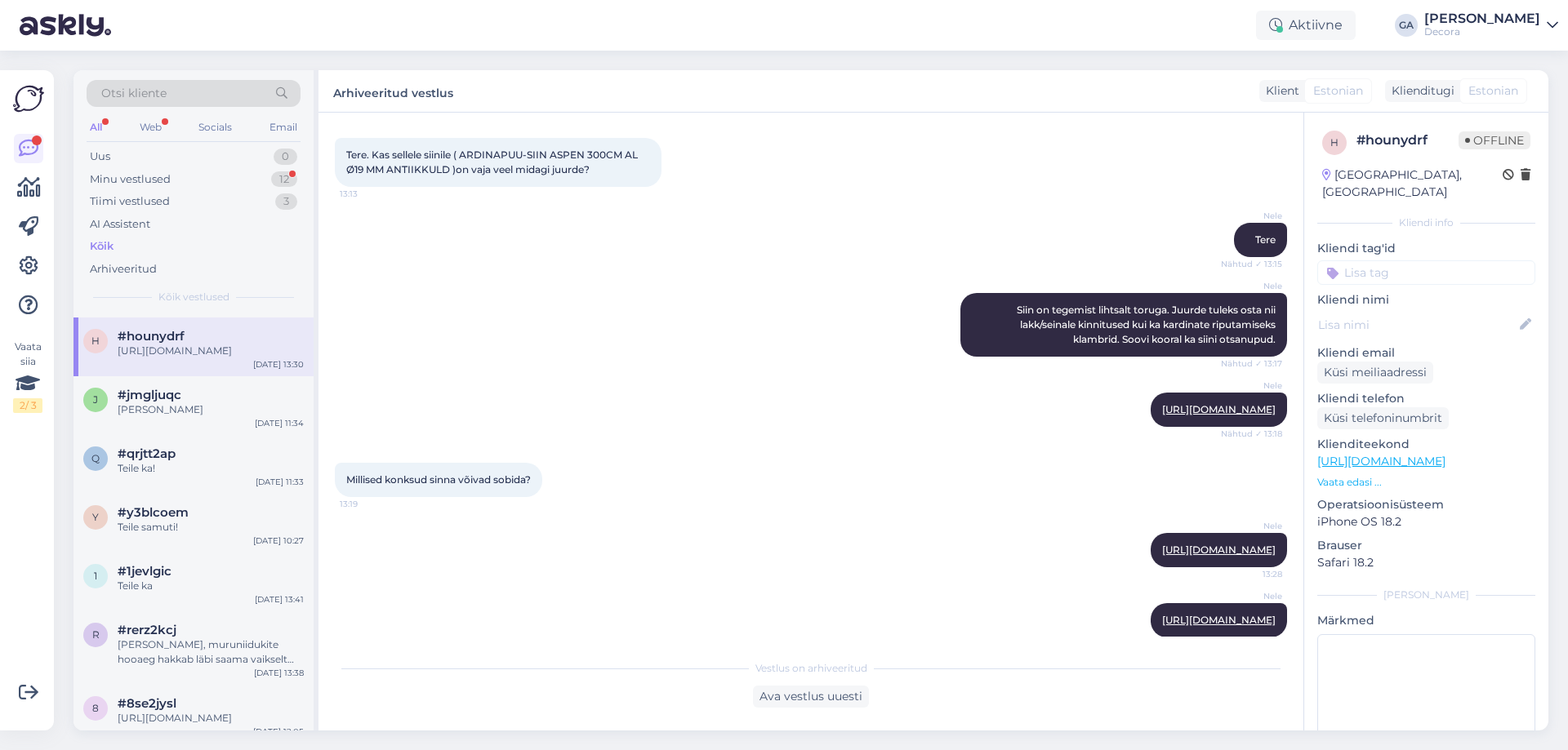
scroll to position [226, 0]
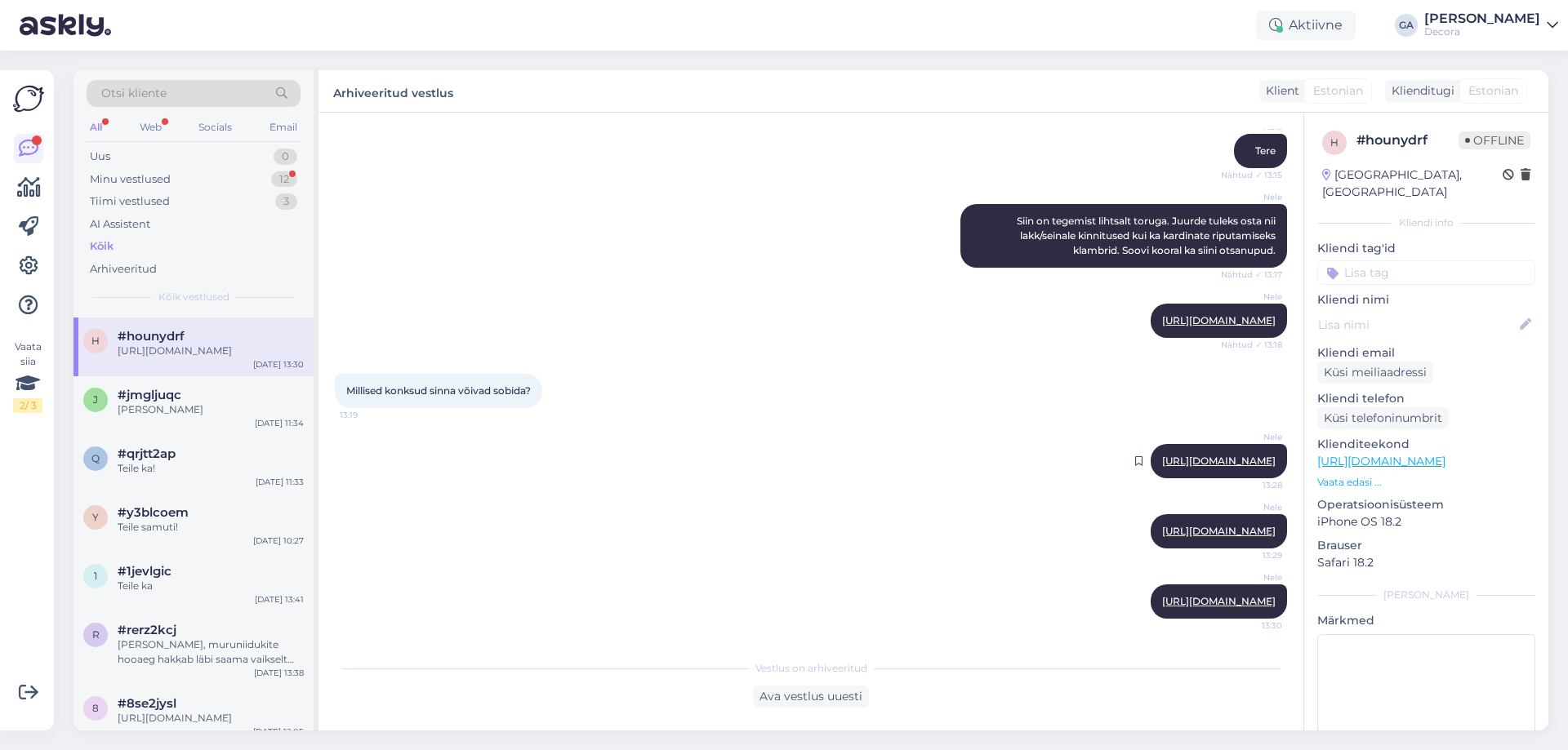
click at [1151, 444] on div "Nele [URL][DOMAIN_NAME] 13:28" at bounding box center [1219, 461] width 137 height 34
click at [1162, 455] on link "[URL][DOMAIN_NAME]" at bounding box center [1219, 461] width 113 height 13
click at [1164, 525] on link "[URL][DOMAIN_NAME]" at bounding box center [1219, 531] width 113 height 13
click at [1162, 606] on link "[URL][DOMAIN_NAME]" at bounding box center [1219, 602] width 113 height 13
click at [209, 417] on div "[PERSON_NAME]" at bounding box center [211, 410] width 186 height 14
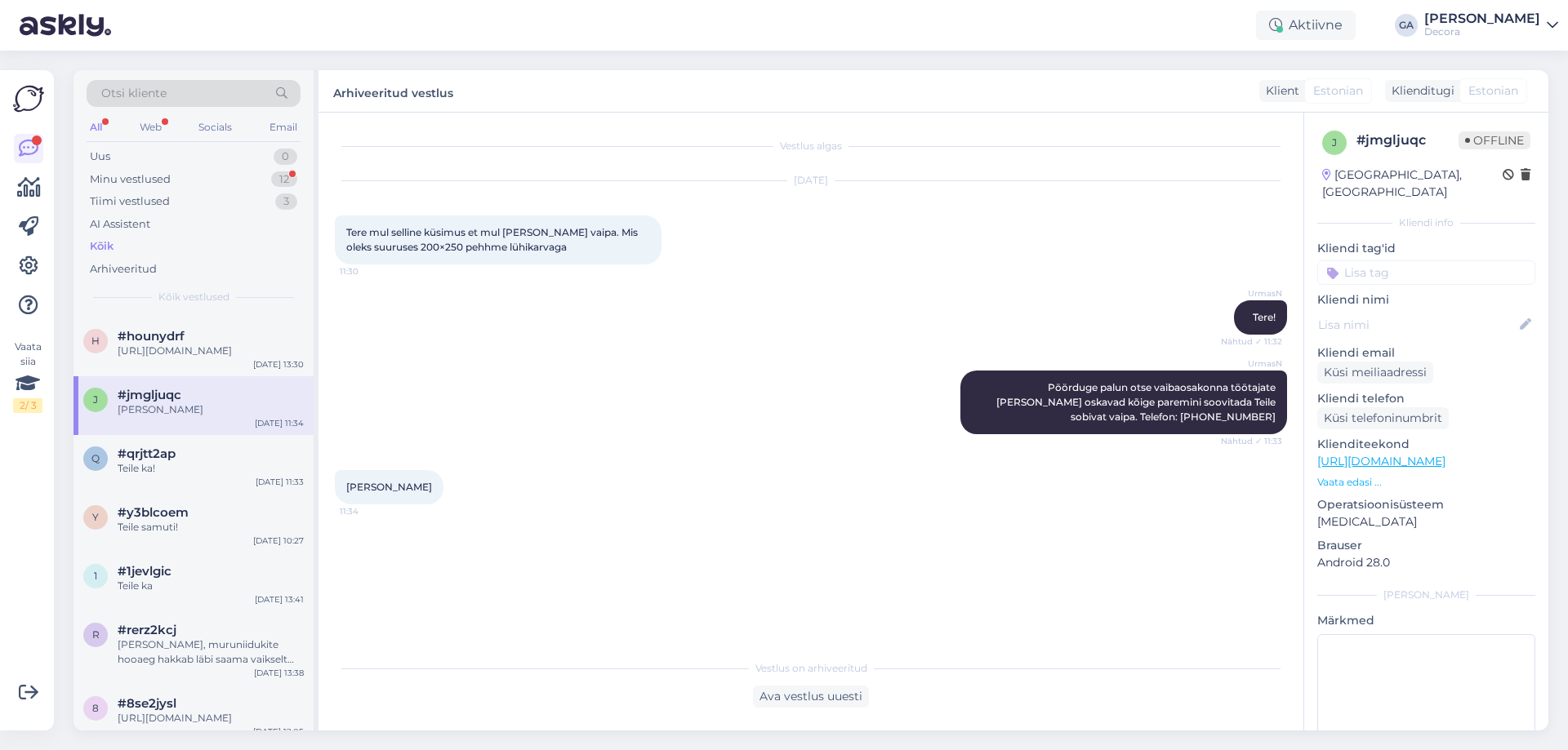
scroll to position [0, 0]
drag, startPoint x: 570, startPoint y: 247, endPoint x: 341, endPoint y: 235, distance: 229.3
click at [341, 235] on div "Tere mul selline küsimus et mul [PERSON_NAME] vaipa. Mis oleks suuruses 200×250…" at bounding box center [497, 240] width 327 height 49
click at [177, 461] on div "#qrjtt2ap" at bounding box center [211, 454] width 186 height 14
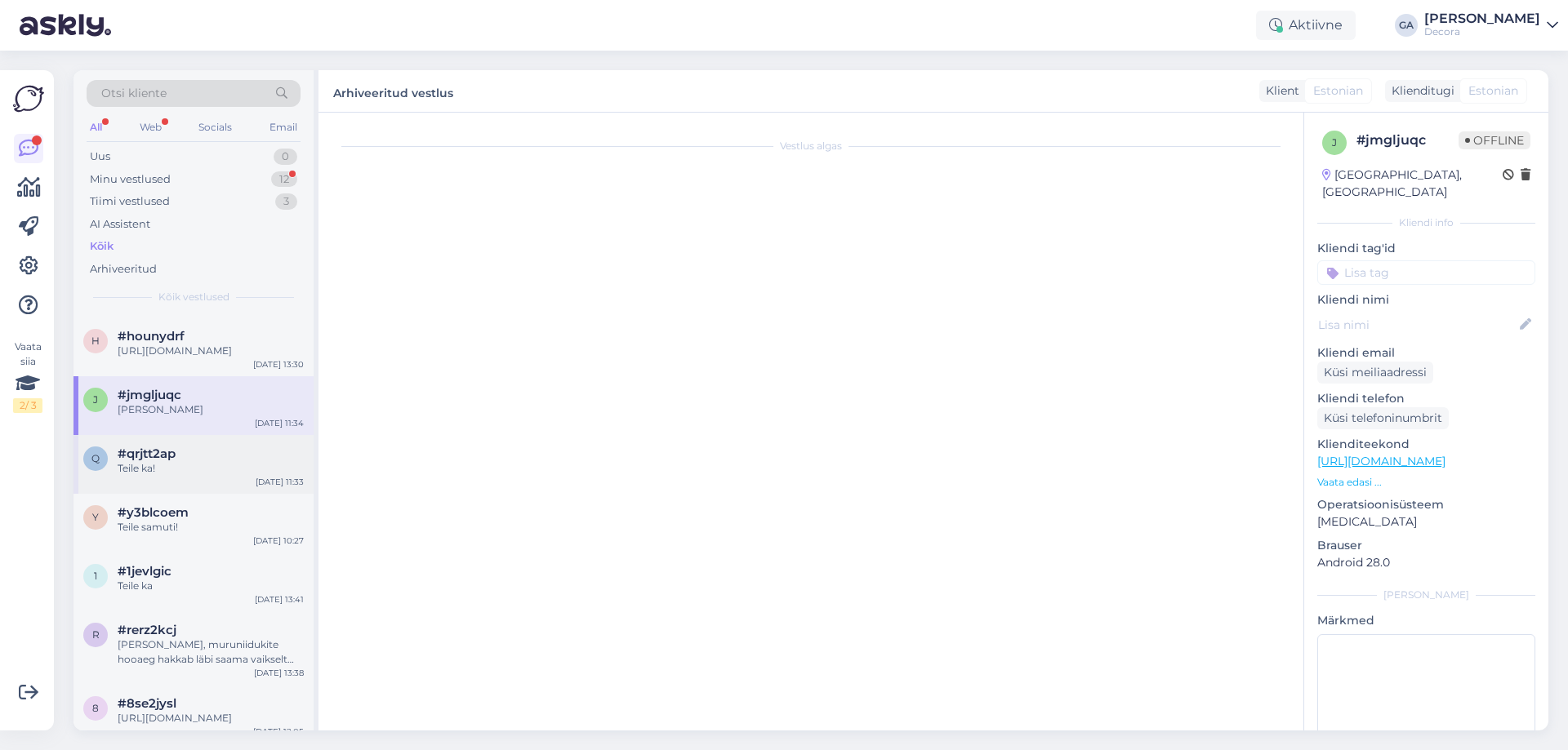
scroll to position [26, 0]
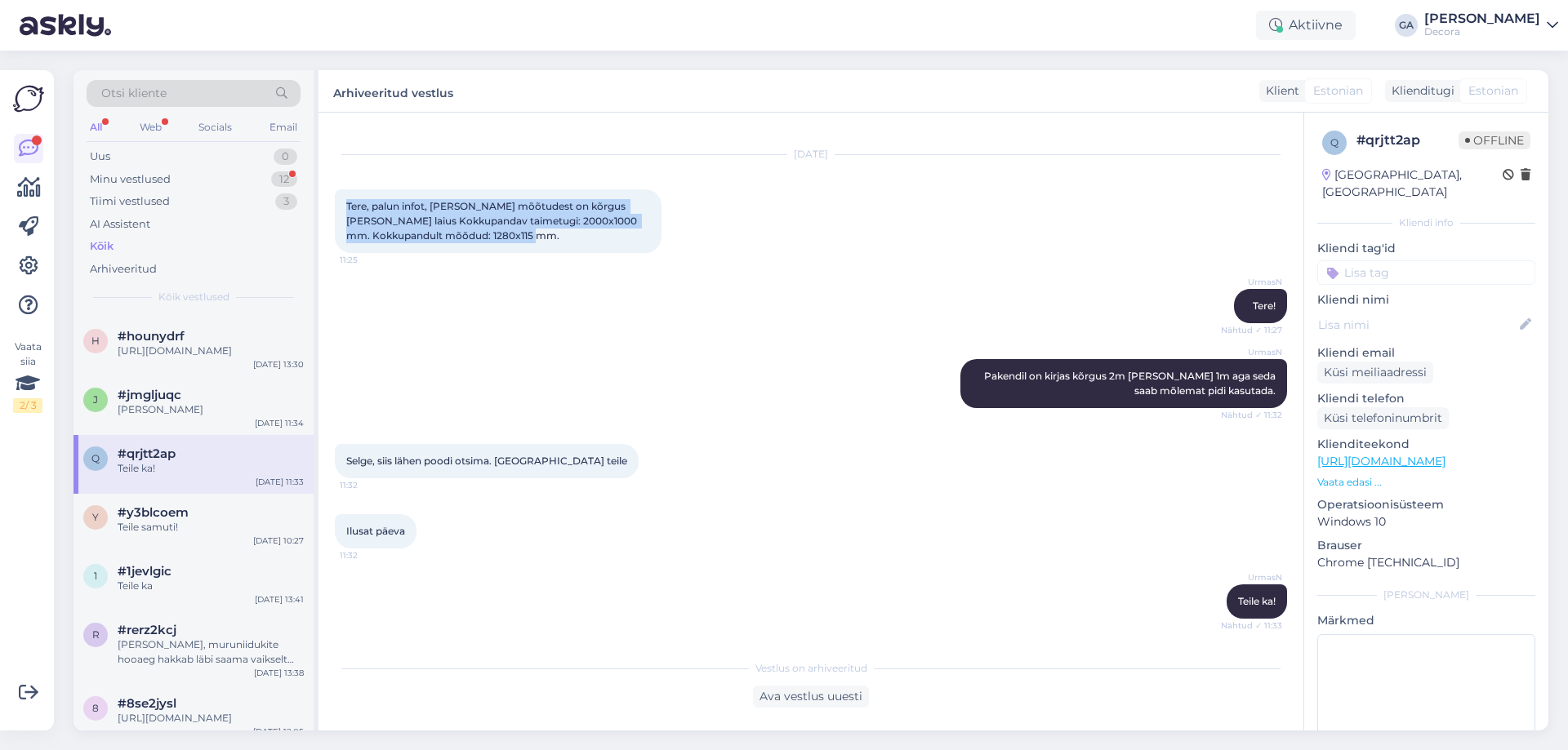
drag, startPoint x: 562, startPoint y: 229, endPoint x: 346, endPoint y: 204, distance: 217.4
click at [346, 204] on div "Tere, palun infot, [PERSON_NAME] mõõtudest on kõrgus [PERSON_NAME] laius Kokkup…" at bounding box center [497, 221] width 327 height 64
click at [166, 535] on div "Teile samuti!" at bounding box center [211, 527] width 186 height 14
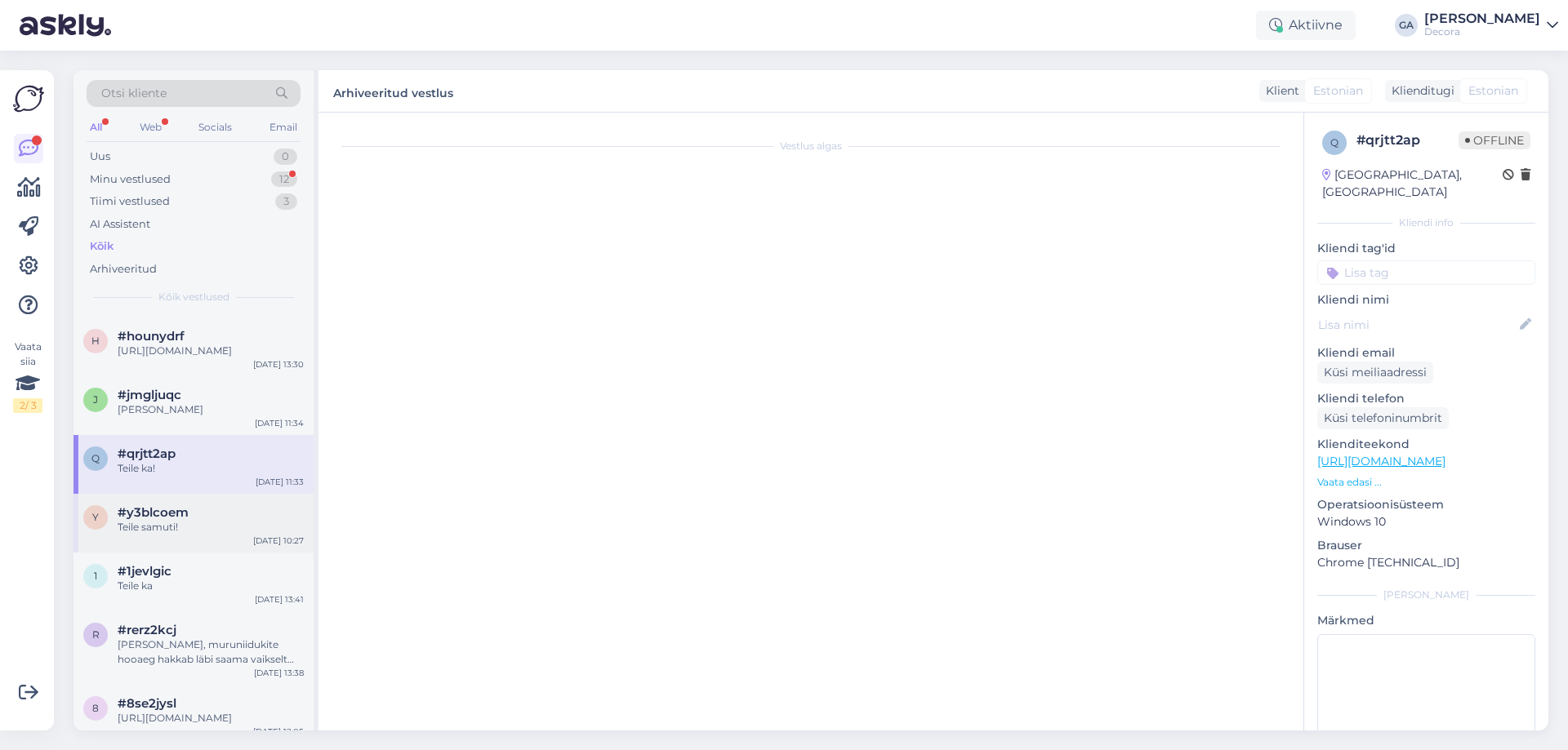
scroll to position [0, 0]
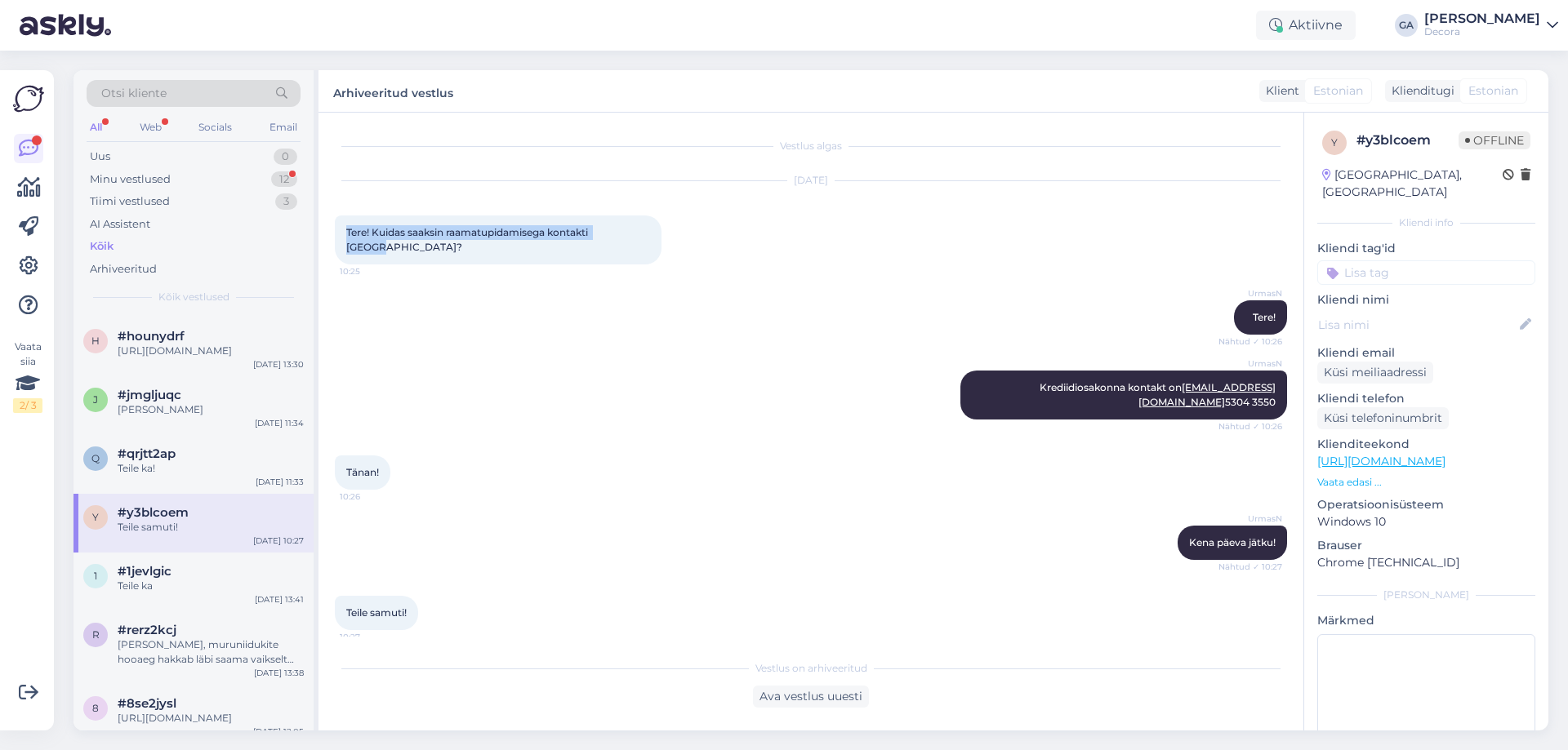
drag, startPoint x: 628, startPoint y: 229, endPoint x: 348, endPoint y: 228, distance: 280.0
click at [348, 228] on div "Tere! Kuidas saaksin raamatupidamisega kontakti [GEOGRAPHIC_DATA]? 10:25" at bounding box center [497, 240] width 327 height 49
click at [159, 594] on div "Teile ka" at bounding box center [211, 586] width 186 height 14
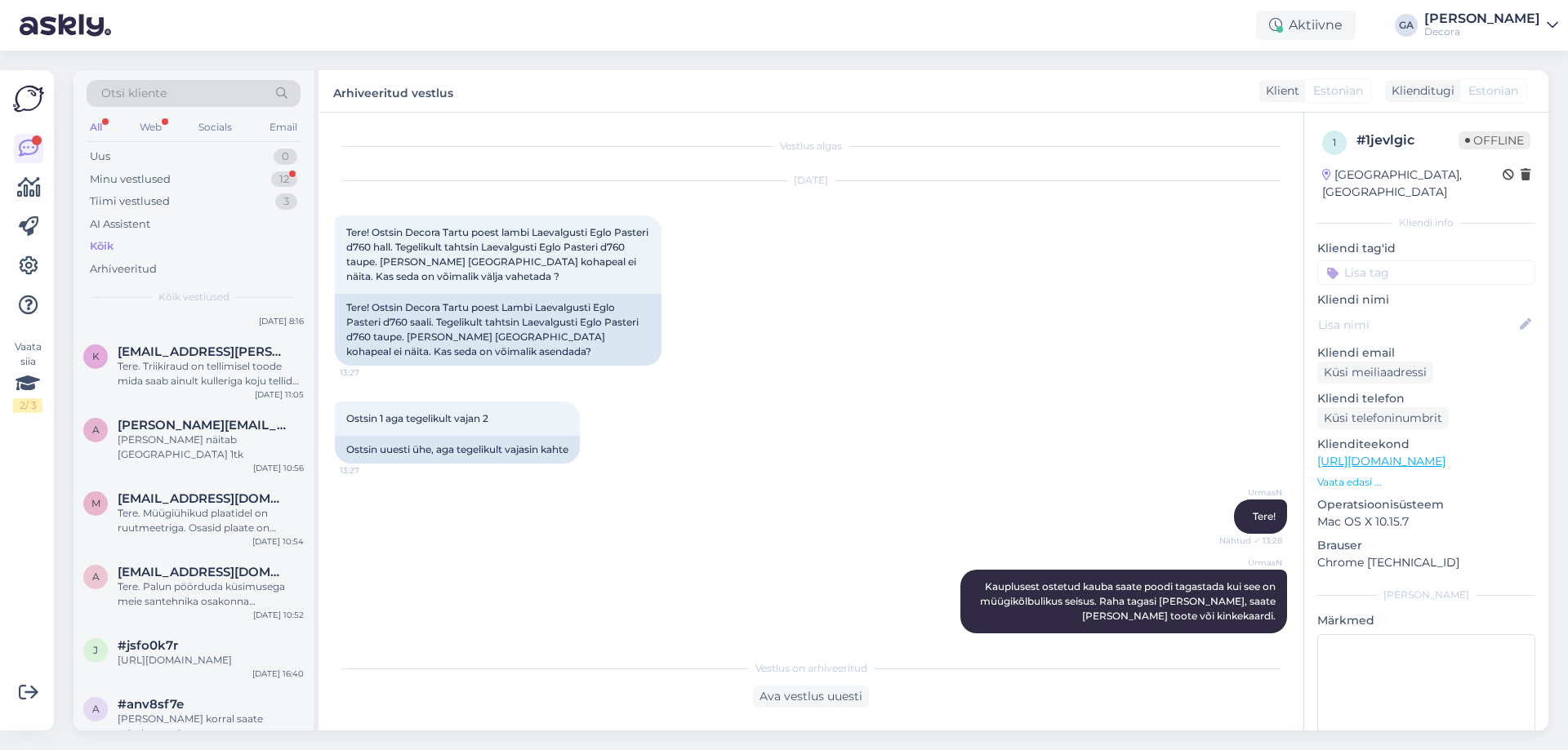
scroll to position [2040, 0]
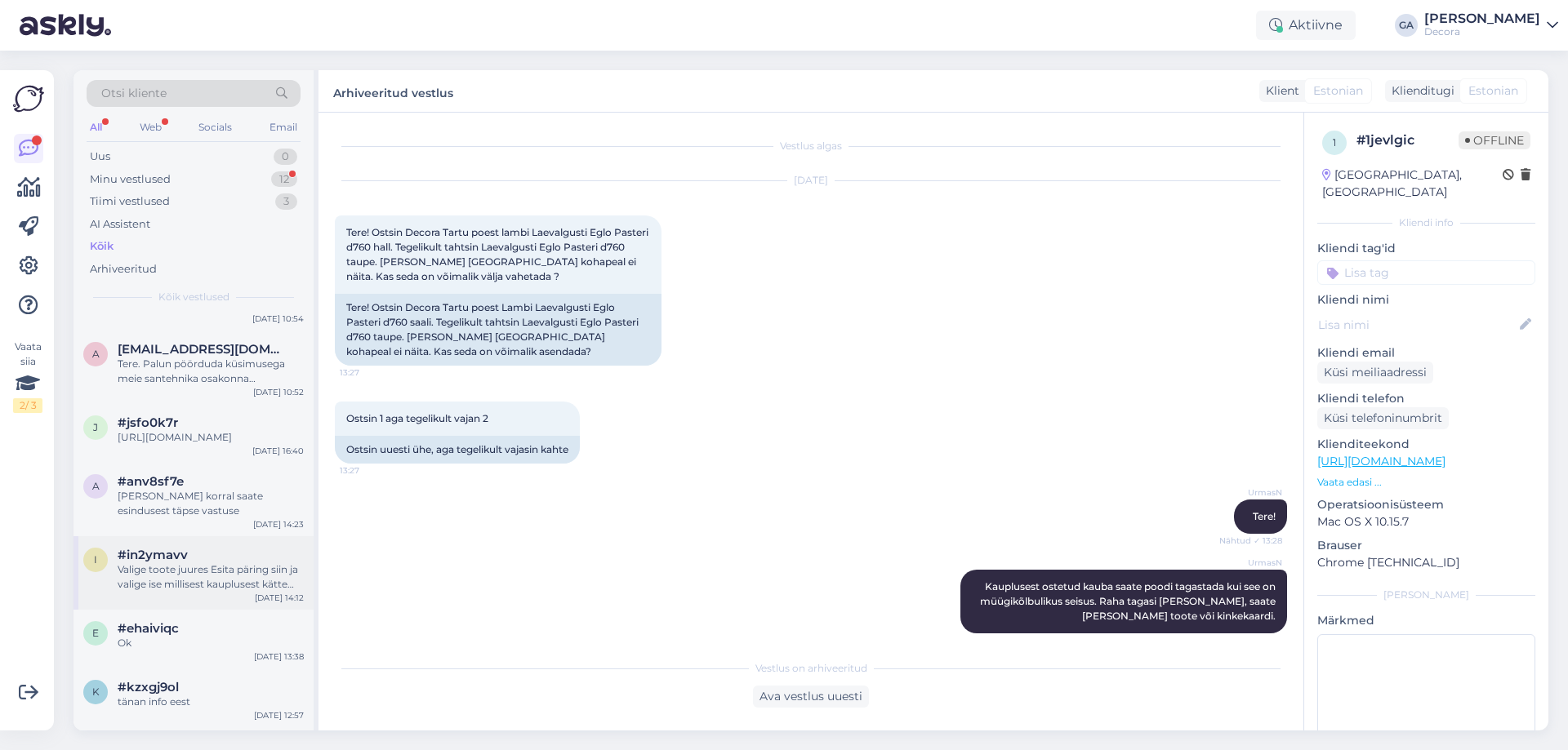
click at [156, 592] on div "Valige toote juures Esita päring siin ja valige ise millisest kauplusest kätte …" at bounding box center [211, 576] width 186 height 30
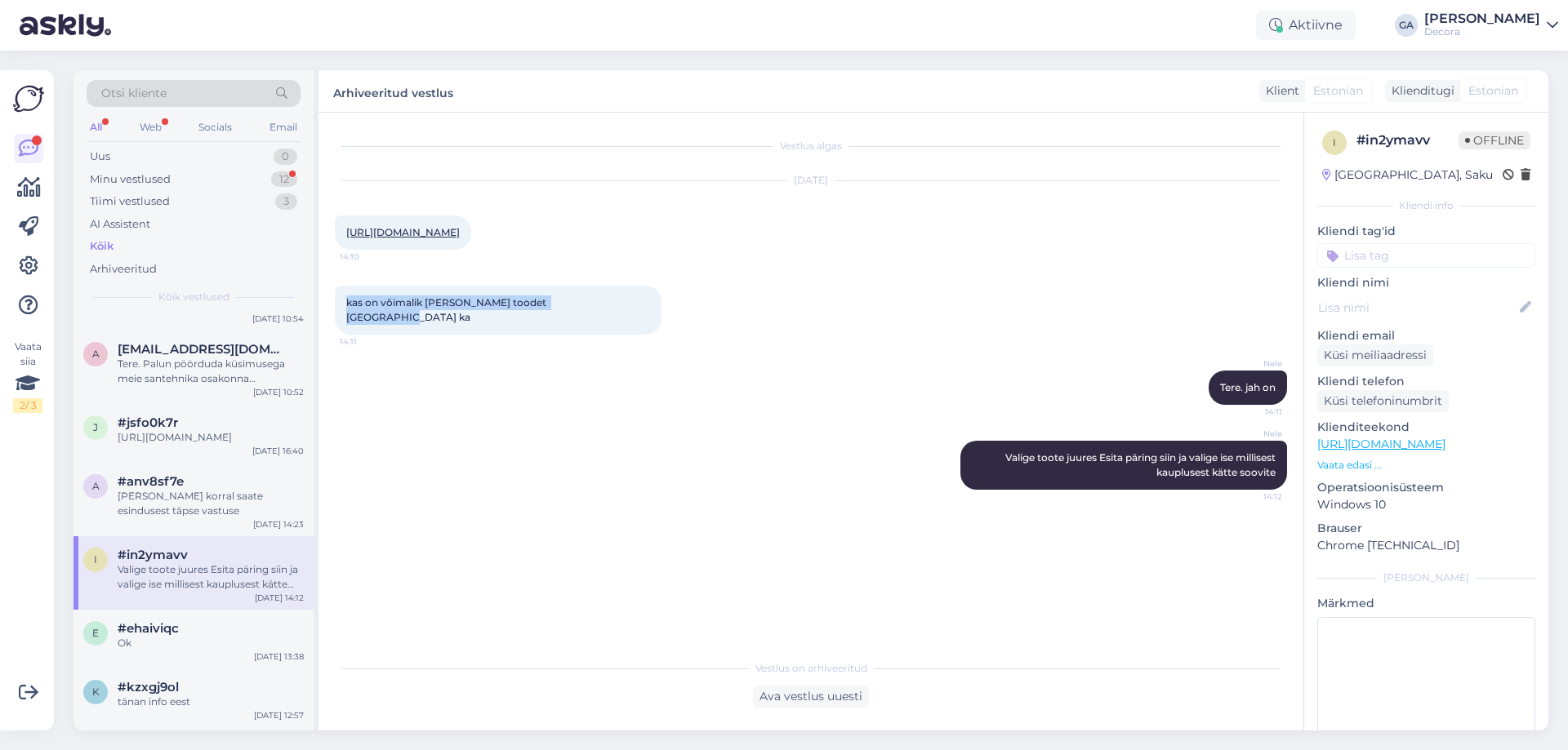
drag, startPoint x: 544, startPoint y: 317, endPoint x: 342, endPoint y: 318, distance: 202.0
click at [342, 318] on div "kas on võimalik [PERSON_NAME] toodet [GEOGRAPHIC_DATA] ka 14:11" at bounding box center [497, 310] width 327 height 49
drag, startPoint x: 596, startPoint y: 253, endPoint x: 348, endPoint y: 229, distance: 249.2
click at [348, 229] on div "[URL][DOMAIN_NAME] 14:10" at bounding box center [403, 233] width 137 height 34
click at [148, 636] on span "#ehaiviqc" at bounding box center [148, 629] width 61 height 14
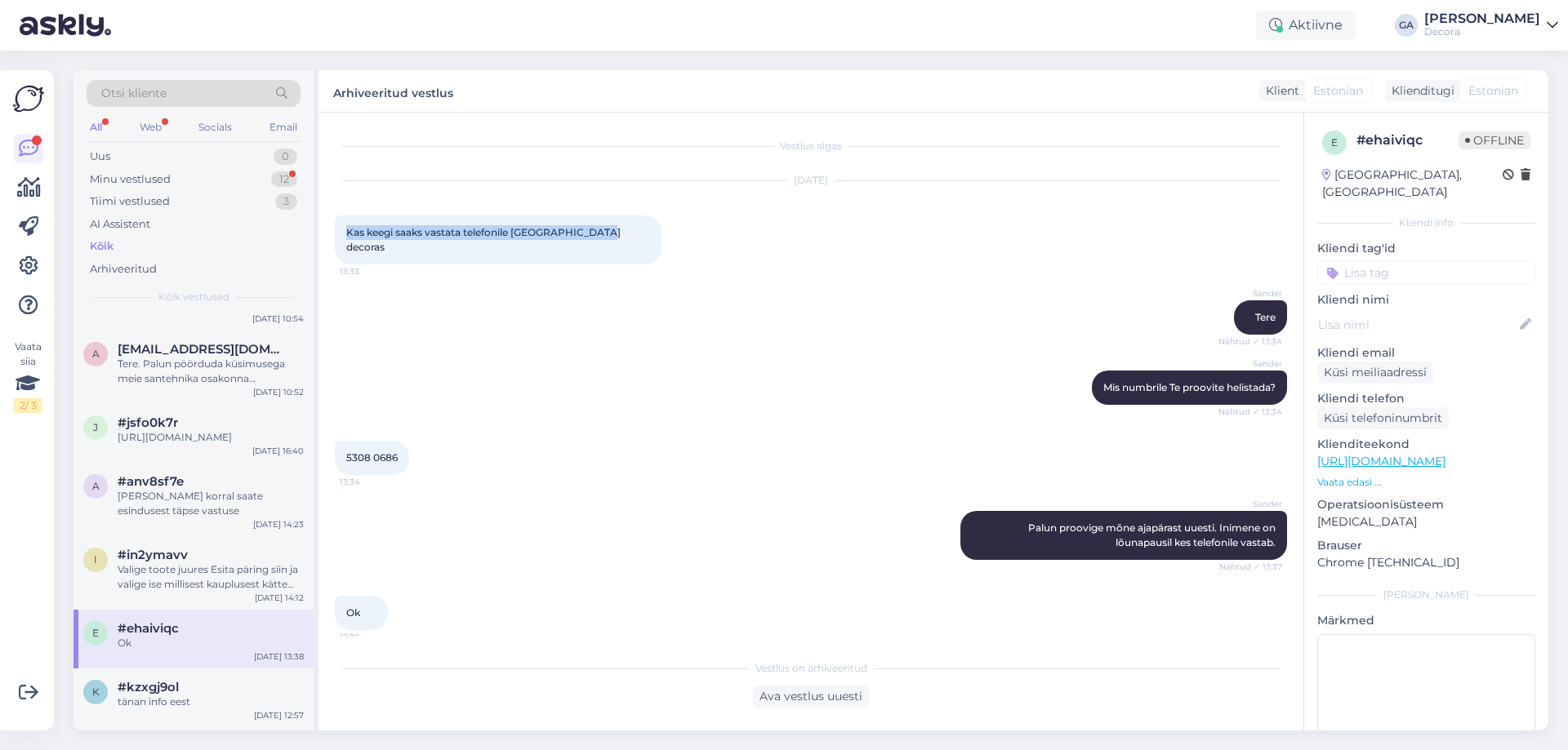
drag, startPoint x: 589, startPoint y: 229, endPoint x: 341, endPoint y: 224, distance: 248.1
click at [341, 224] on div "Kas keegi saaks vastata telefonile [GEOGRAPHIC_DATA] decoras 13:33" at bounding box center [497, 240] width 327 height 49
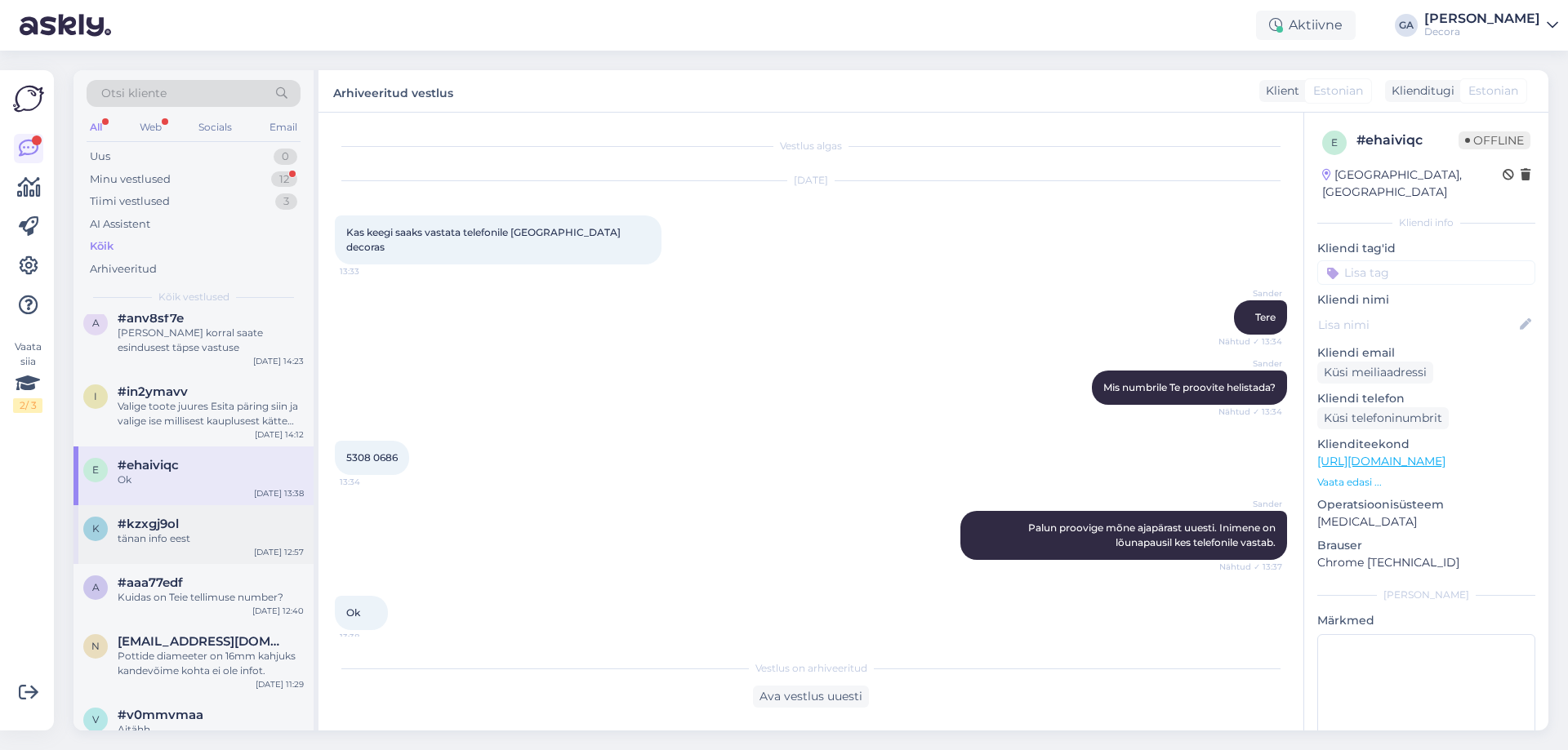
click at [170, 546] on div "tänan info eest" at bounding box center [211, 539] width 186 height 14
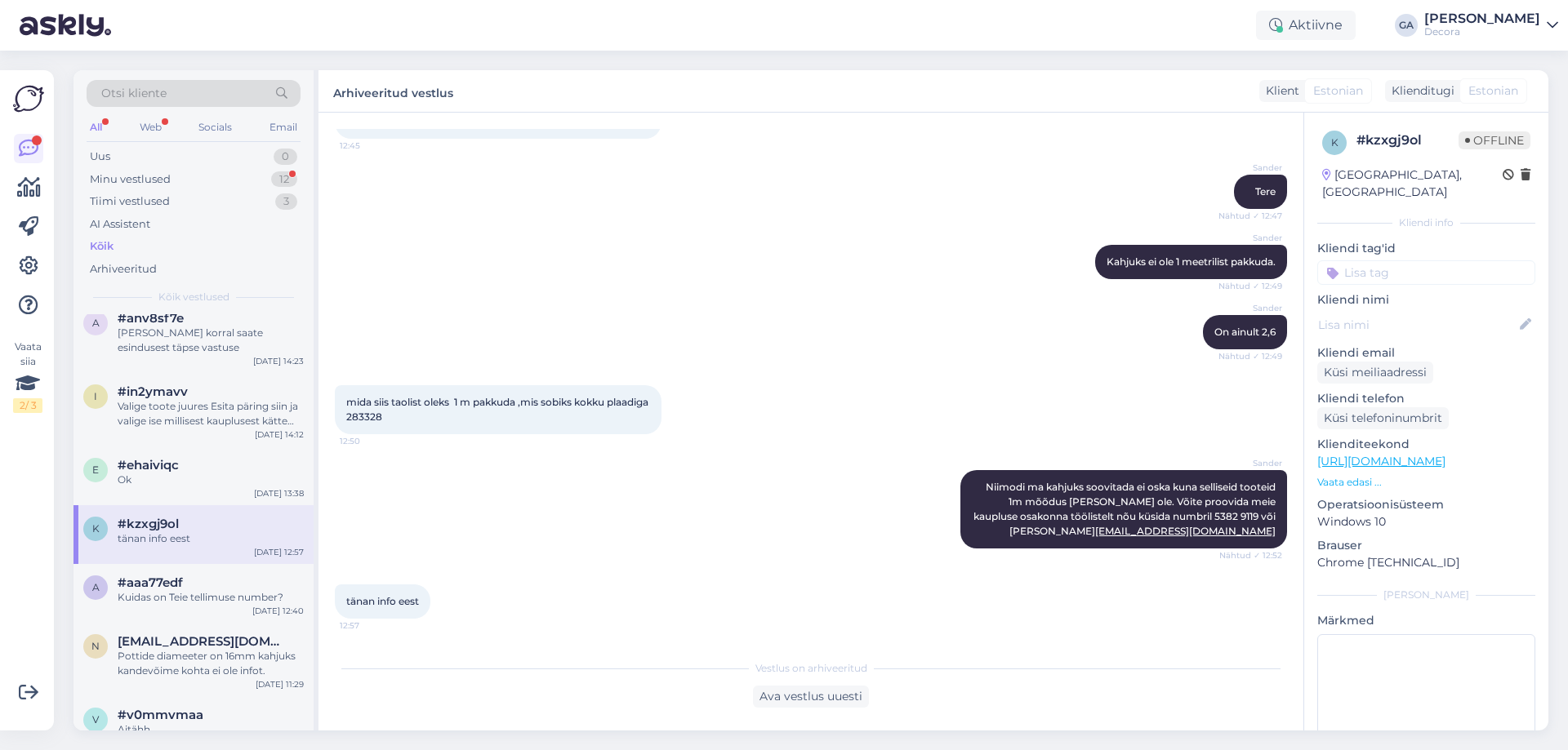
scroll to position [0, 0]
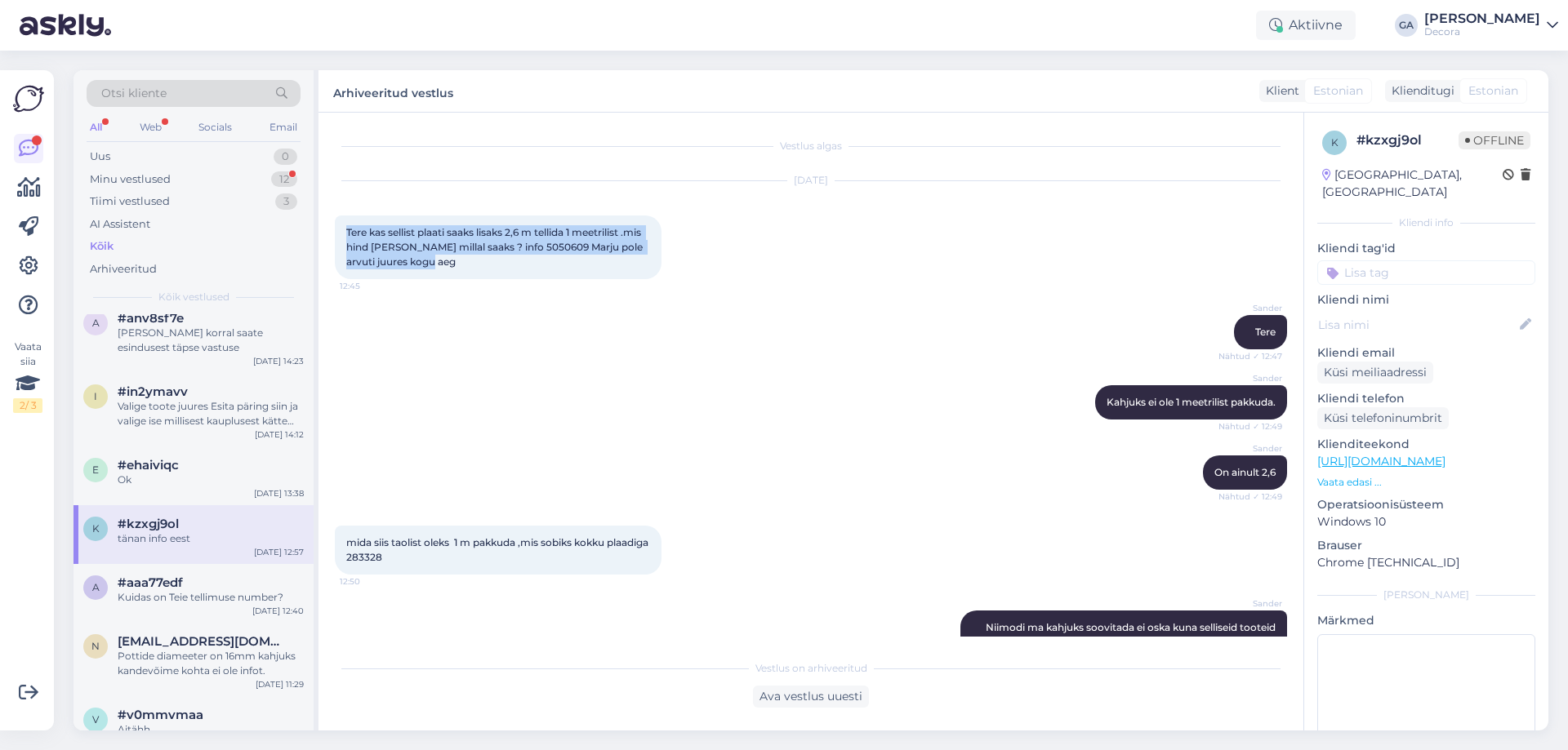
drag, startPoint x: 449, startPoint y: 263, endPoint x: 346, endPoint y: 226, distance: 109.4
click at [346, 226] on div "Tere kas sellist plaati saaks lisaks 2,6 m tellida 1 meetrilist .mis hind [PERS…" at bounding box center [497, 247] width 327 height 64
click at [598, 466] on div "Sander On ainult 2,6 Nähtud ✓ 12:49" at bounding box center [811, 473] width 952 height 70
drag, startPoint x: 424, startPoint y: 219, endPoint x: 390, endPoint y: 243, distance: 41.6
click at [418, 228] on div "Tere kas sellist plaati saaks lisaks 2,6 m tellida 1 meetrilist .mis hind [PERS…" at bounding box center [497, 247] width 327 height 64
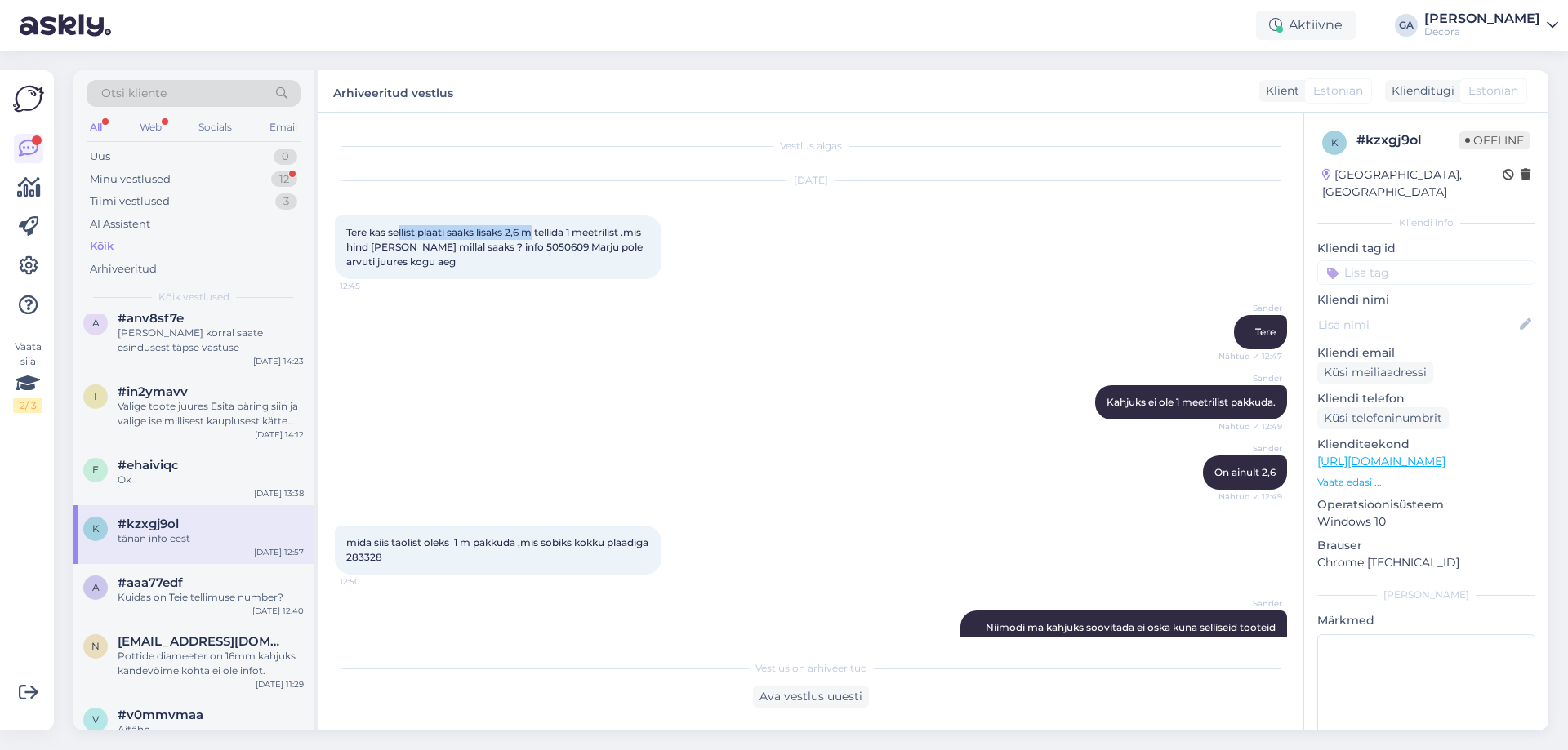
drag, startPoint x: 404, startPoint y: 232, endPoint x: 541, endPoint y: 237, distance: 137.1
click at [539, 237] on span "Tere kas sellist plaati saaks lisaks 2,6 m tellida 1 meetrilist .mis hind [PERS…" at bounding box center [496, 246] width 299 height 41
click at [533, 245] on span "Tere kas sellist plaati saaks lisaks 2,6 m tellida 1 meetrilist .mis hind [PERS…" at bounding box center [496, 246] width 299 height 41
drag, startPoint x: 389, startPoint y: 240, endPoint x: 505, endPoint y: 283, distance: 123.7
click at [505, 283] on div "[DATE] Tere kas sellist plaati saaks lisaks 2,6 m tellida 1 meetrilist .mis hin…" at bounding box center [811, 230] width 952 height 134
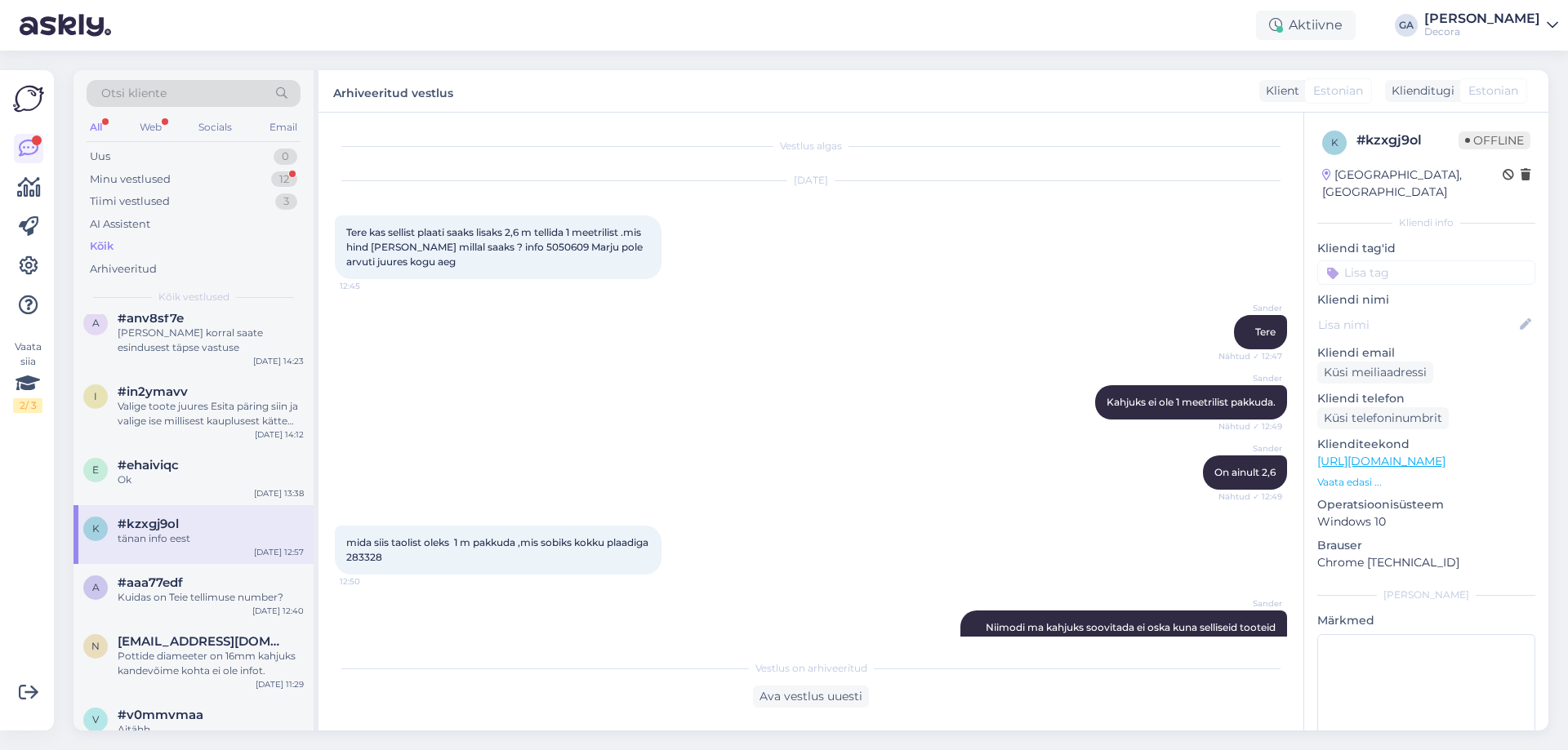
click at [544, 306] on div "Sander Tere Nähtud ✓ 12:47" at bounding box center [811, 332] width 952 height 70
drag, startPoint x: 344, startPoint y: 540, endPoint x: 497, endPoint y: 559, distance: 154.2
click at [497, 559] on div "mida siis taolist oleks 1 m pakkuda ,mis sobiks kokku plaadiga 283328 12:50" at bounding box center [497, 550] width 327 height 49
click at [563, 553] on div "mida siis taolist oleks 1 m pakkuda ,mis sobiks kokku plaadiga 283328 12:50" at bounding box center [497, 550] width 327 height 49
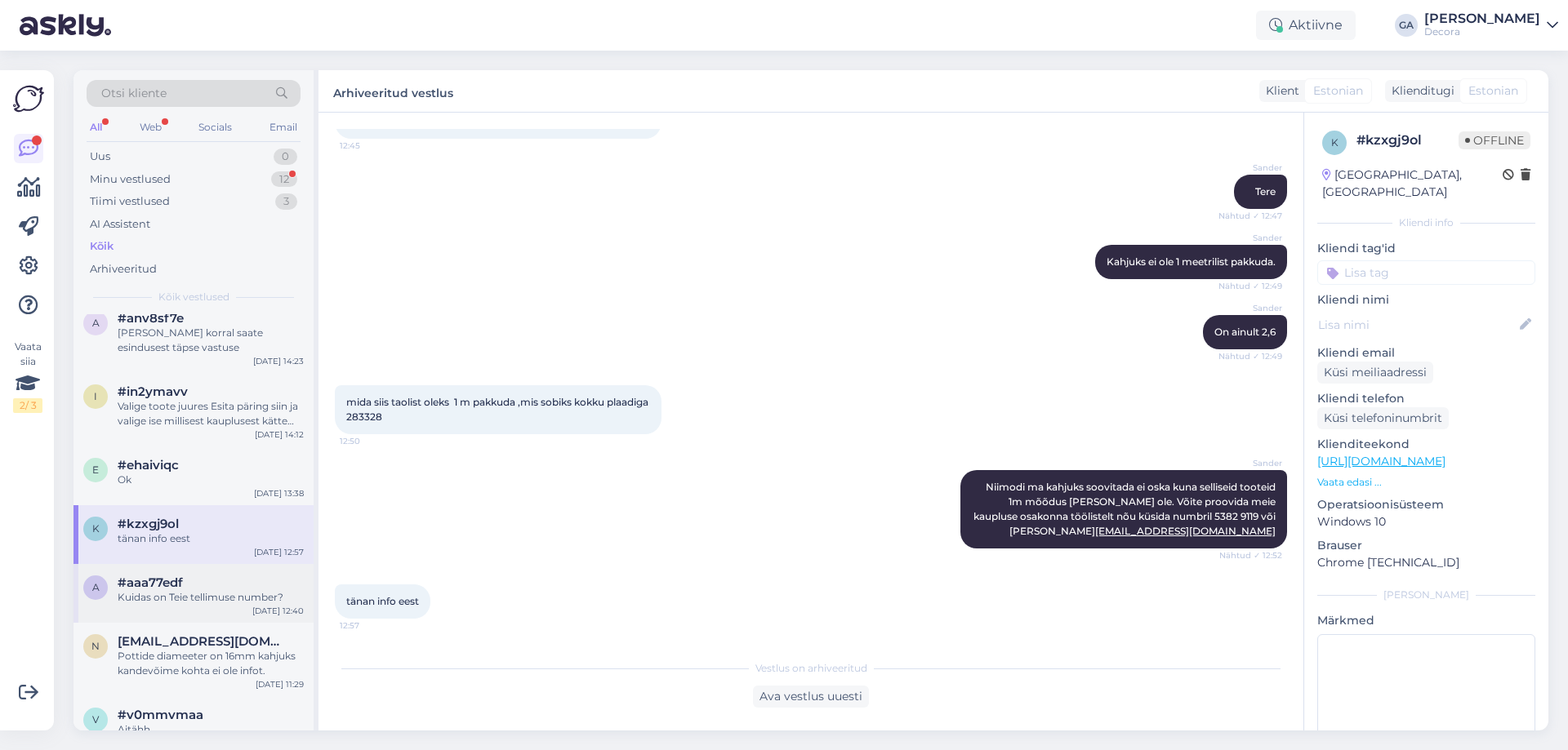
click at [128, 623] on div "a #aaa77edf Kuidas on Teie tellimuse number? [DATE] 12:40" at bounding box center [193, 593] width 240 height 58
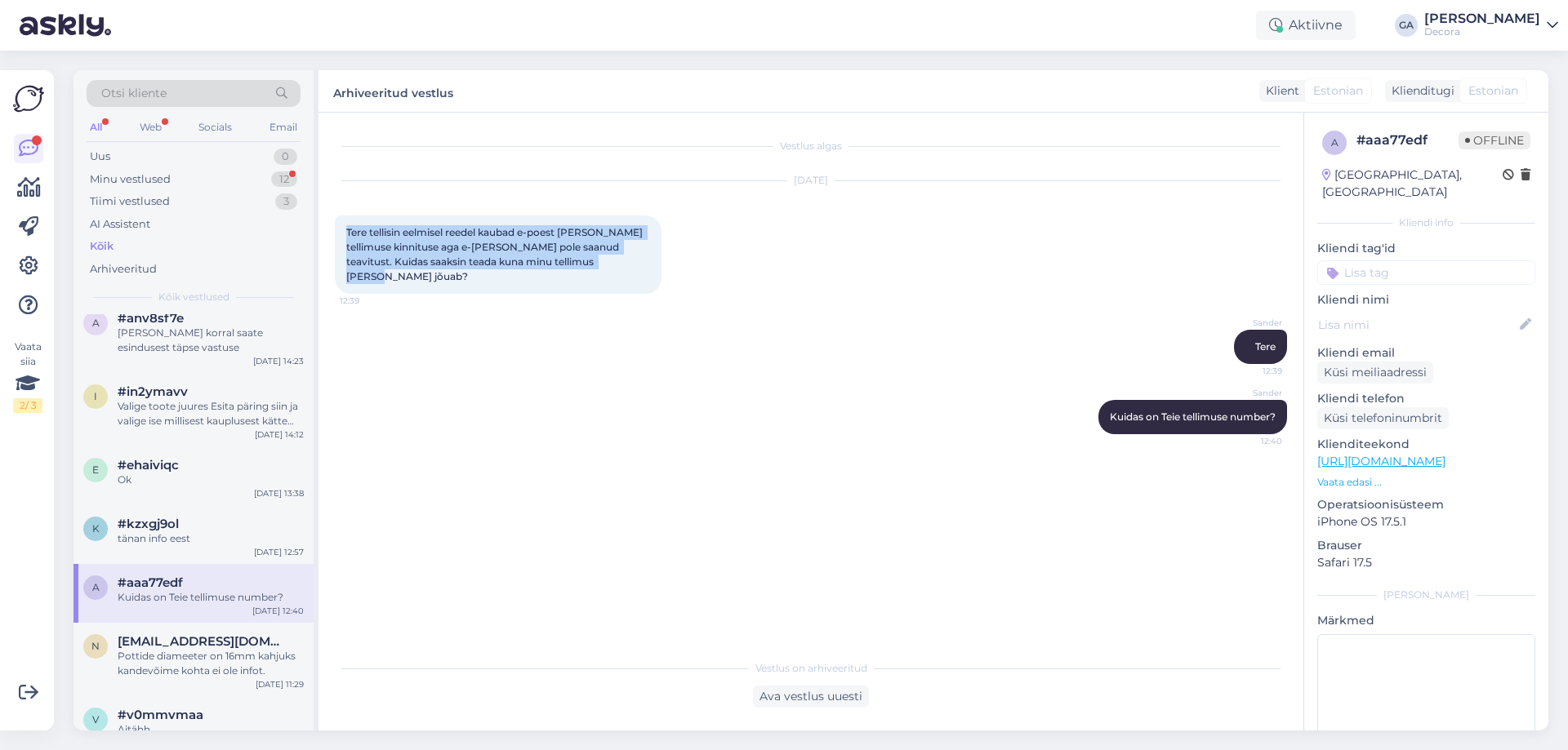
drag, startPoint x: 611, startPoint y: 255, endPoint x: 349, endPoint y: 226, distance: 263.6
click at [349, 226] on div "Tere tellisin eelmisel reedel kaubad e-poest [PERSON_NAME] tellimuse kinnituse …" at bounding box center [497, 254] width 327 height 78
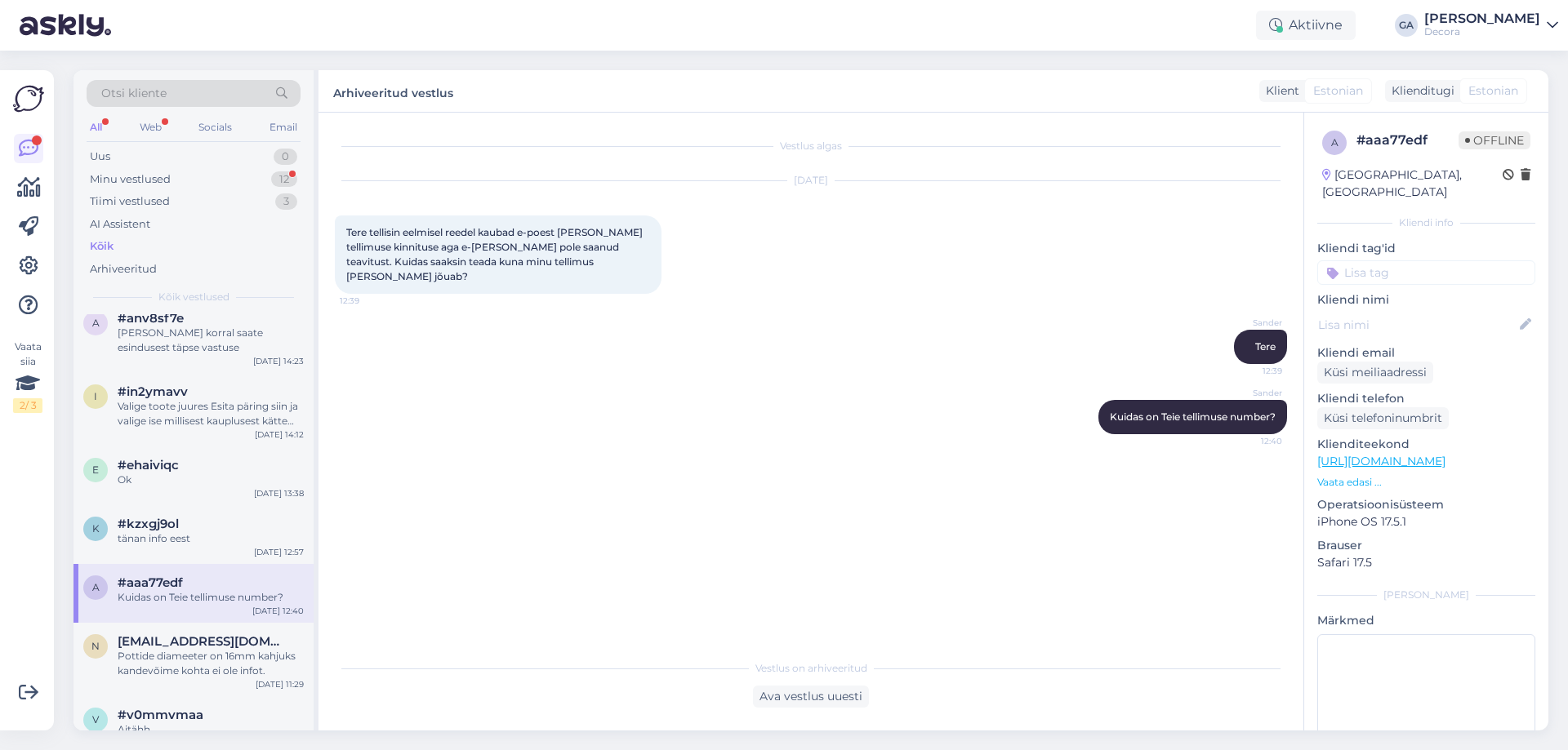
click at [750, 326] on div "Sander Tere 12:39" at bounding box center [811, 347] width 952 height 70
click at [219, 666] on div "Pottide diameeter on 16mm kahjuks kandevõime kohta ei ole infot." at bounding box center [211, 664] width 186 height 30
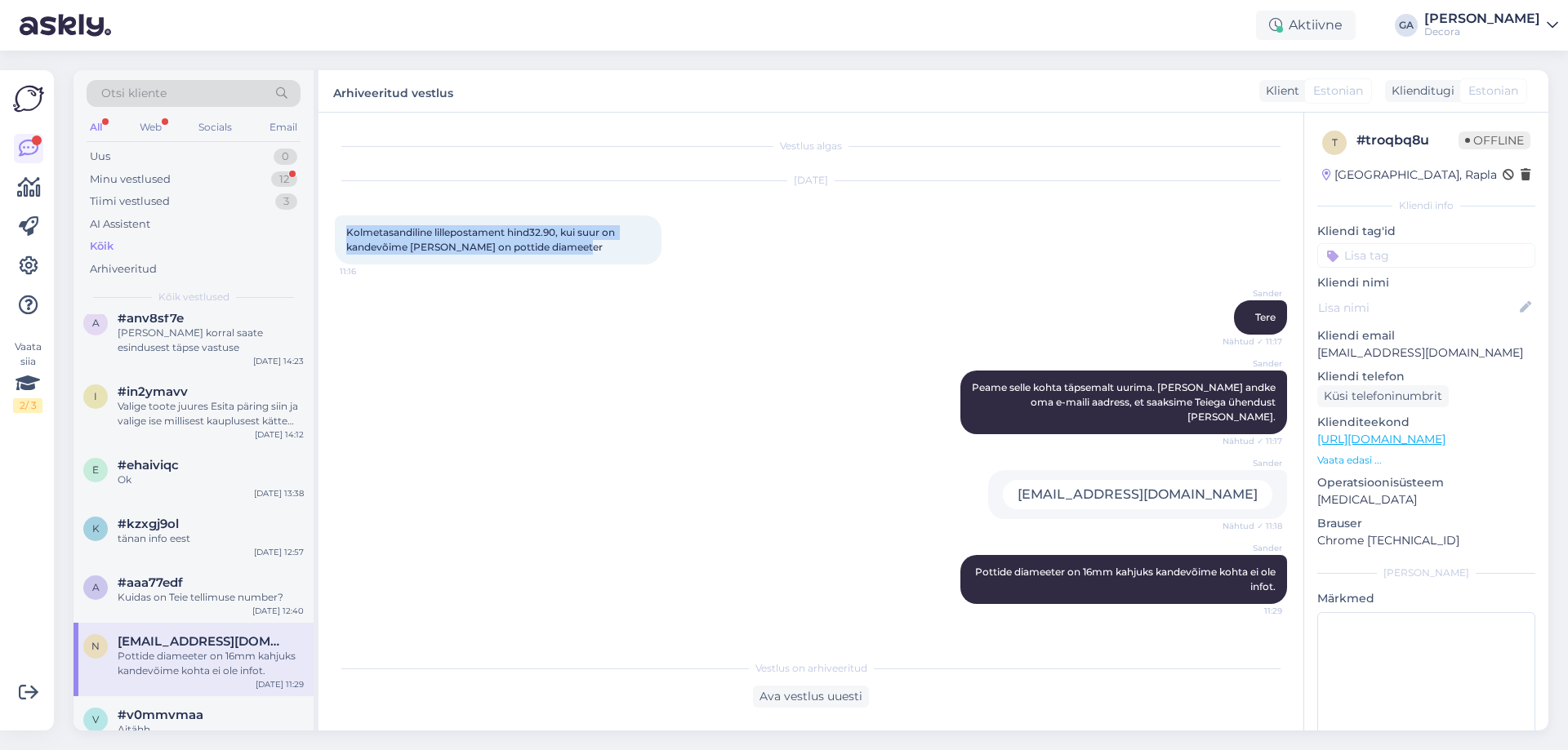
drag, startPoint x: 571, startPoint y: 246, endPoint x: 344, endPoint y: 228, distance: 227.7
click at [344, 228] on div "Kolmetasandiline lillepostament hind32.90, kui suur on kandevõime [PERSON_NAME]…" at bounding box center [497, 240] width 327 height 49
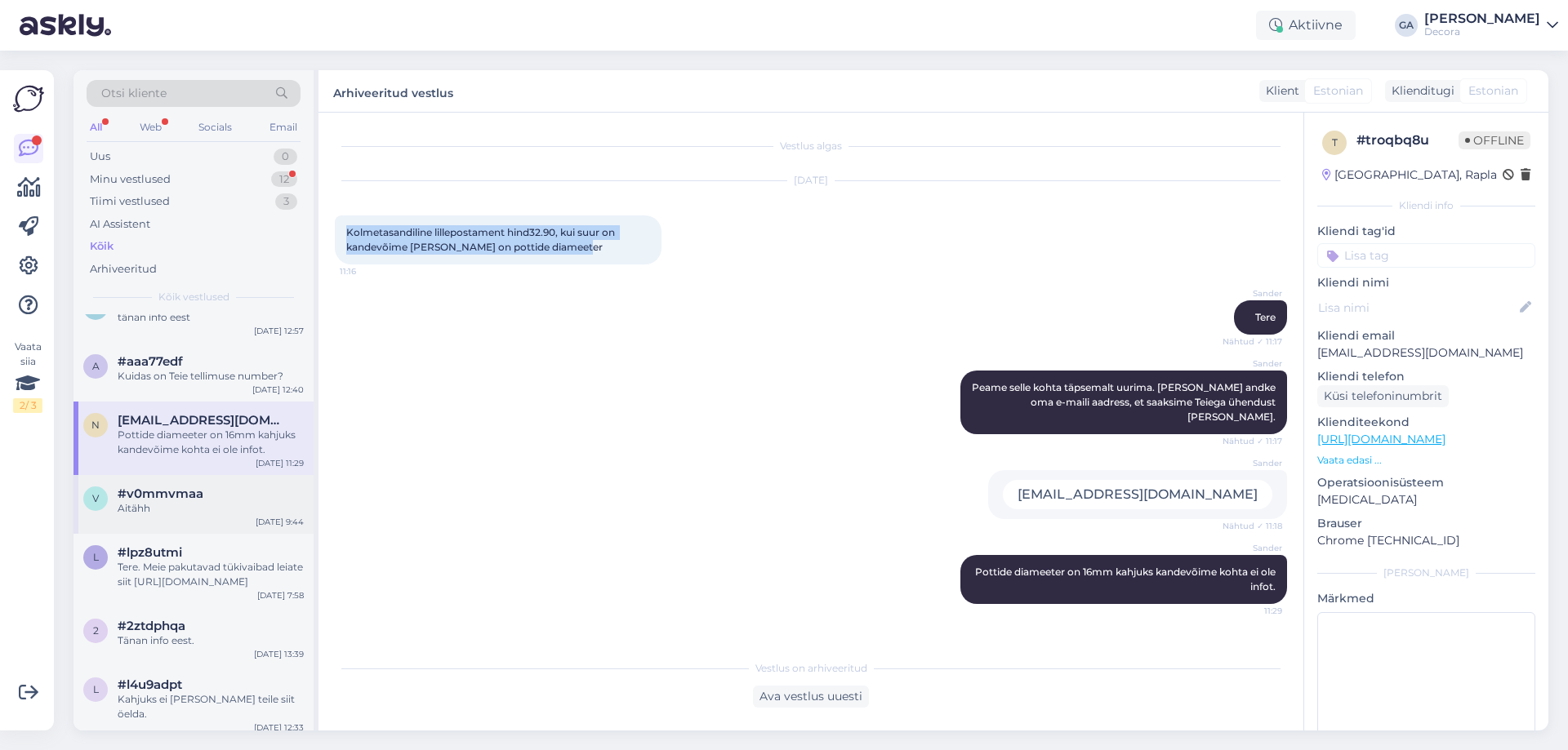
scroll to position [2449, 0]
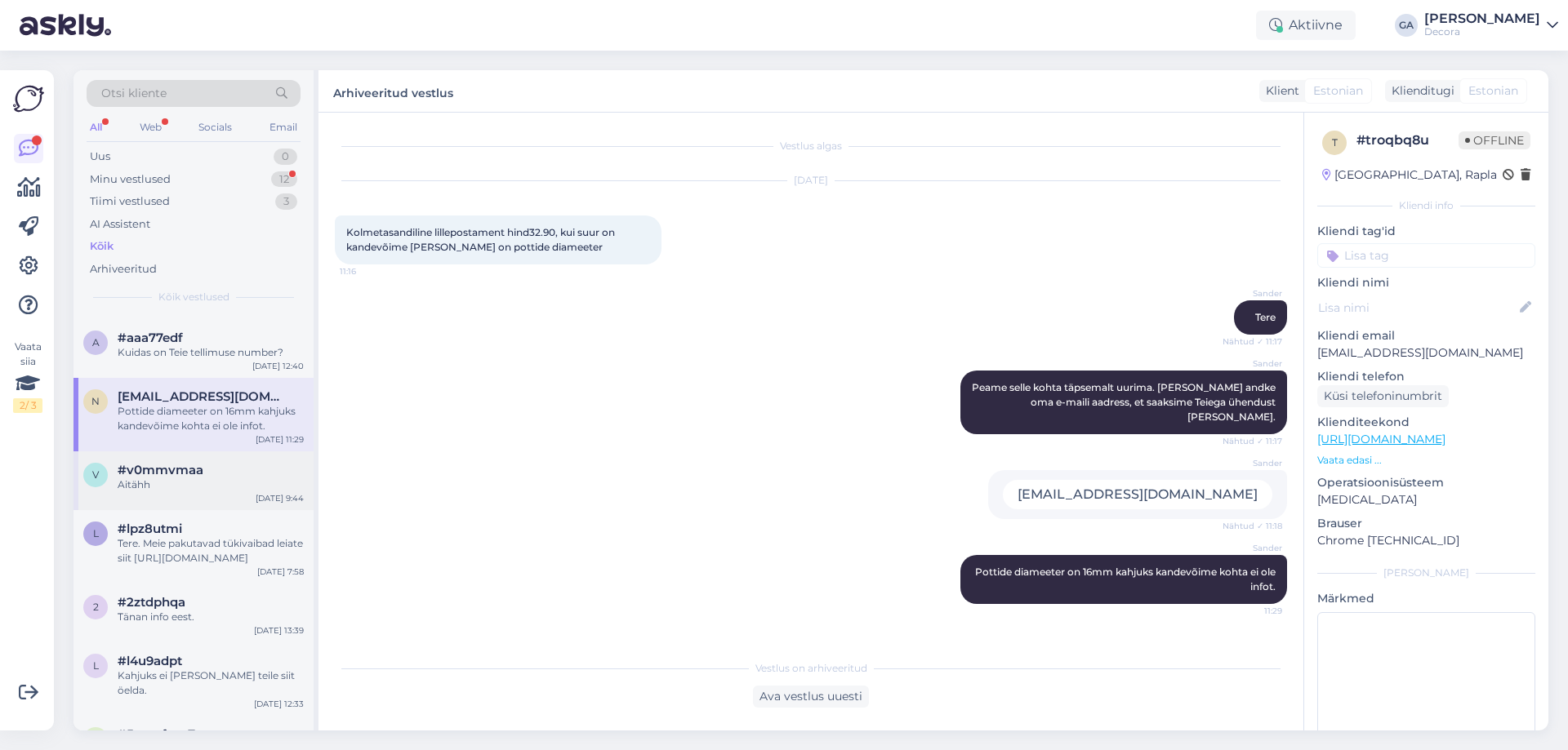
click at [140, 478] on span "#v0mmvmaa" at bounding box center [160, 470] width 85 height 14
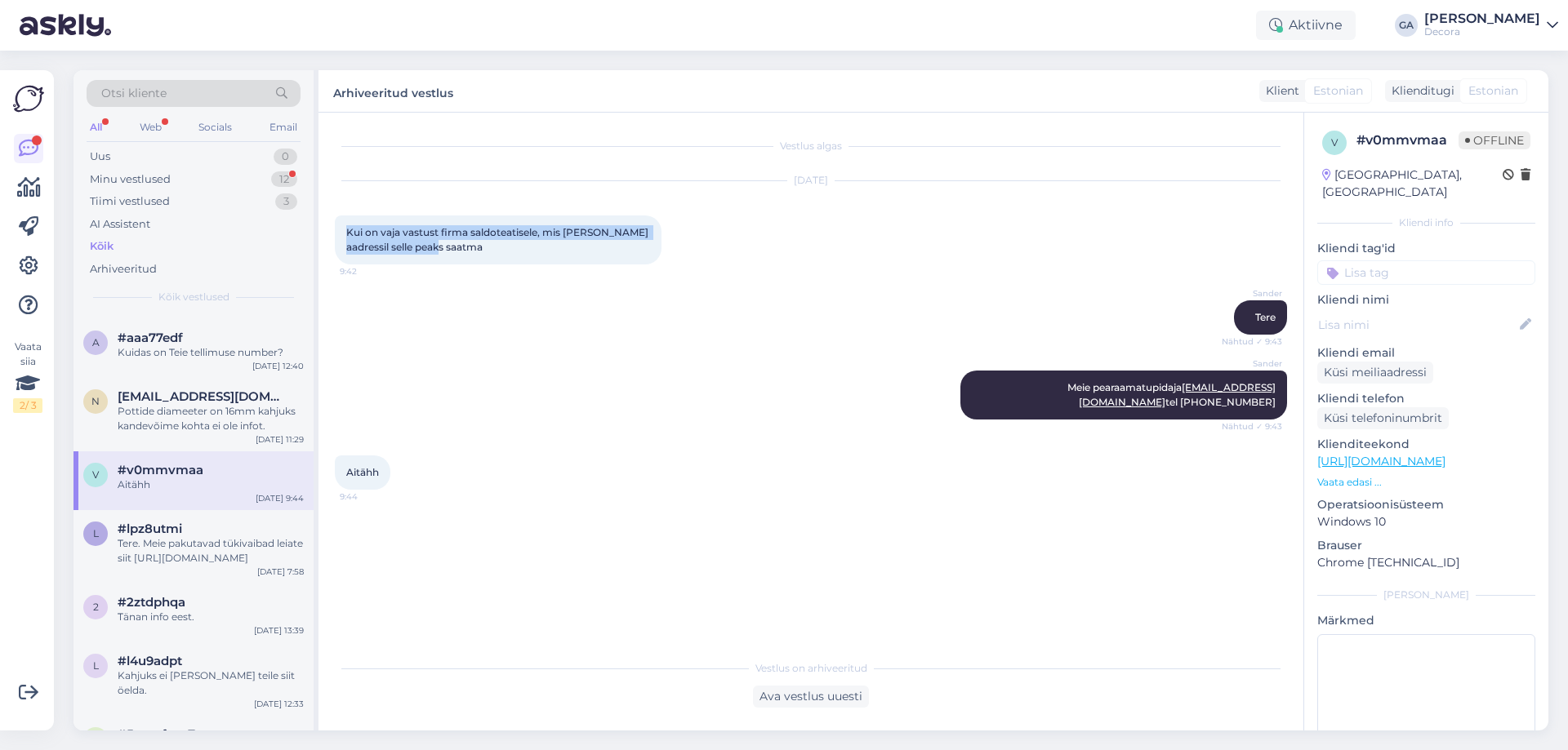
drag, startPoint x: 465, startPoint y: 245, endPoint x: 346, endPoint y: 233, distance: 119.6
click at [346, 233] on div "Kui on vaja vastust firma saldoteatisele, mis [PERSON_NAME] aadressil selle pea…" at bounding box center [497, 240] width 327 height 49
click at [997, 447] on div "Aitähh 9:44" at bounding box center [811, 473] width 952 height 70
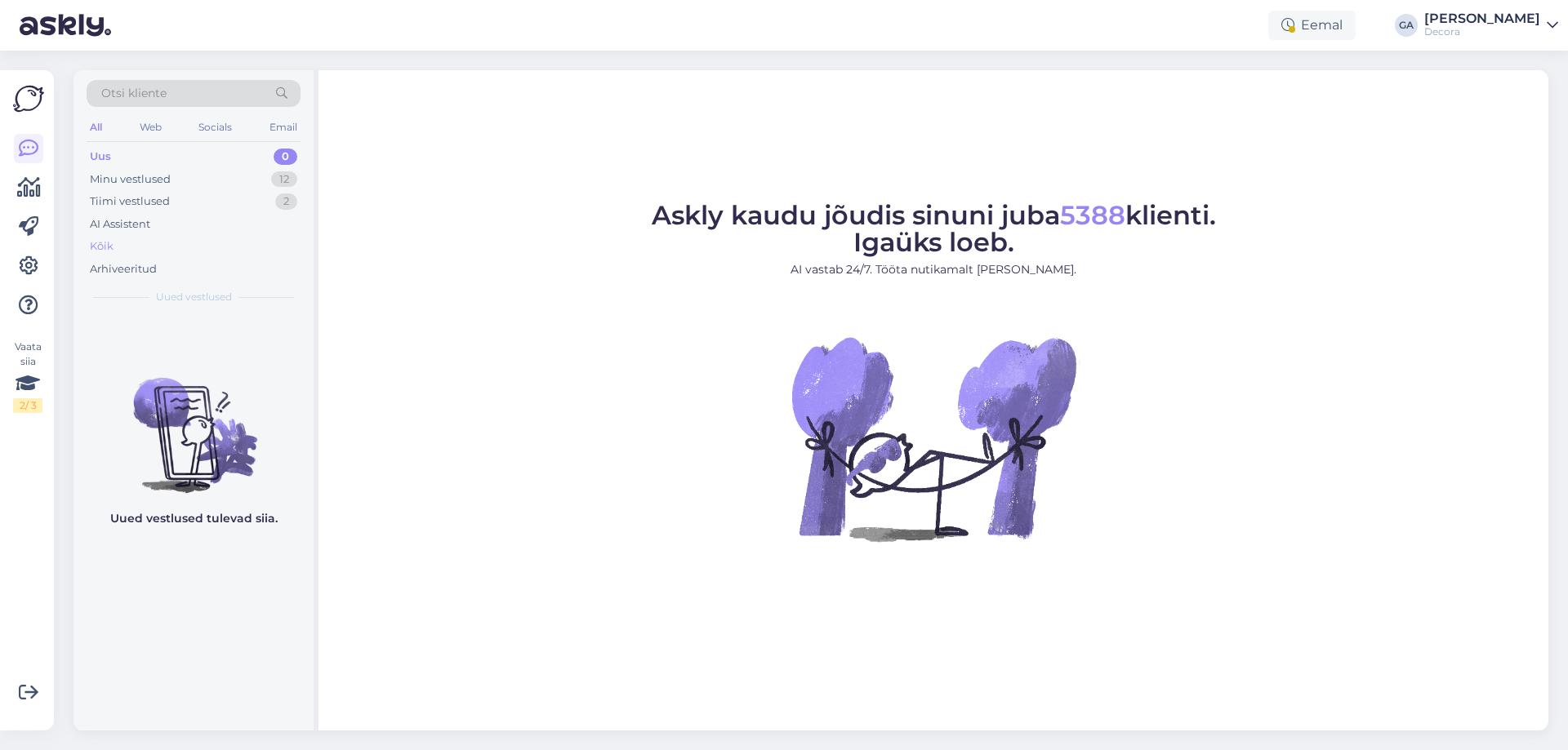
click at [107, 246] on div "Kõik" at bounding box center [102, 246] width 23 height 16
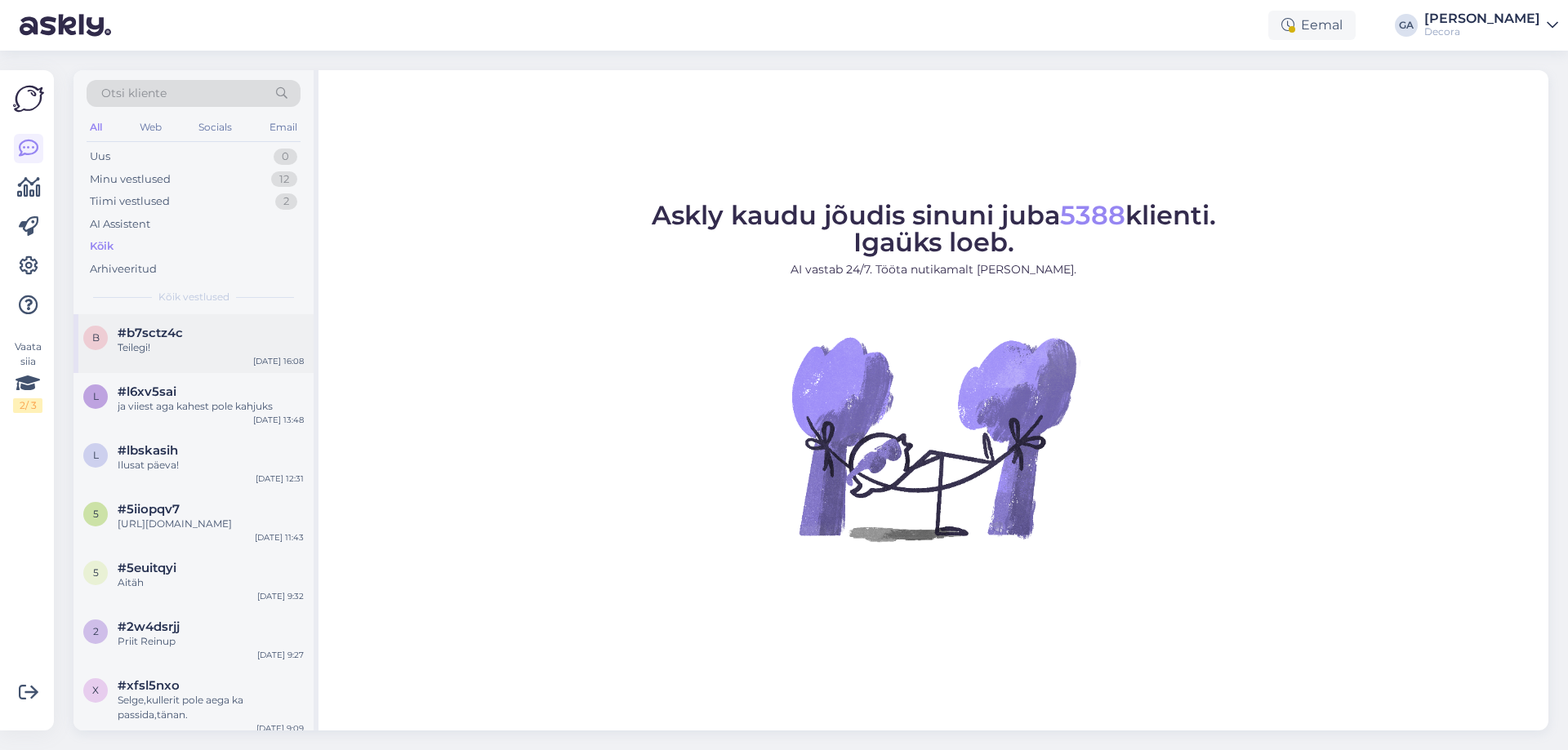
click at [144, 347] on div "Teilegi!" at bounding box center [211, 348] width 186 height 14
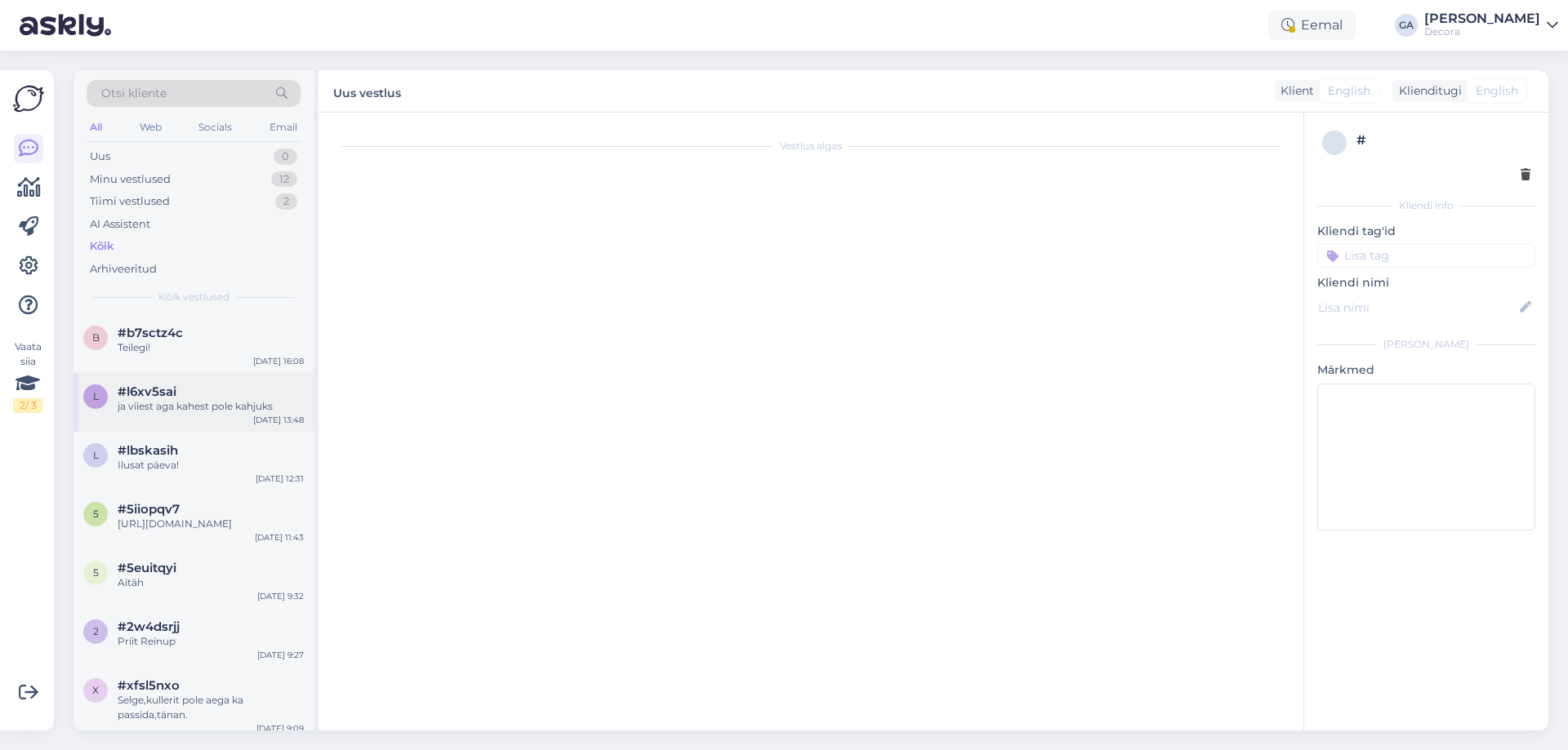
scroll to position [447, 0]
